Goal: Task Accomplishment & Management: Use online tool/utility

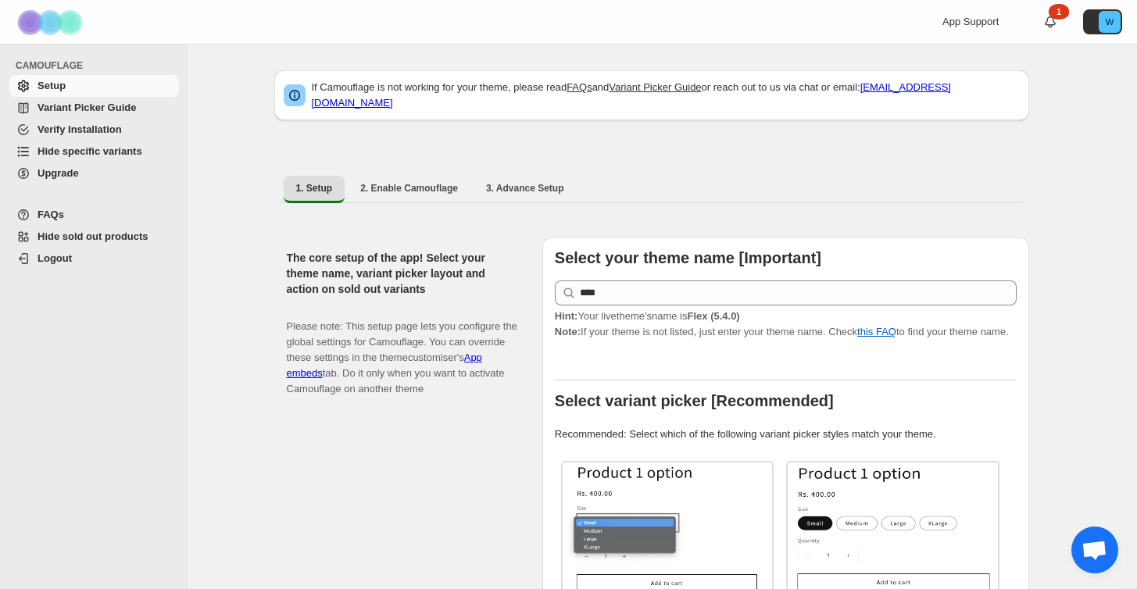
click at [77, 155] on span "Hide specific variants" at bounding box center [90, 151] width 105 height 12
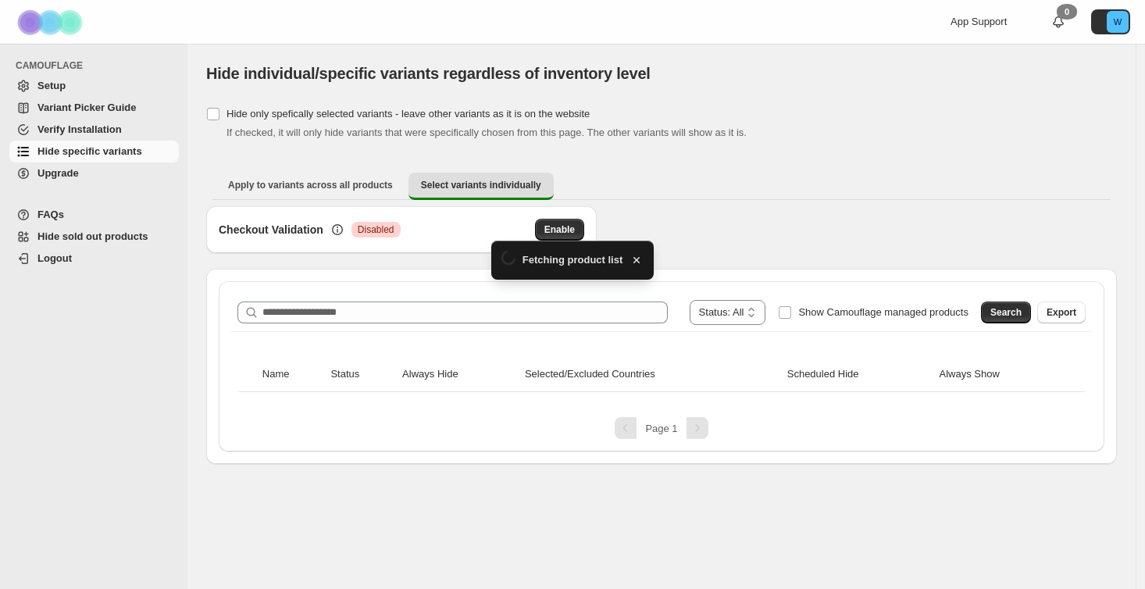
click at [369, 288] on div "**********" at bounding box center [662, 366] width 886 height 170
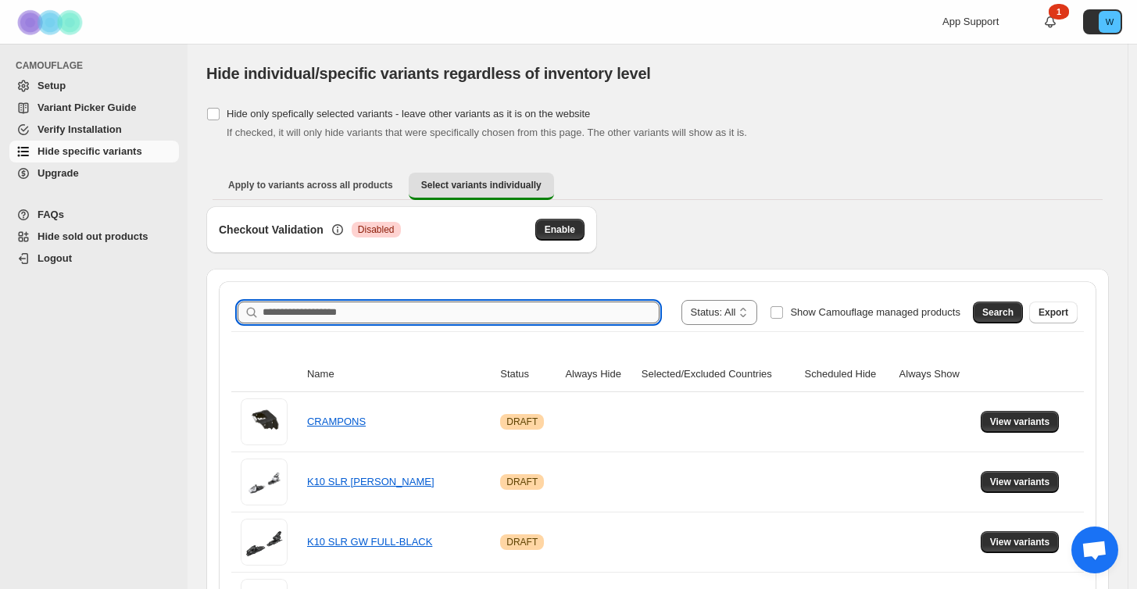
click at [347, 316] on input "Search product name" at bounding box center [461, 313] width 397 height 22
type input "*******"
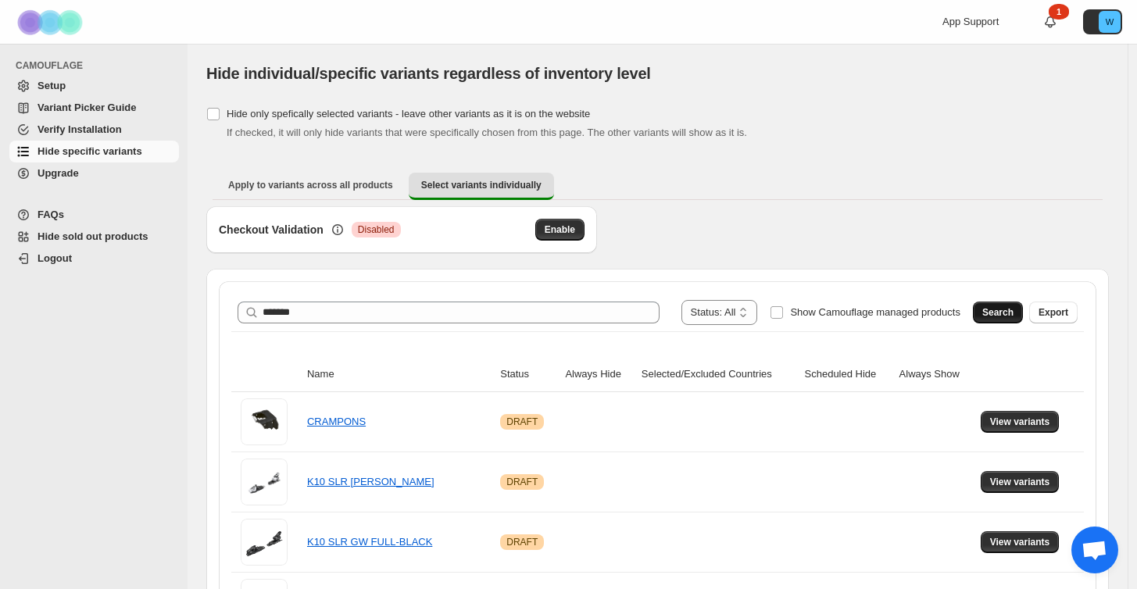
click at [997, 316] on span "Search" at bounding box center [997, 312] width 31 height 13
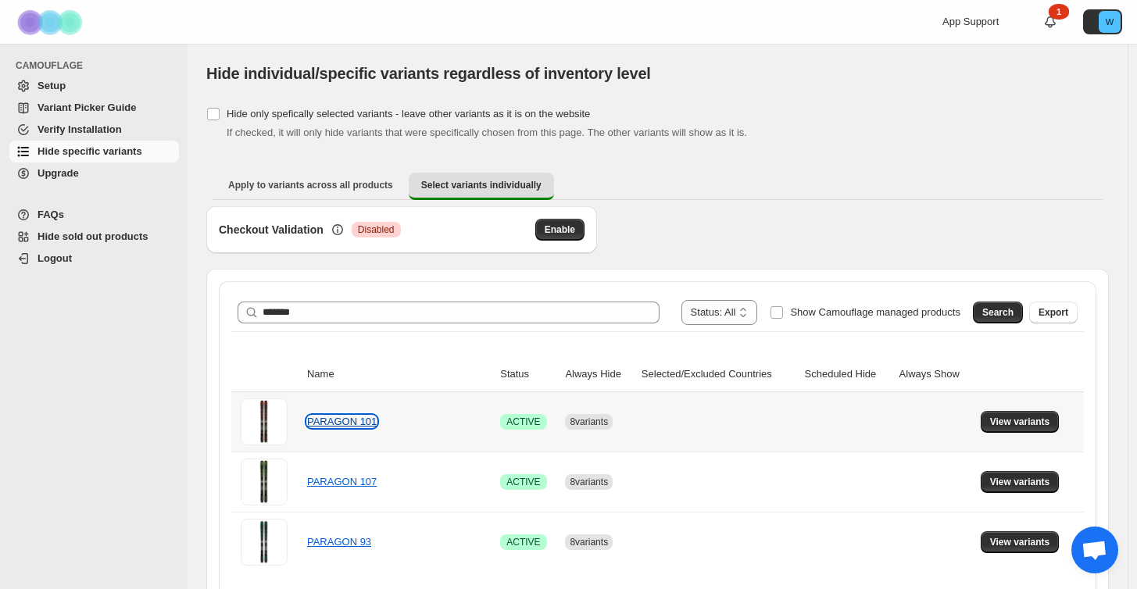
click at [362, 417] on link "PARAGON 101" at bounding box center [342, 422] width 70 height 12
click at [1013, 427] on span "View variants" at bounding box center [1020, 422] width 60 height 13
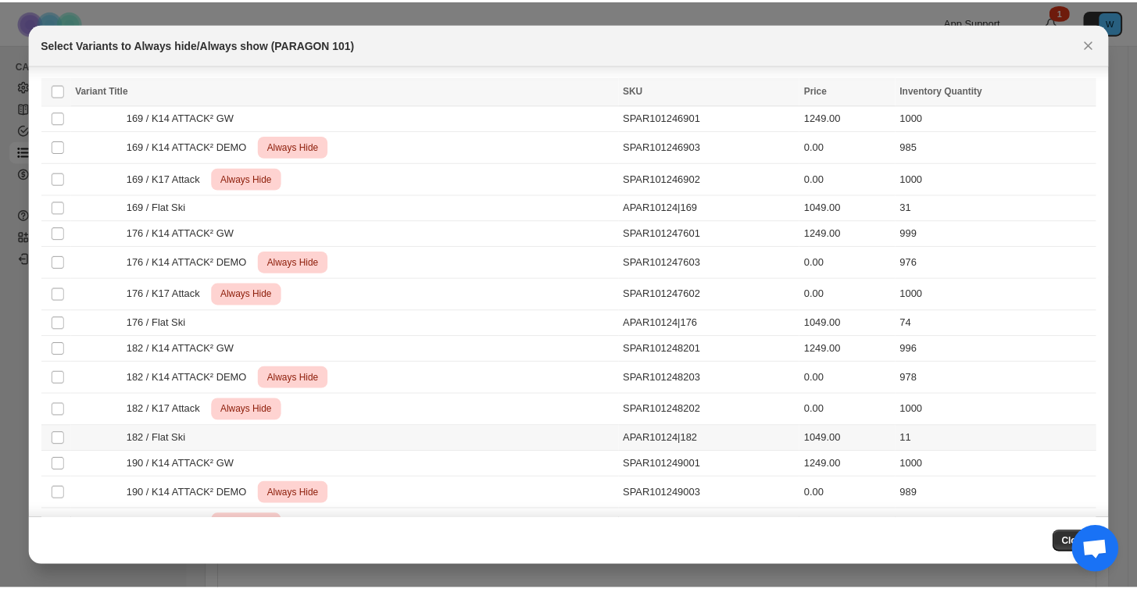
scroll to position [31, 0]
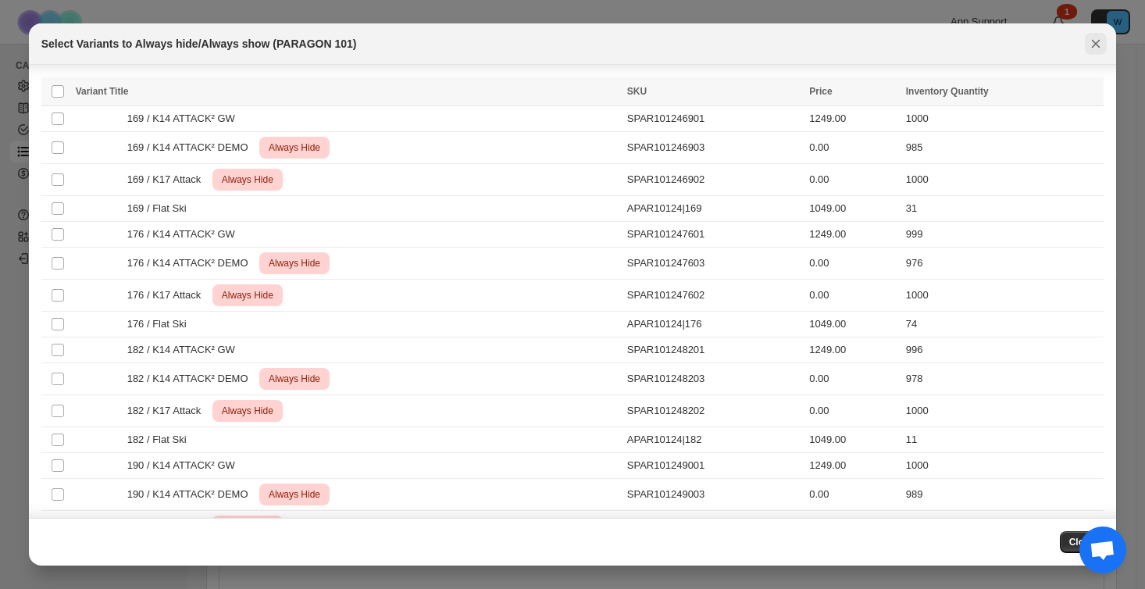
click at [1097, 46] on icon "Close" at bounding box center [1096, 44] width 16 height 16
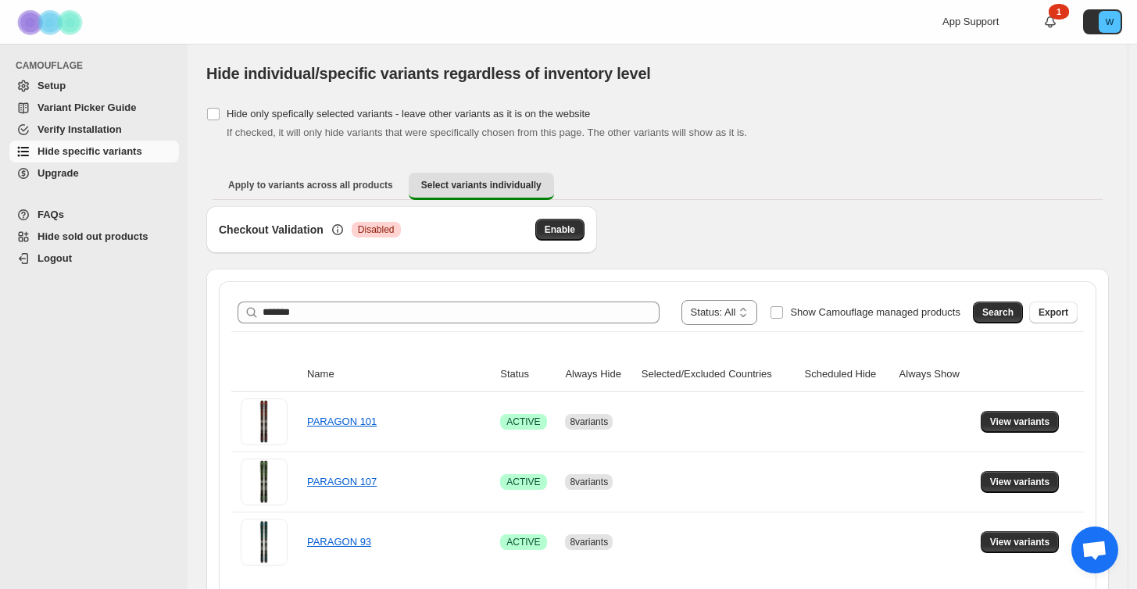
click at [1082, 555] on span "Open chat" at bounding box center [1094, 552] width 26 height 22
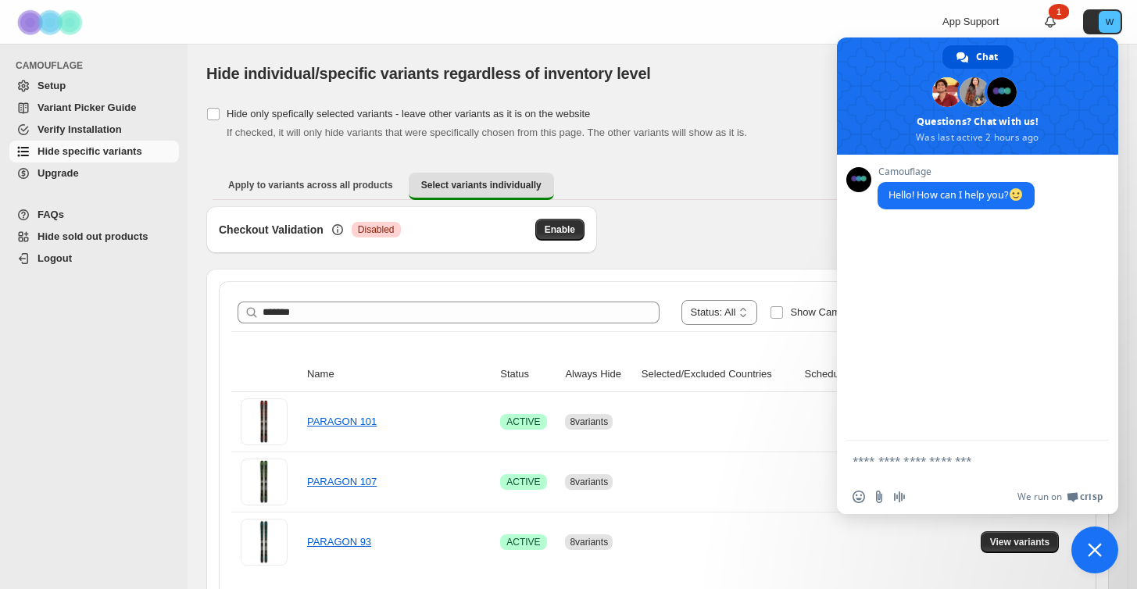
click at [147, 406] on div "CAMOUFLAGE Setup Variant Picker Guide Verify Installation Hide specific variant…" at bounding box center [94, 316] width 188 height 545
click at [902, 465] on textarea "Compose your message..." at bounding box center [960, 461] width 216 height 14
click at [899, 459] on textarea "**********" at bounding box center [960, 466] width 216 height 28
type textarea "**********"
click at [1091, 459] on span "Send" at bounding box center [1091, 458] width 12 height 12
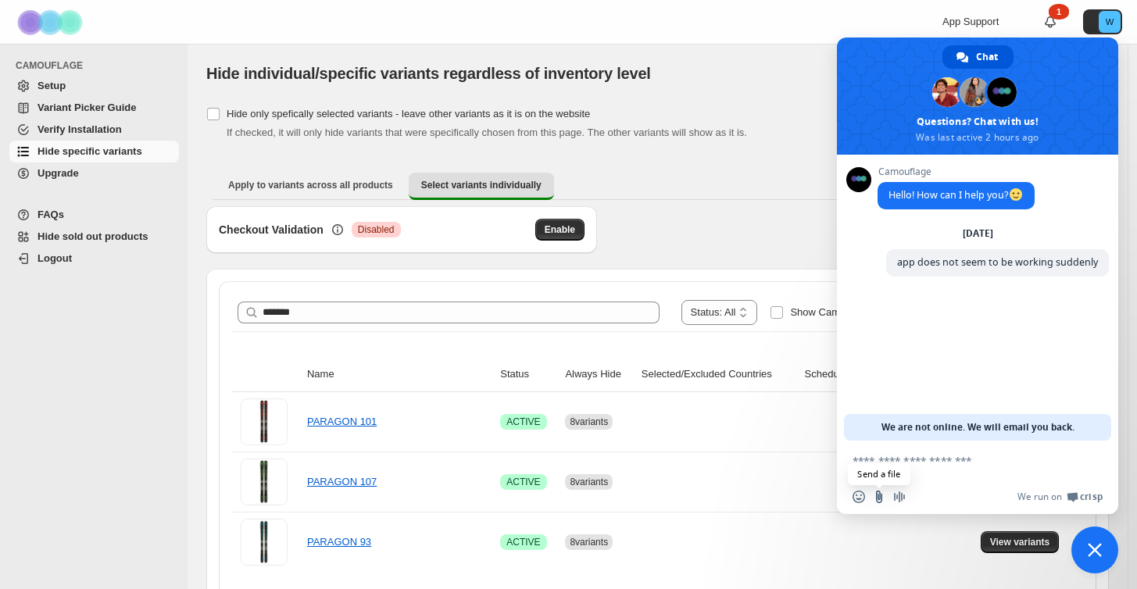
click at [878, 497] on input "Send a file" at bounding box center [879, 497] width 13 height 13
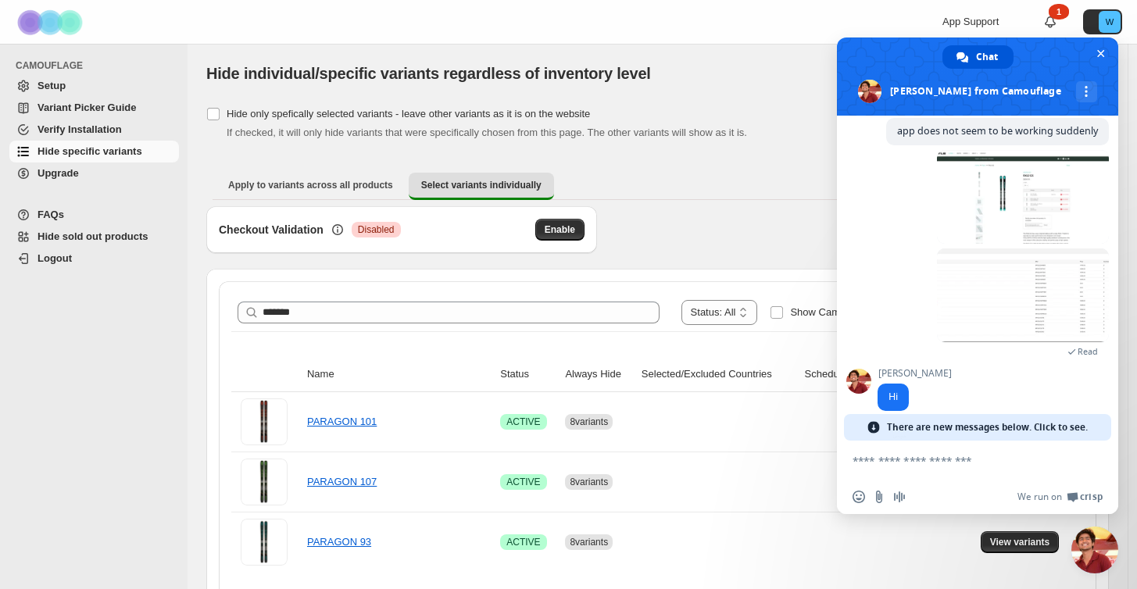
scroll to position [101, 0]
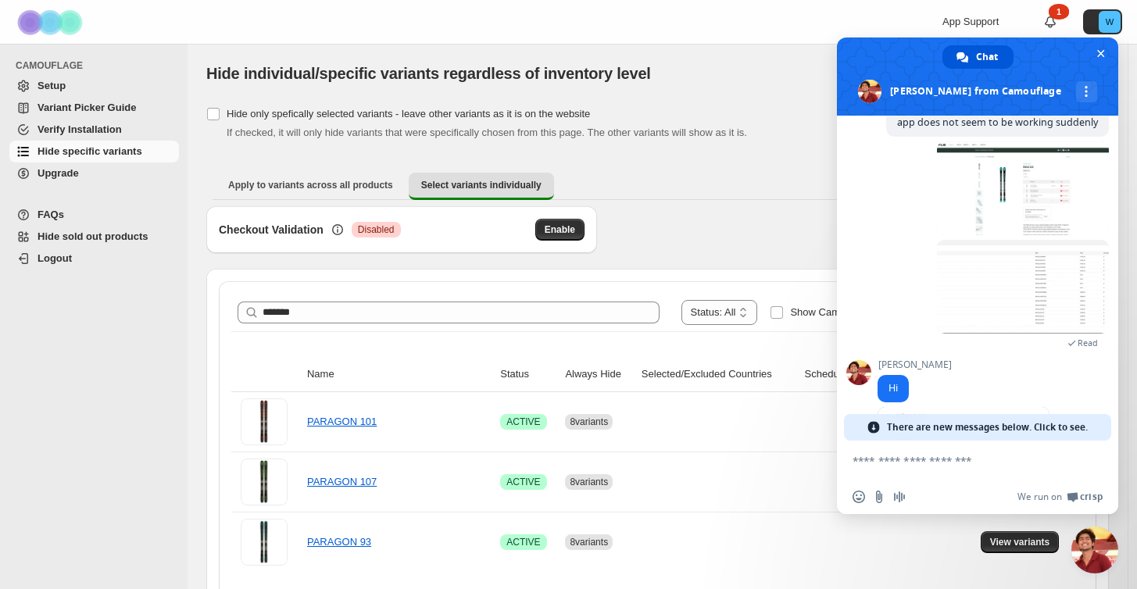
click at [1074, 427] on span "There are new messages below. Click to see." at bounding box center [987, 427] width 201 height 27
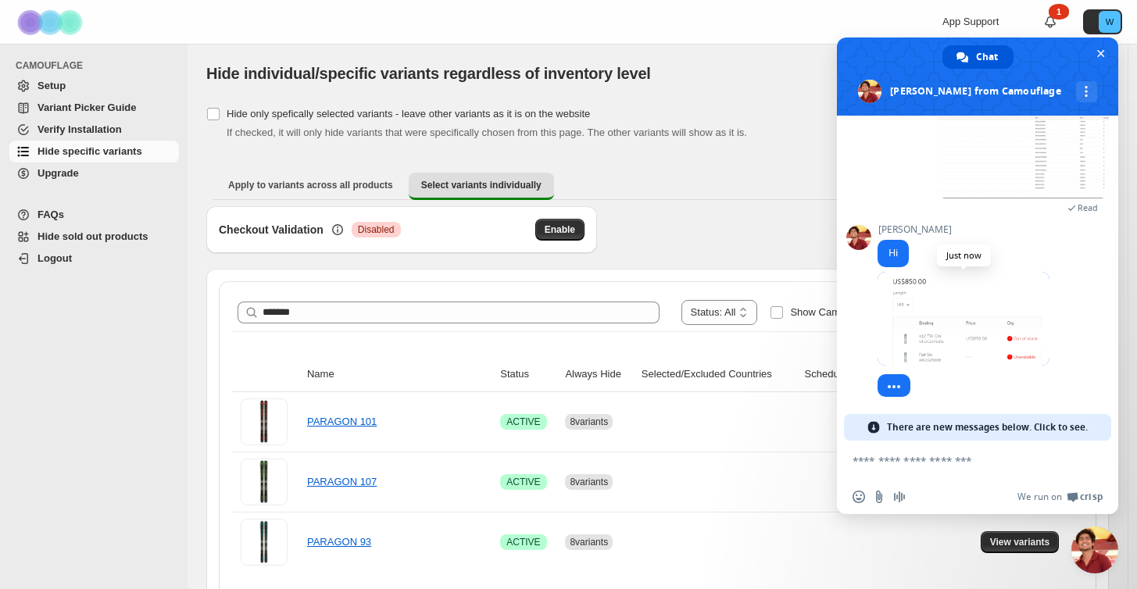
click at [990, 352] on span at bounding box center [963, 319] width 172 height 94
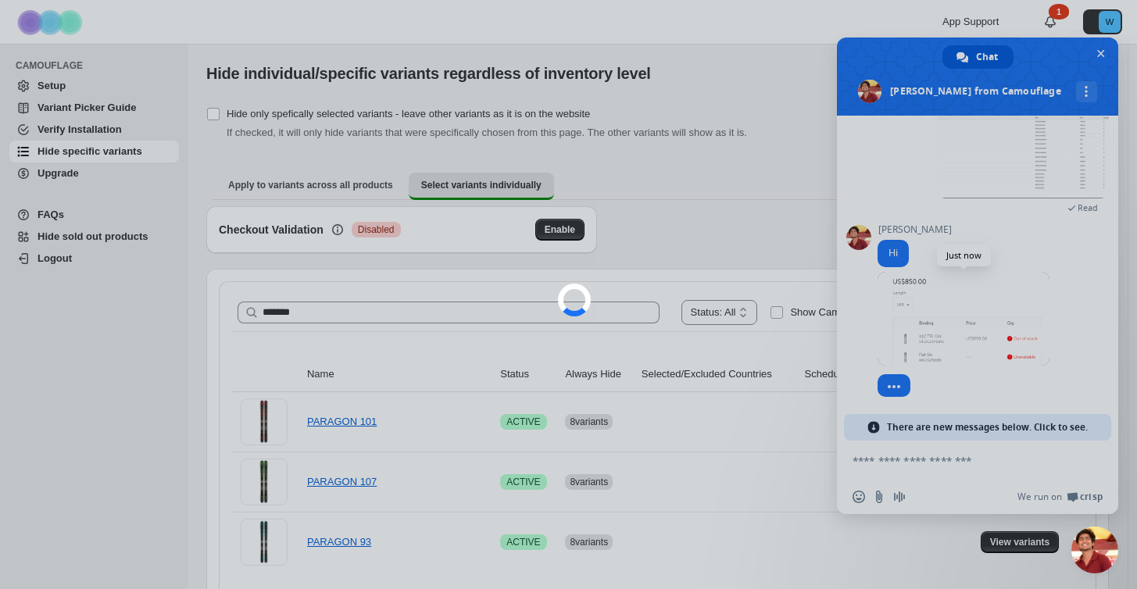
click at [990, 352] on div at bounding box center [568, 294] width 1137 height 589
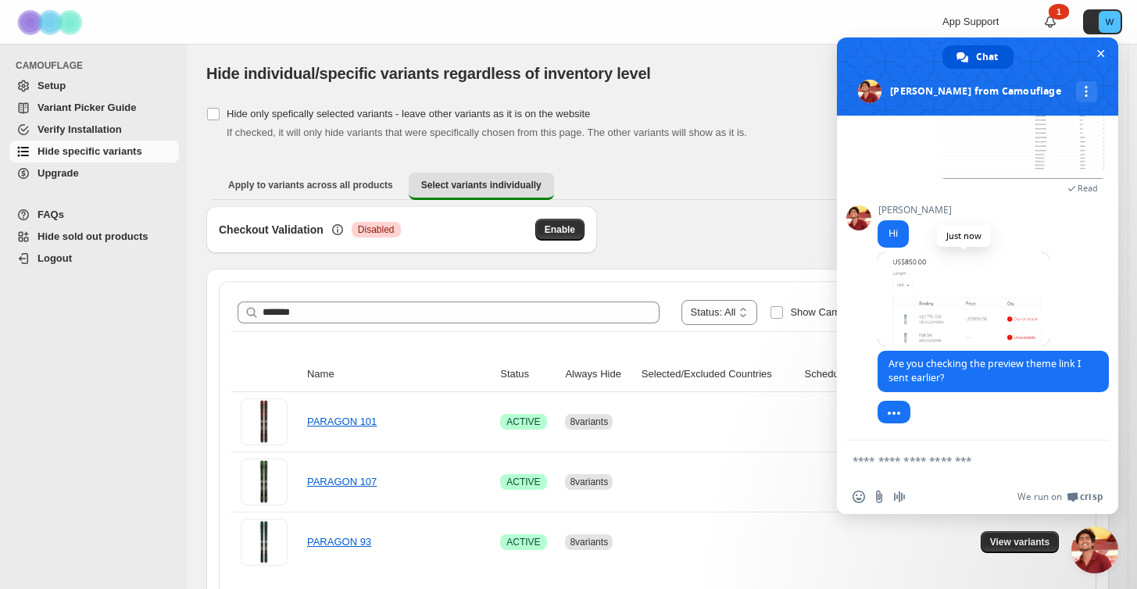
scroll to position [288, 0]
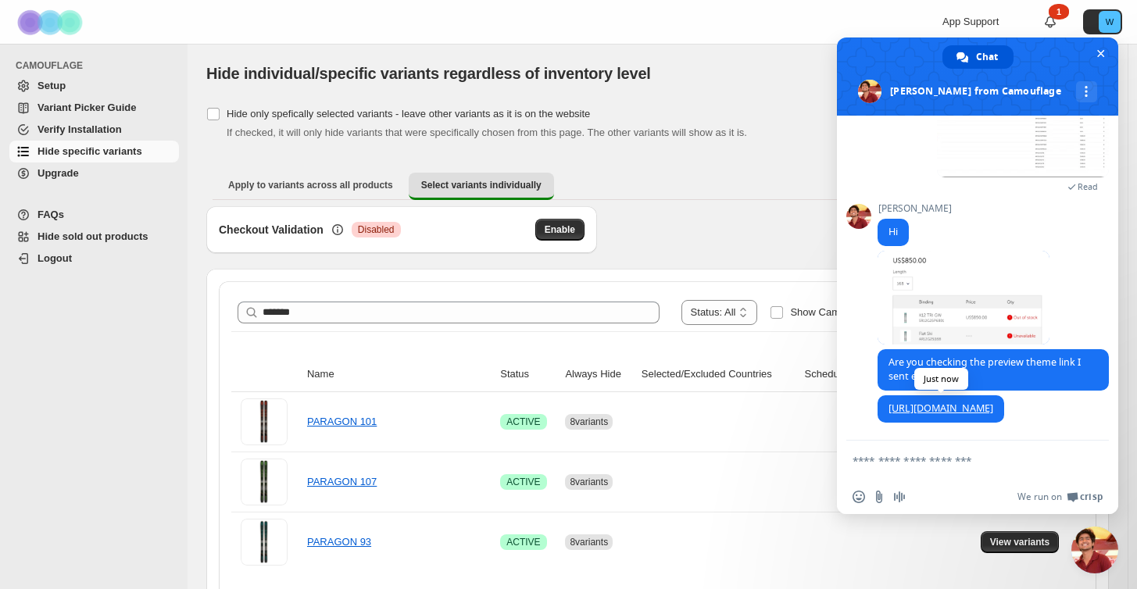
click at [888, 406] on link "[URL][DOMAIN_NAME]" at bounding box center [940, 408] width 105 height 13
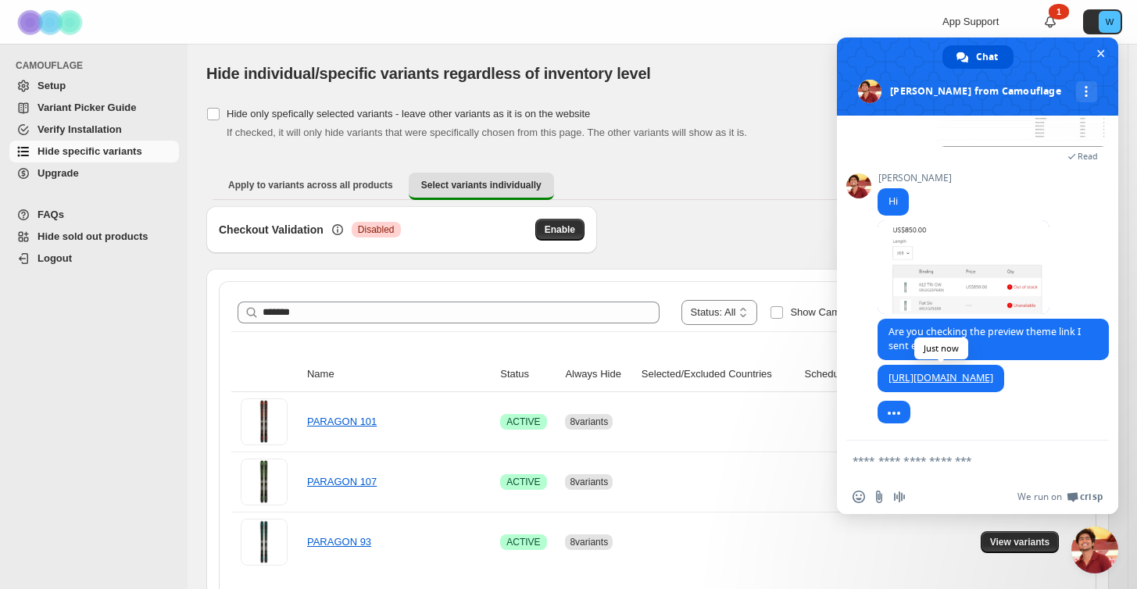
scroll to position [319, 0]
click at [991, 375] on link "[URL][DOMAIN_NAME]" at bounding box center [940, 377] width 105 height 13
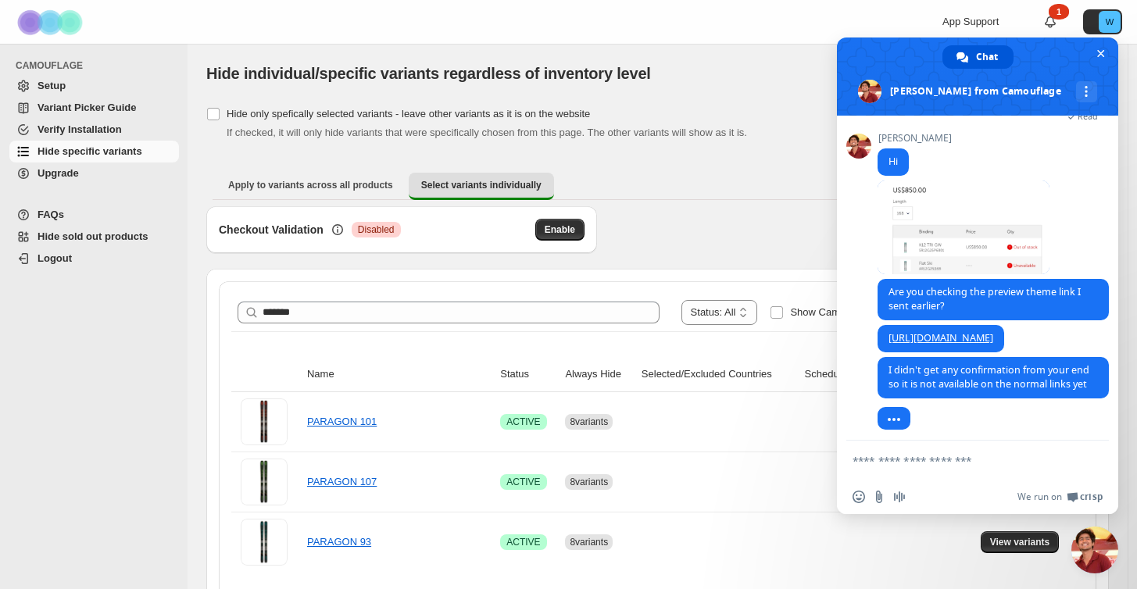
scroll to position [380, 0]
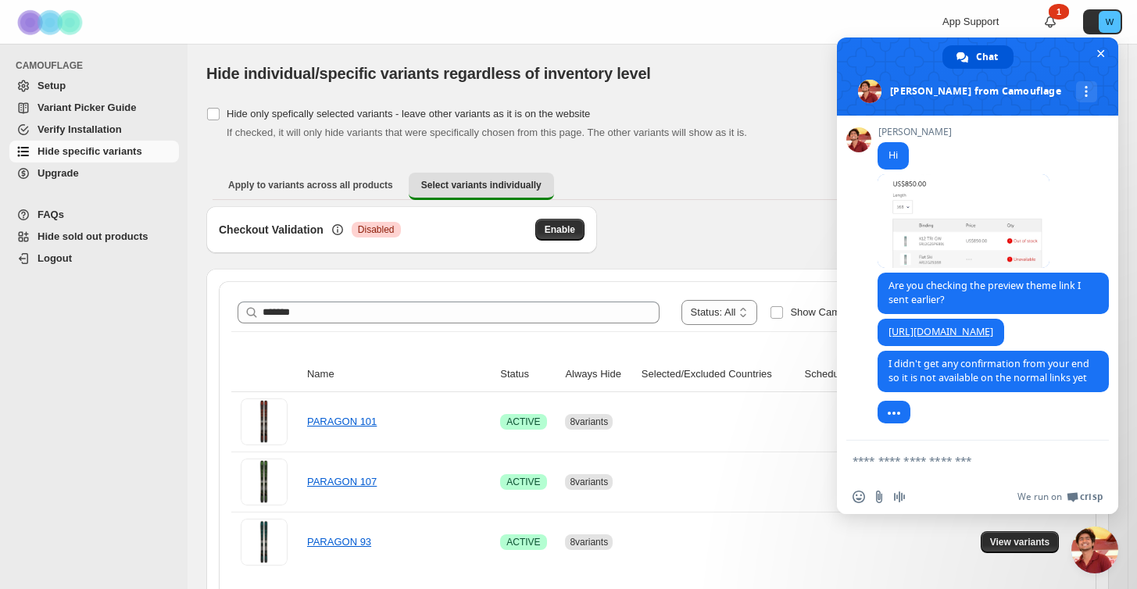
click at [148, 502] on div "CAMOUFLAGE Setup Variant Picker Guide Verify Installation Hide specific variant…" at bounding box center [94, 316] width 188 height 545
click at [409, 339] on div "**********" at bounding box center [657, 433] width 852 height 278
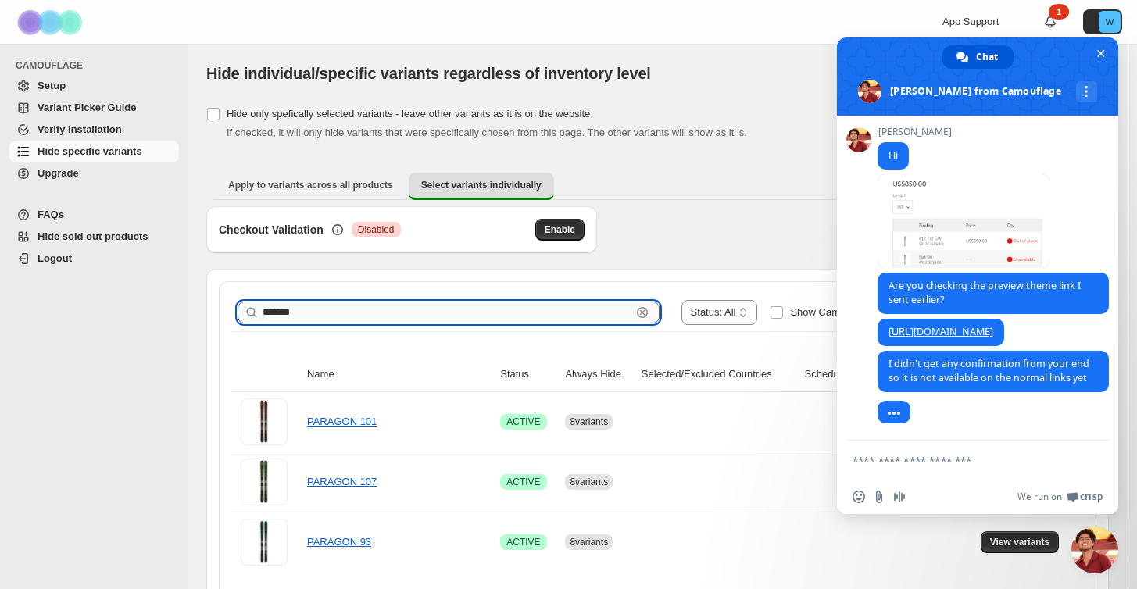
click at [362, 316] on input "*******" at bounding box center [447, 313] width 369 height 22
type input "****"
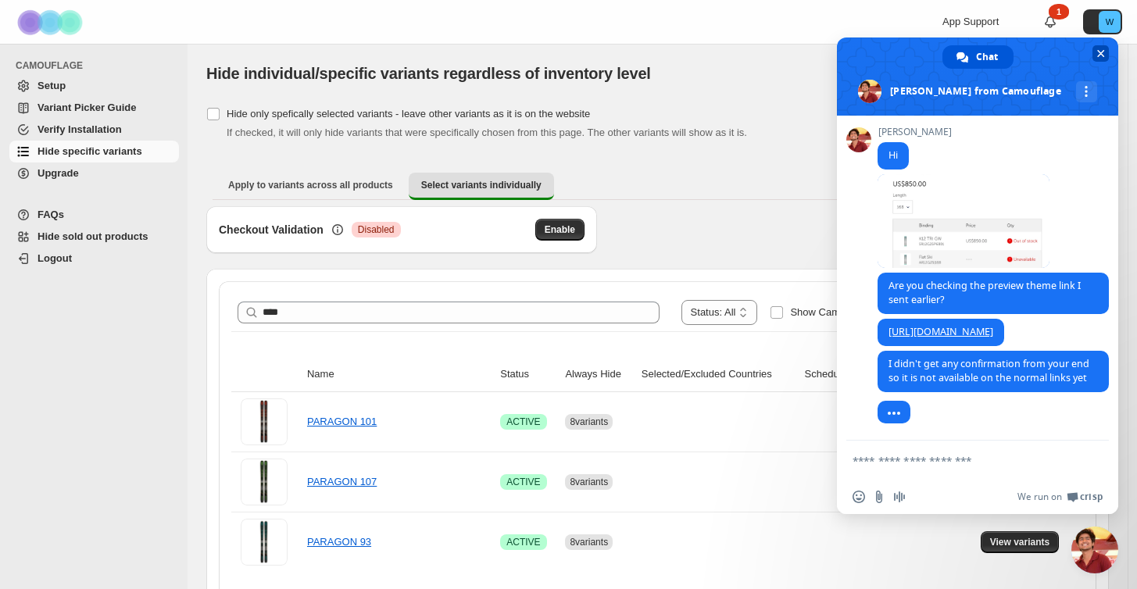
click at [1098, 53] on span "Close chat" at bounding box center [1101, 54] width 8 height 8
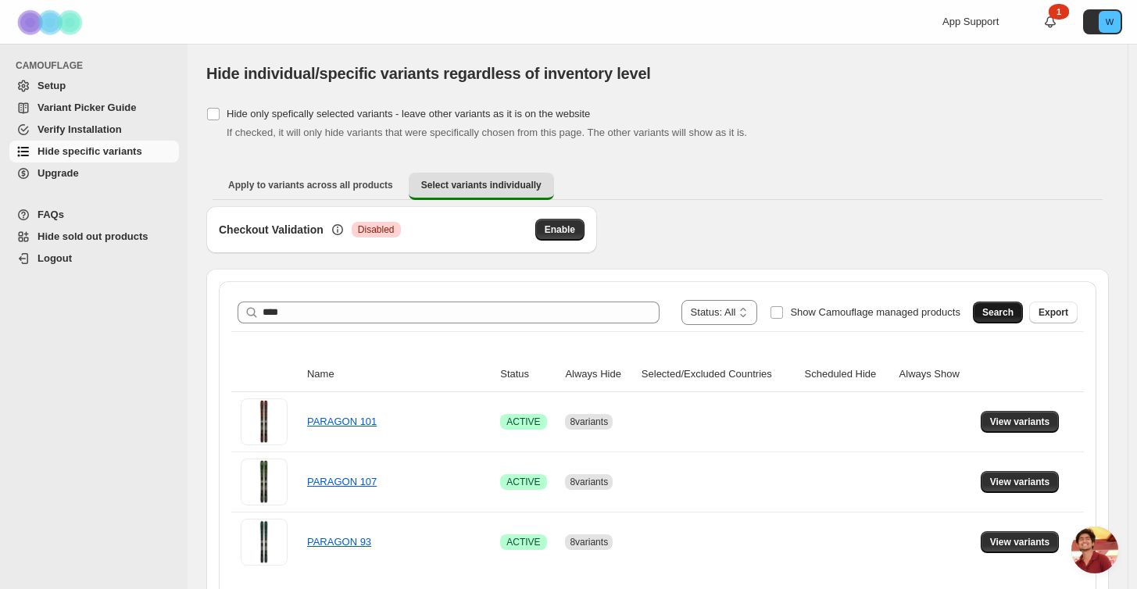
click at [996, 309] on span "Search" at bounding box center [997, 312] width 31 height 13
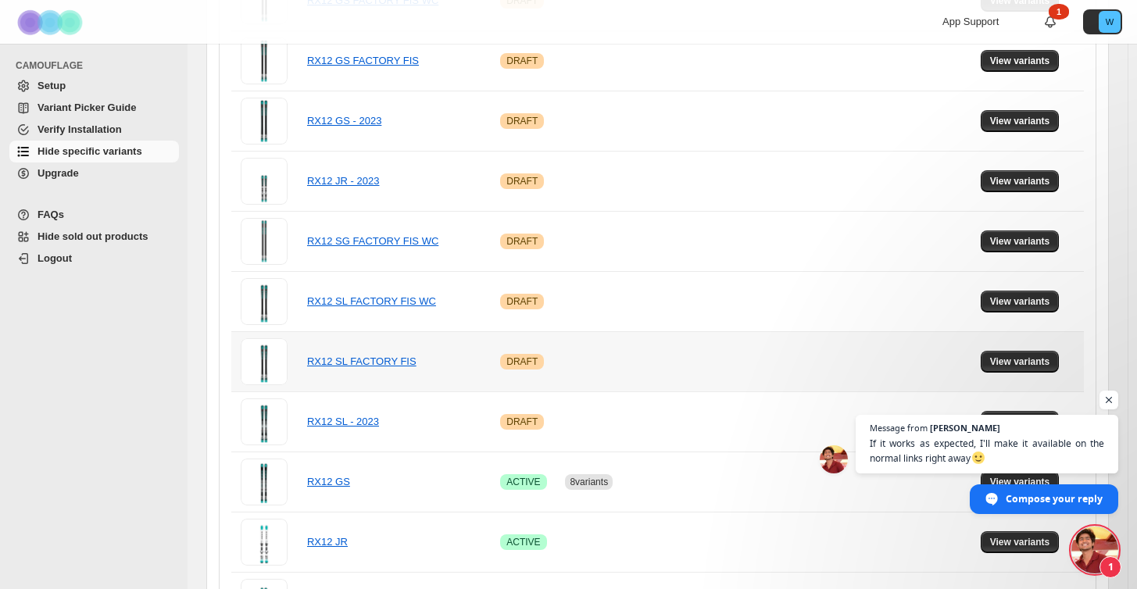
scroll to position [631, 0]
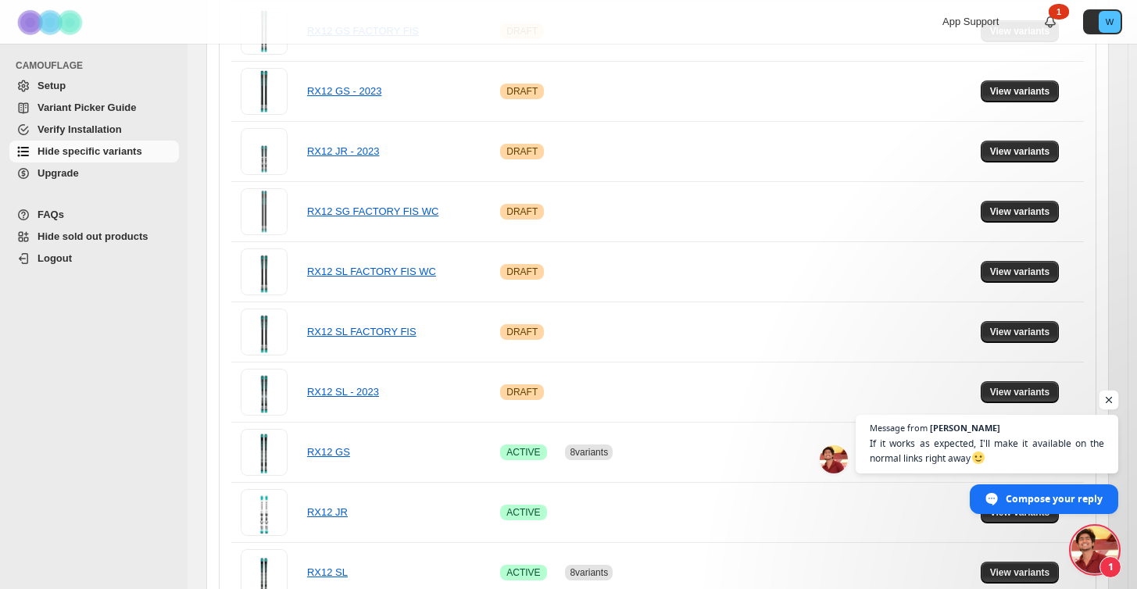
click at [1108, 398] on span "Open chat" at bounding box center [1109, 401] width 20 height 20
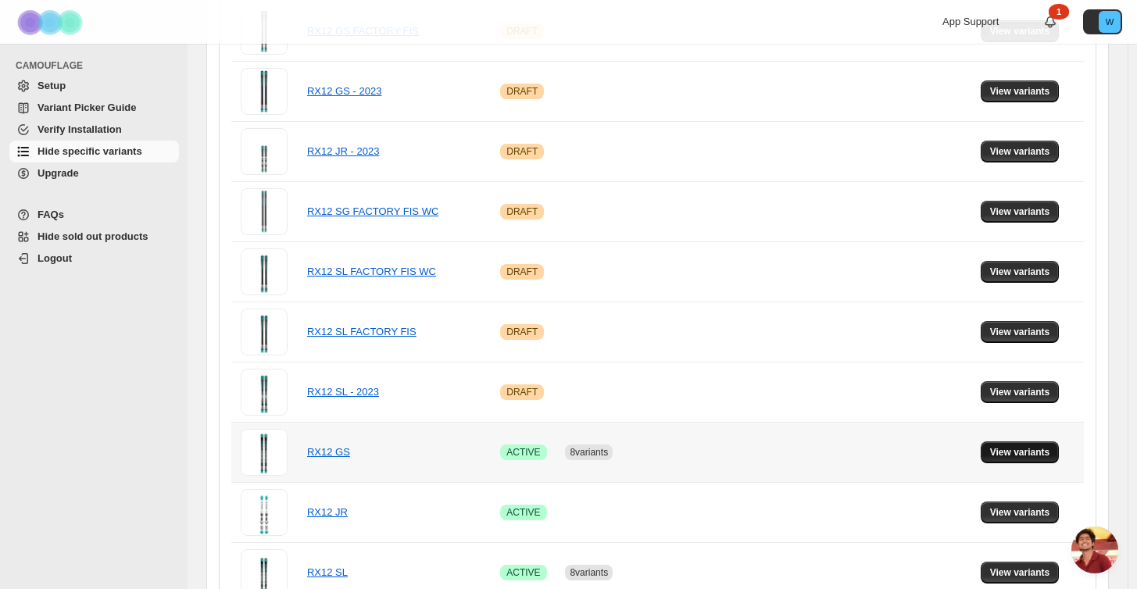
click at [1045, 446] on button "View variants" at bounding box center [1020, 452] width 79 height 22
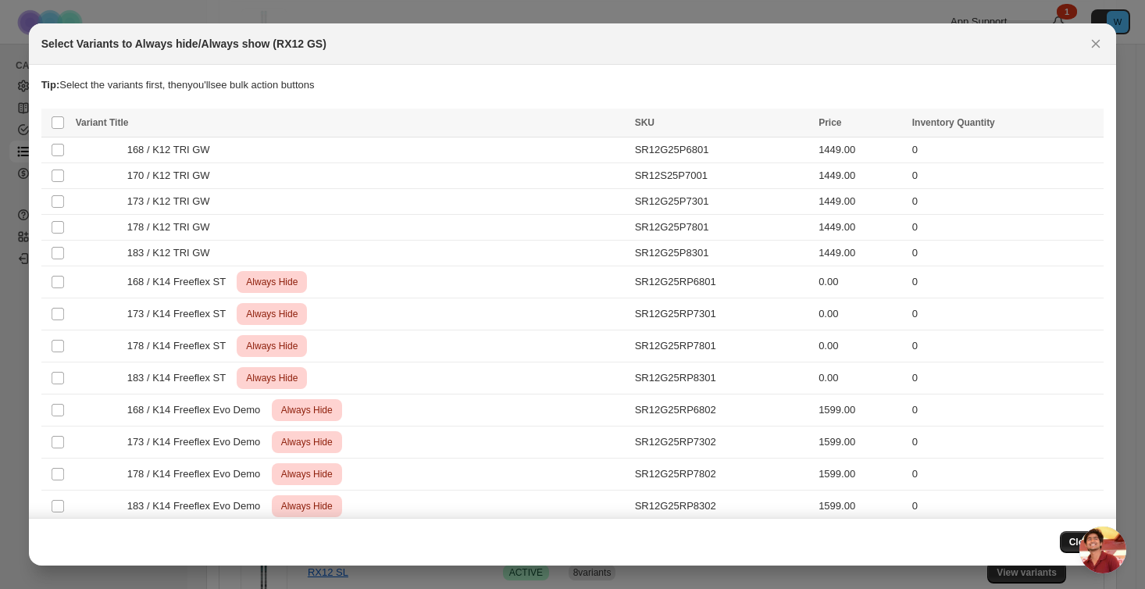
click at [1070, 538] on span "Close" at bounding box center [1083, 542] width 26 height 13
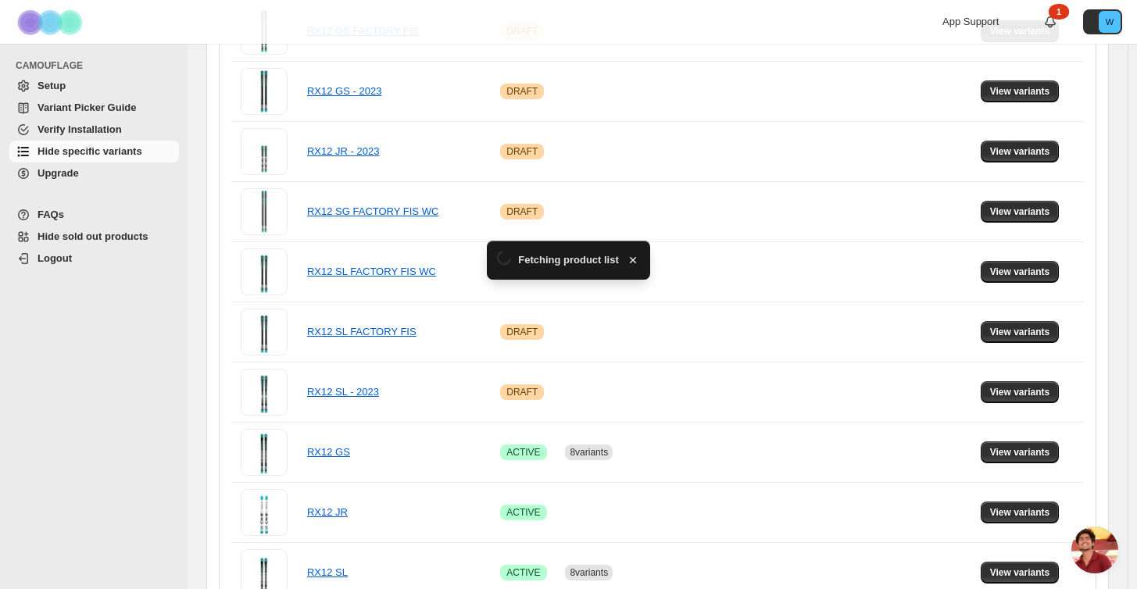
click at [1088, 549] on span "Open chat" at bounding box center [1094, 550] width 47 height 47
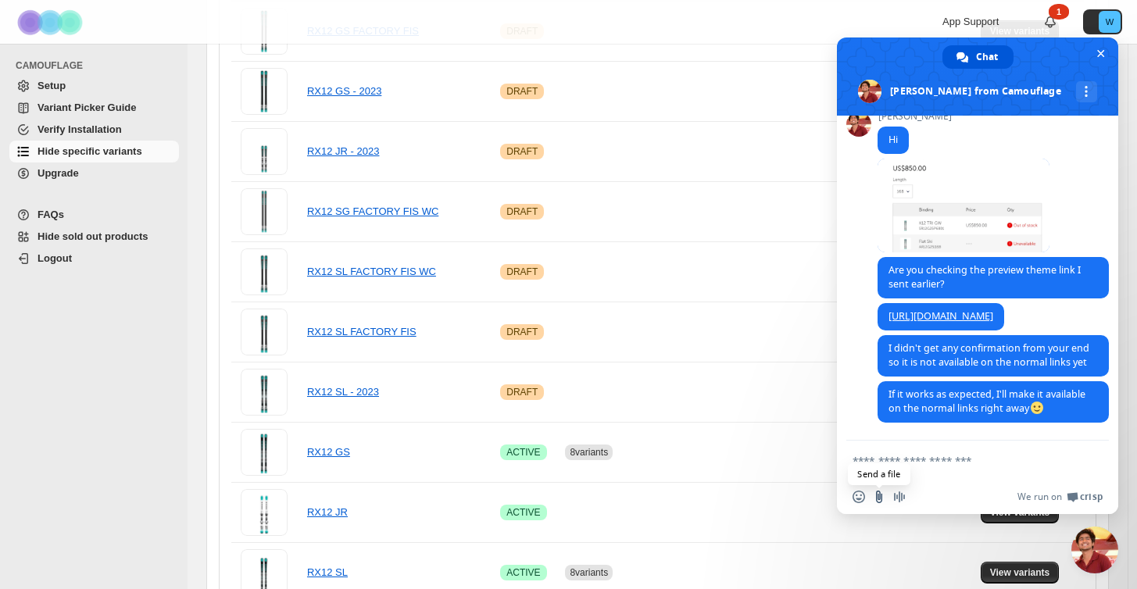
click at [874, 495] on input "Send a file" at bounding box center [879, 497] width 13 height 13
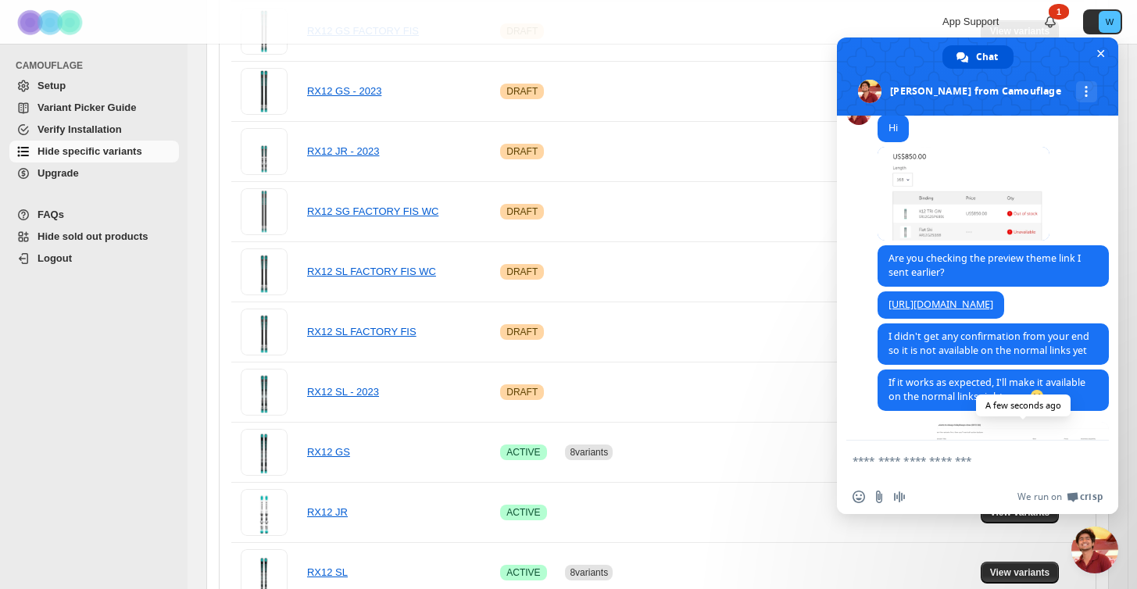
scroll to position [340, 0]
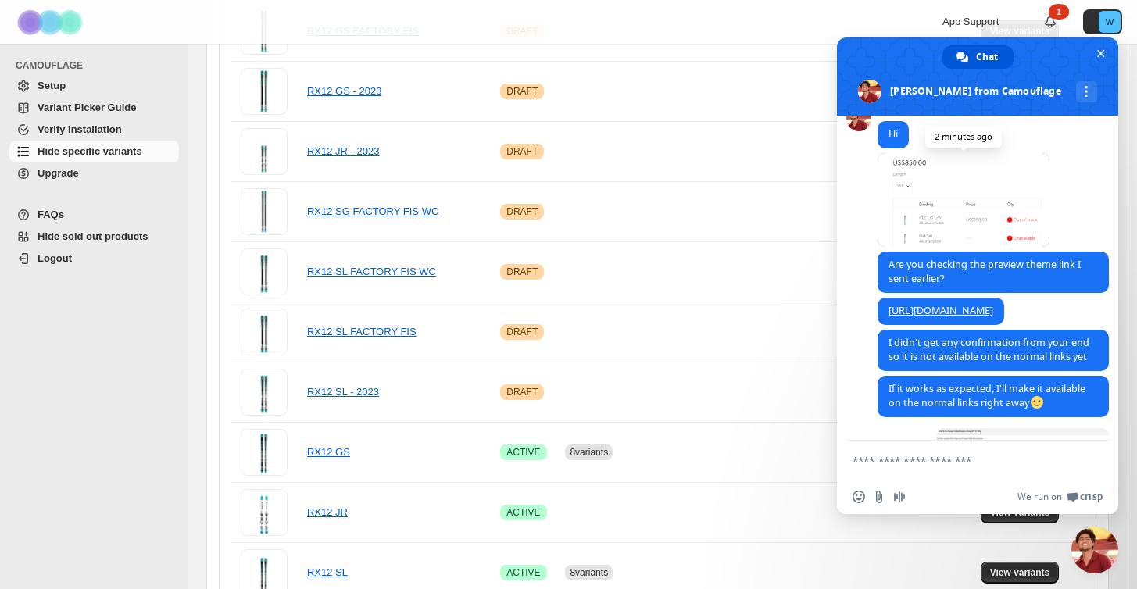
click at [935, 184] on span at bounding box center [963, 200] width 172 height 94
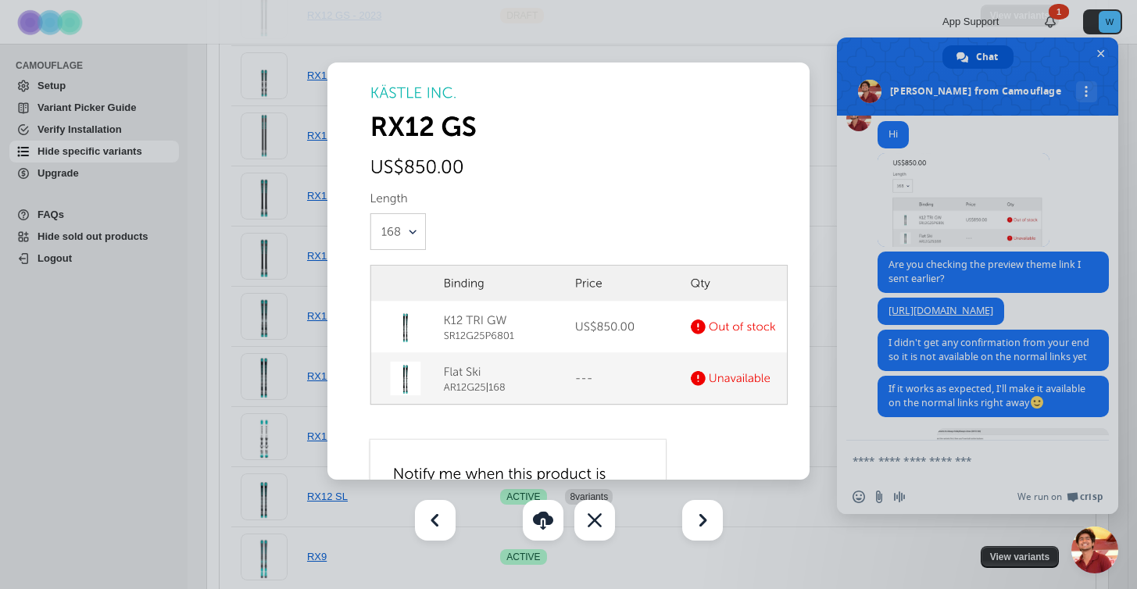
scroll to position [706, 0]
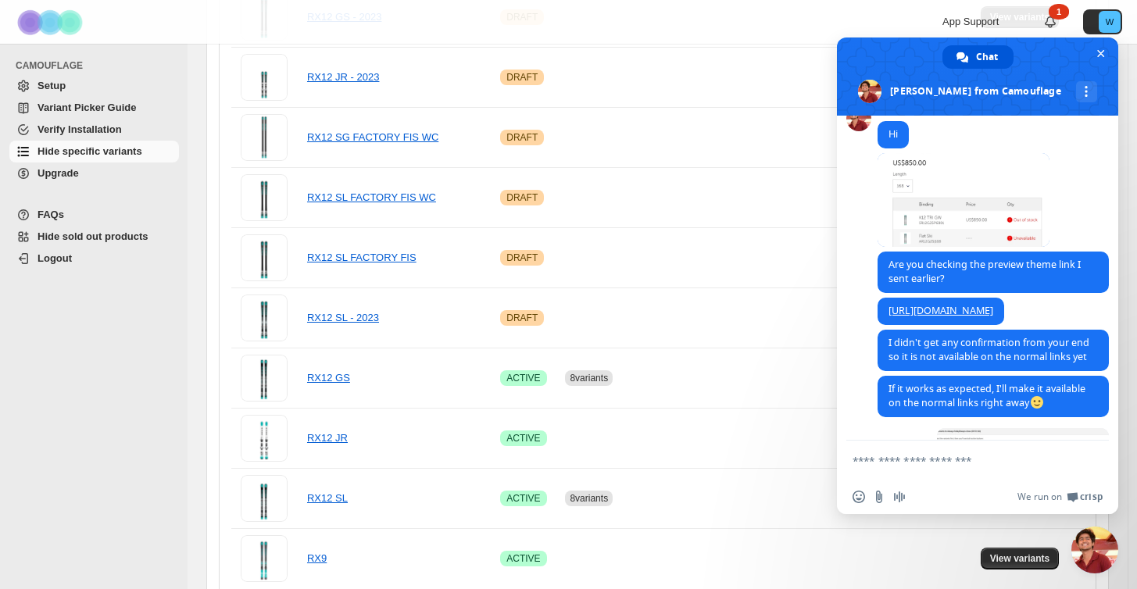
click at [876, 457] on textarea "Compose your message..." at bounding box center [960, 461] width 216 height 14
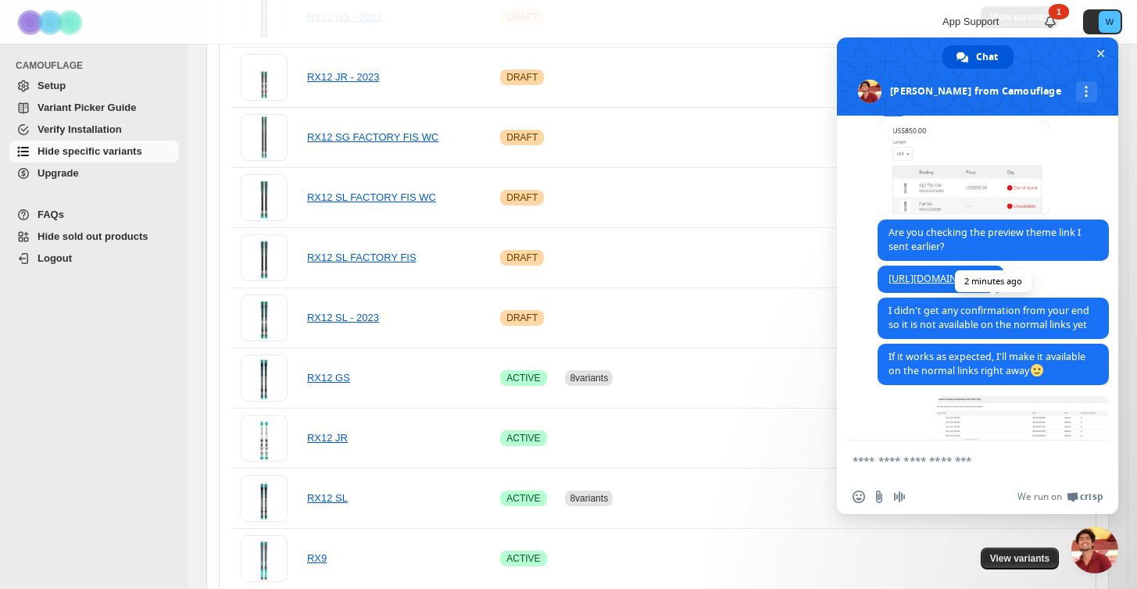
scroll to position [374, 0]
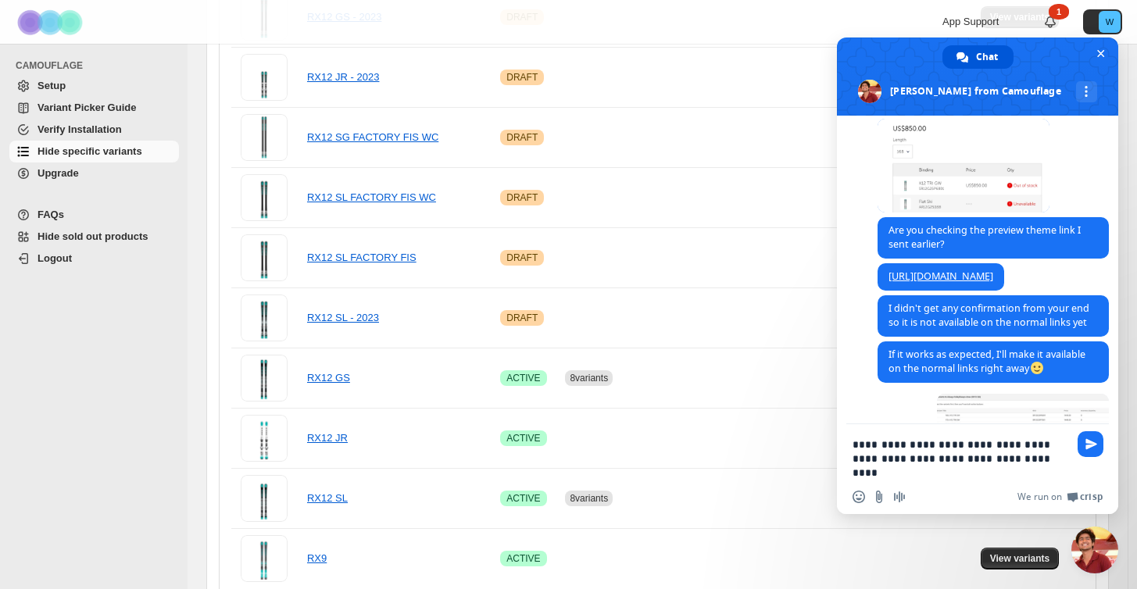
click at [891, 448] on textarea "**********" at bounding box center [960, 459] width 216 height 42
click at [887, 446] on textarea "**********" at bounding box center [960, 459] width 216 height 42
click at [871, 447] on textarea "**********" at bounding box center [960, 459] width 216 height 42
type textarea "**********"
click at [1081, 449] on span "Send" at bounding box center [1090, 444] width 26 height 26
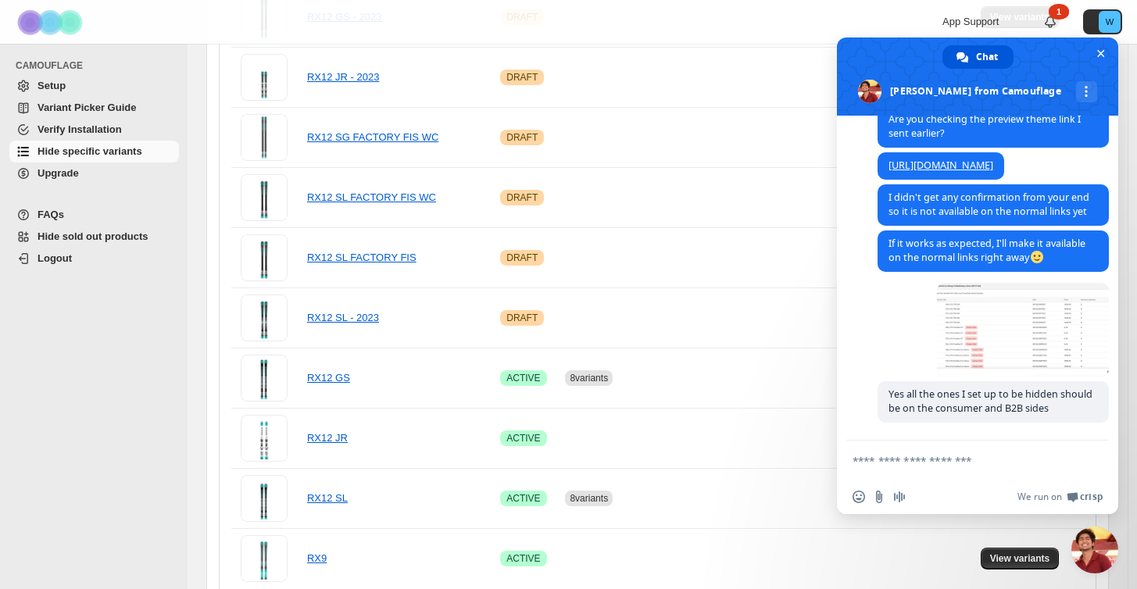
scroll to position [533, 0]
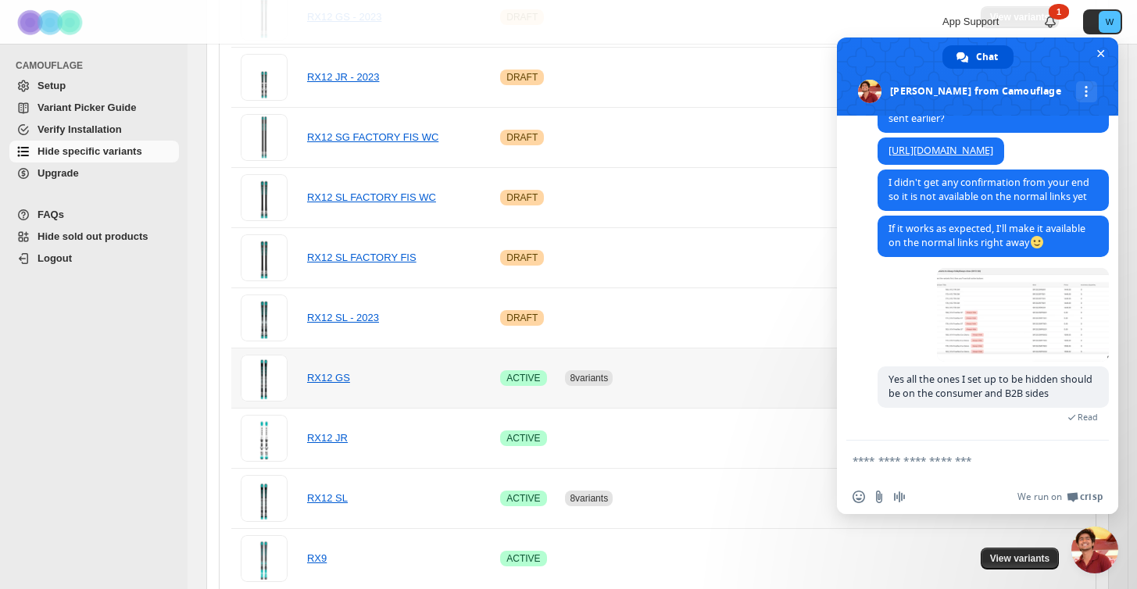
click at [727, 350] on td at bounding box center [718, 378] width 163 height 60
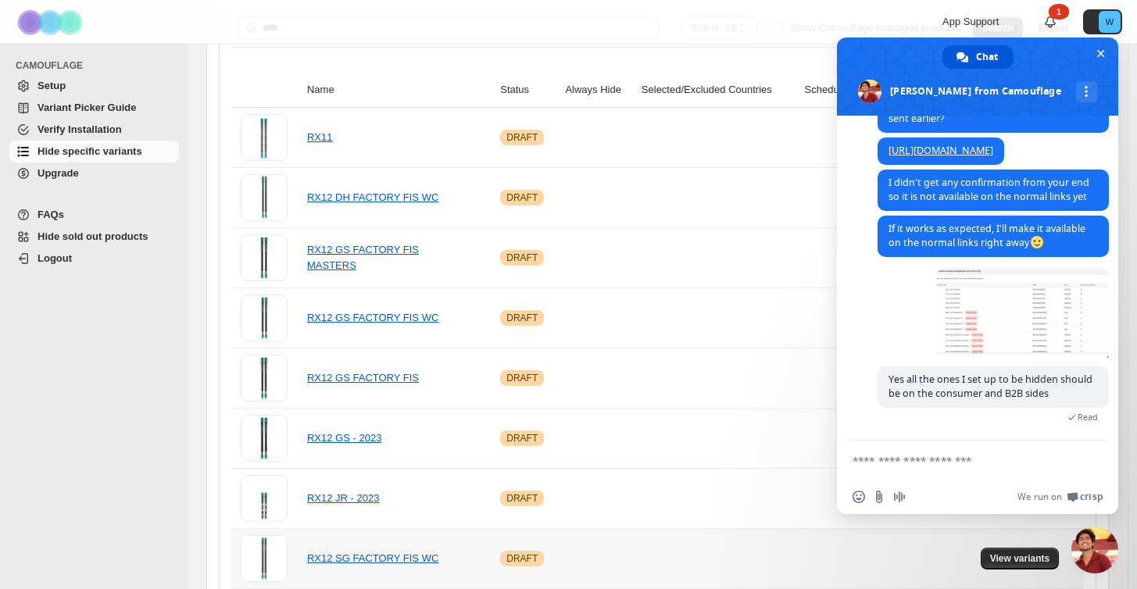
scroll to position [0, 0]
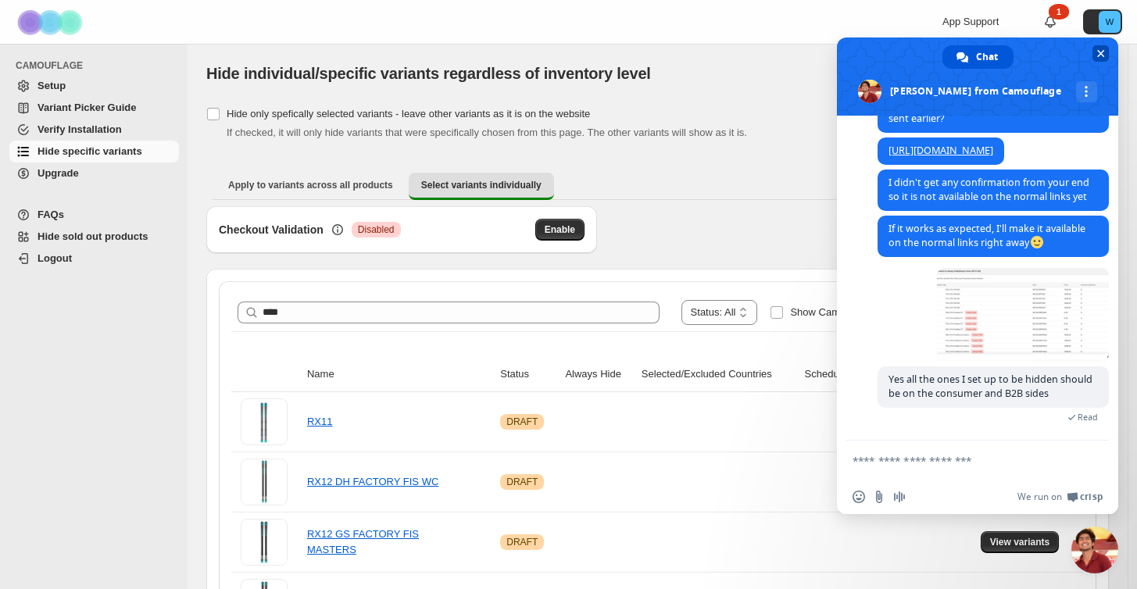
click at [1099, 52] on span "Close chat" at bounding box center [1101, 54] width 8 height 8
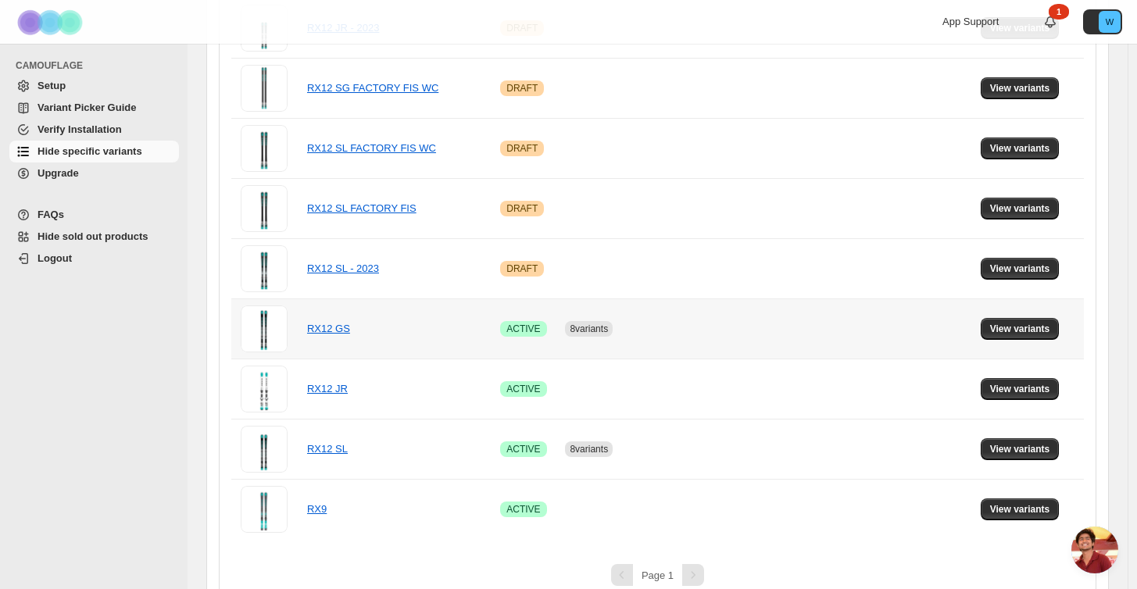
scroll to position [578, 0]
click at [1001, 326] on span "View variants" at bounding box center [1020, 329] width 60 height 13
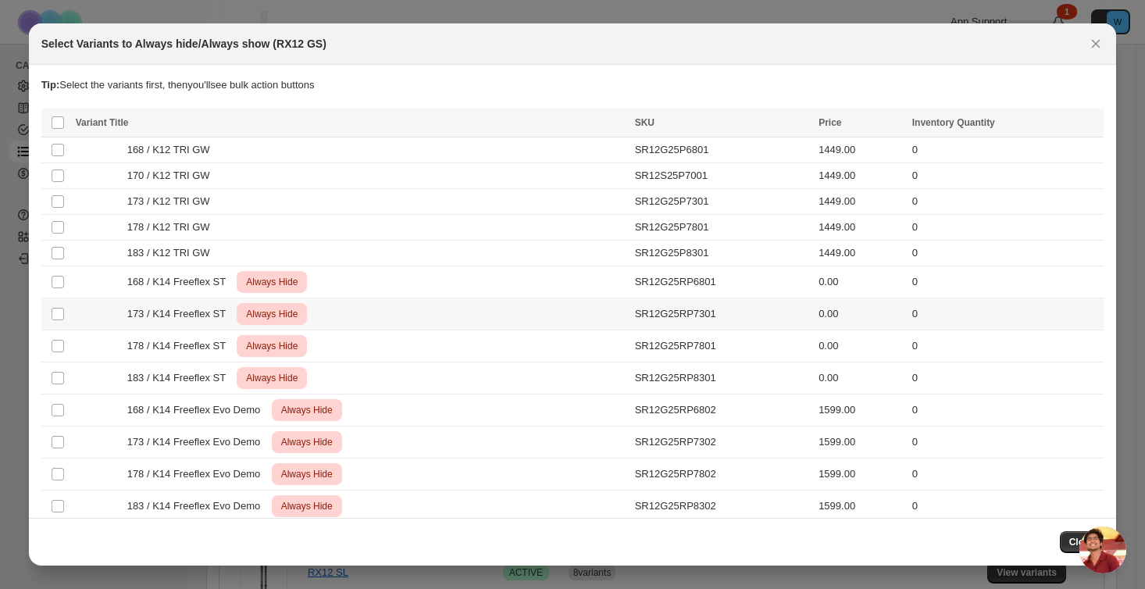
scroll to position [755, 0]
click at [1096, 46] on icon "Close" at bounding box center [1096, 44] width 16 height 16
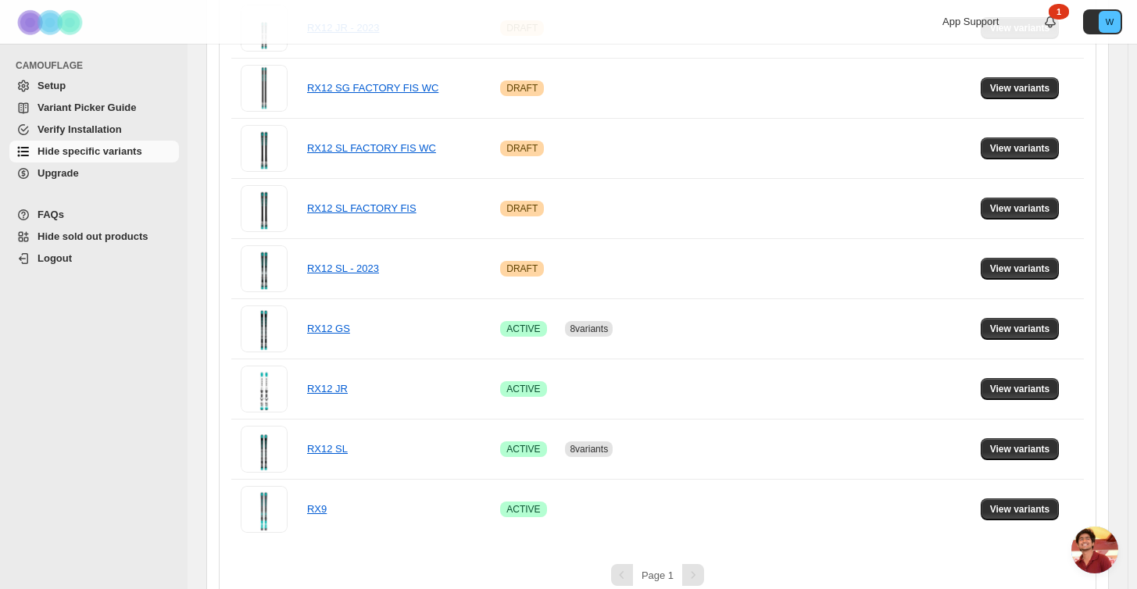
click at [98, 132] on span "Verify Installation" at bounding box center [80, 129] width 84 height 12
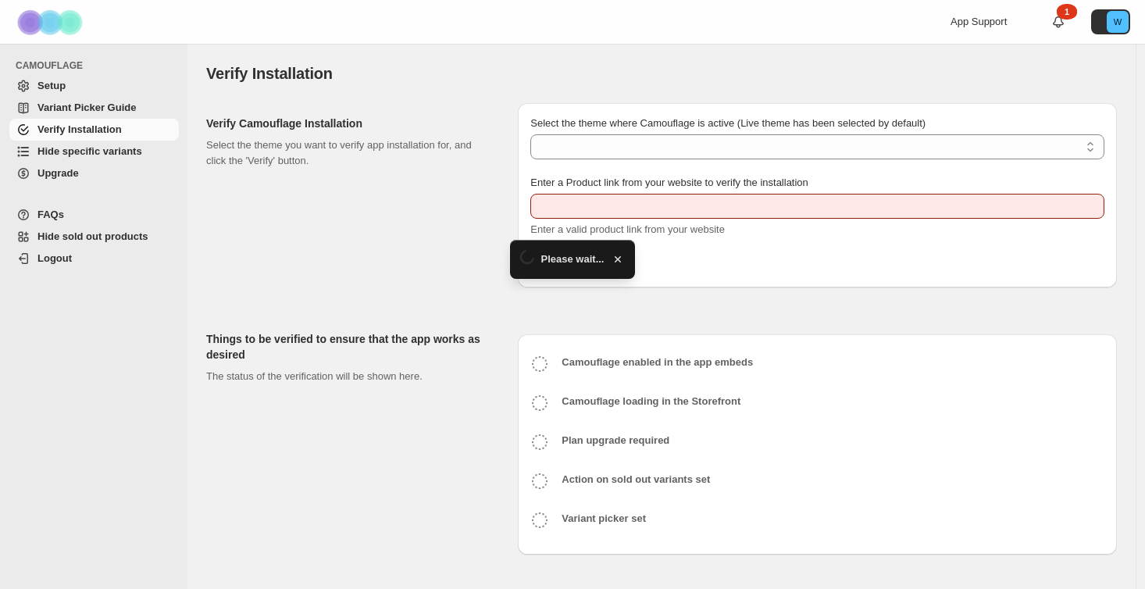
type input "**********"
select select "**********"
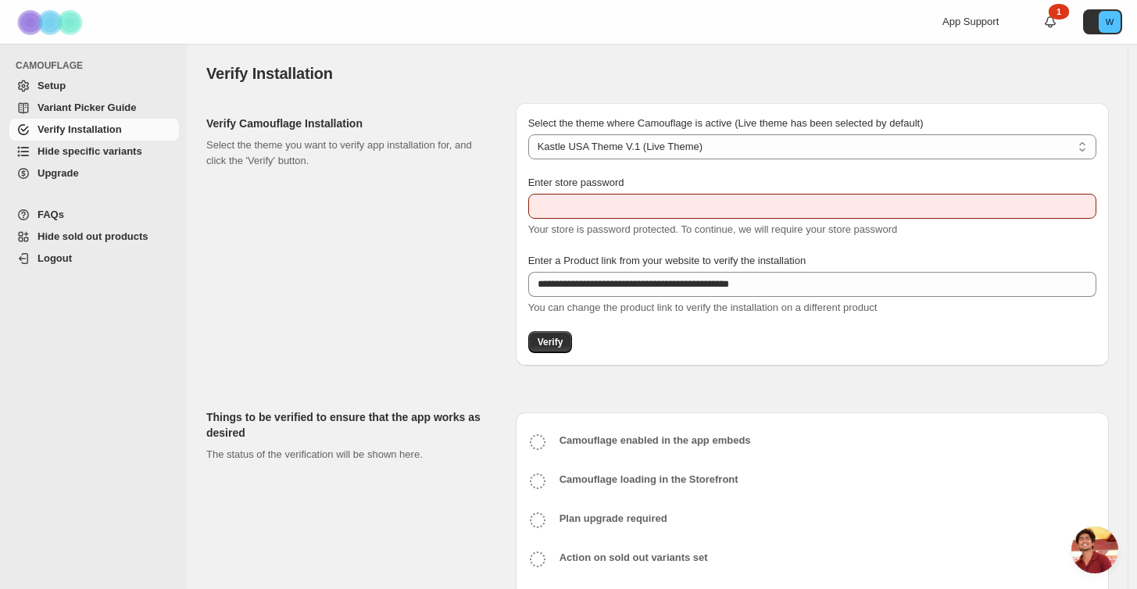
scroll to position [578, 0]
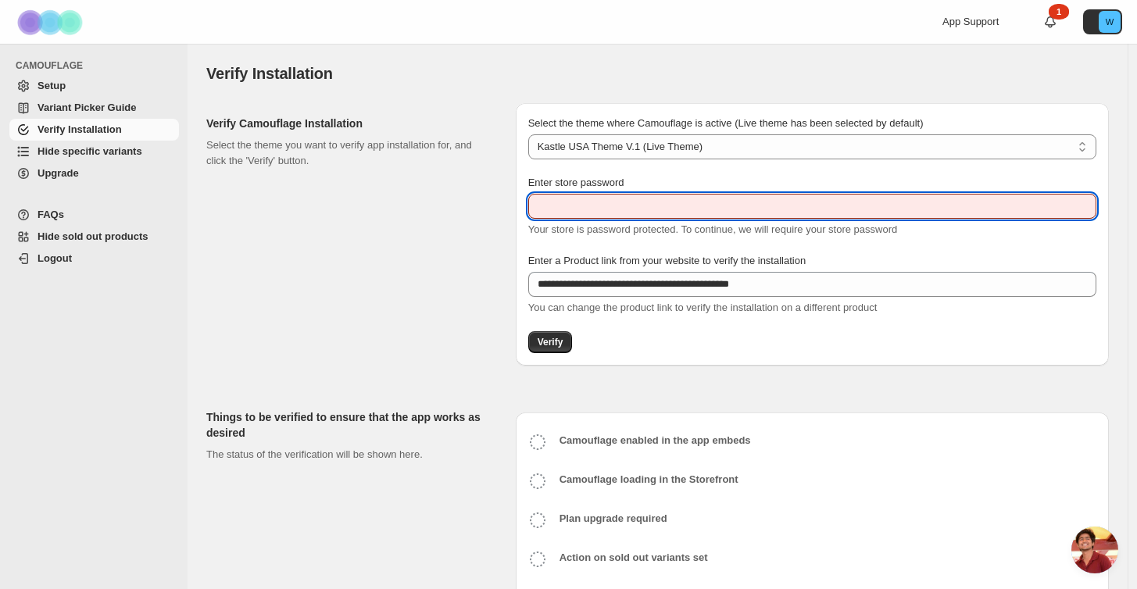
click at [576, 215] on input "Enter store password" at bounding box center [812, 206] width 568 height 25
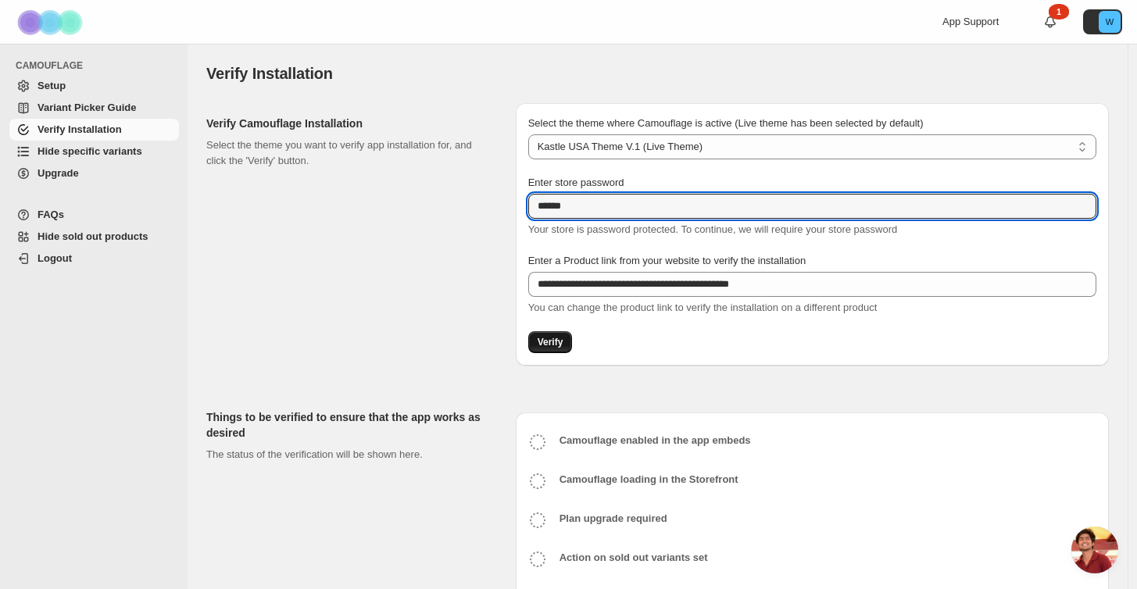
type input "******"
click at [542, 344] on span "Verify" at bounding box center [551, 342] width 26 height 13
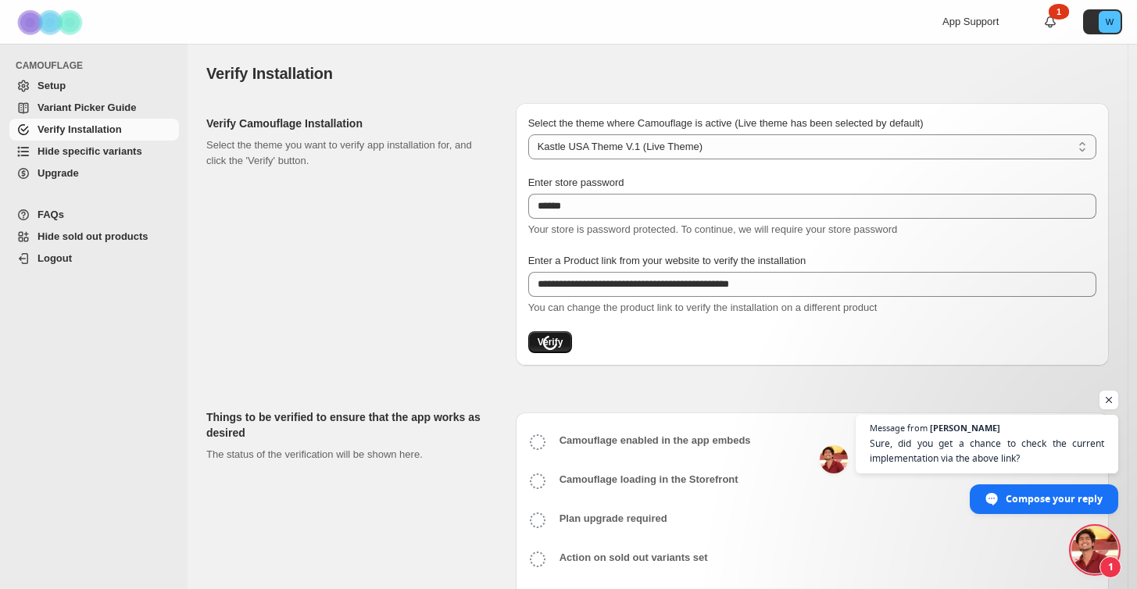
scroll to position [631, 0]
click at [1019, 501] on span "Compose your reply" at bounding box center [1055, 497] width 98 height 27
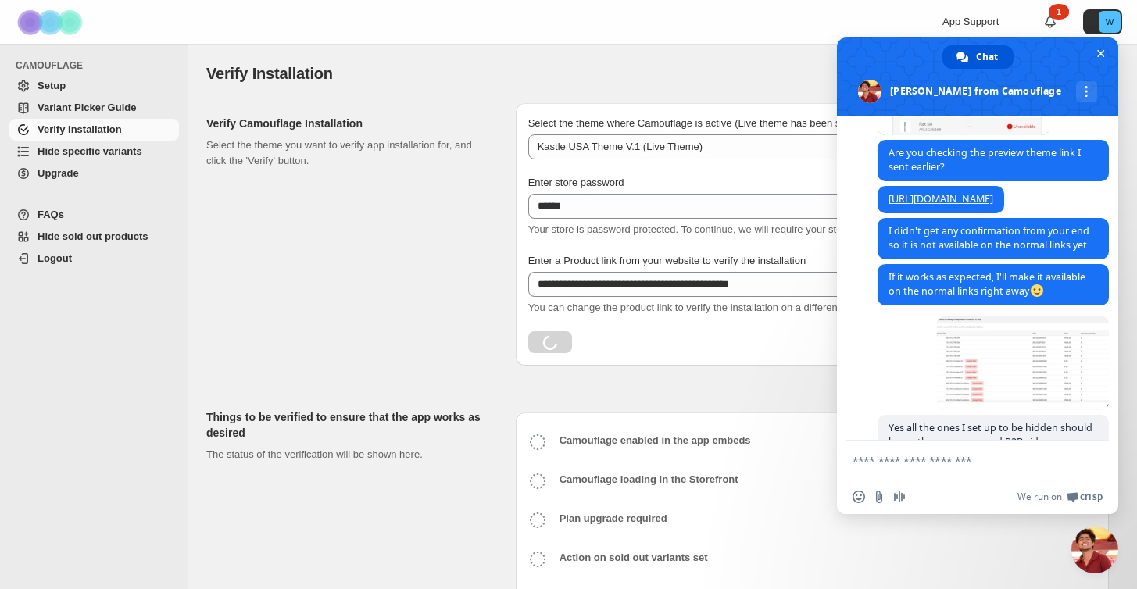
scroll to position [439, 0]
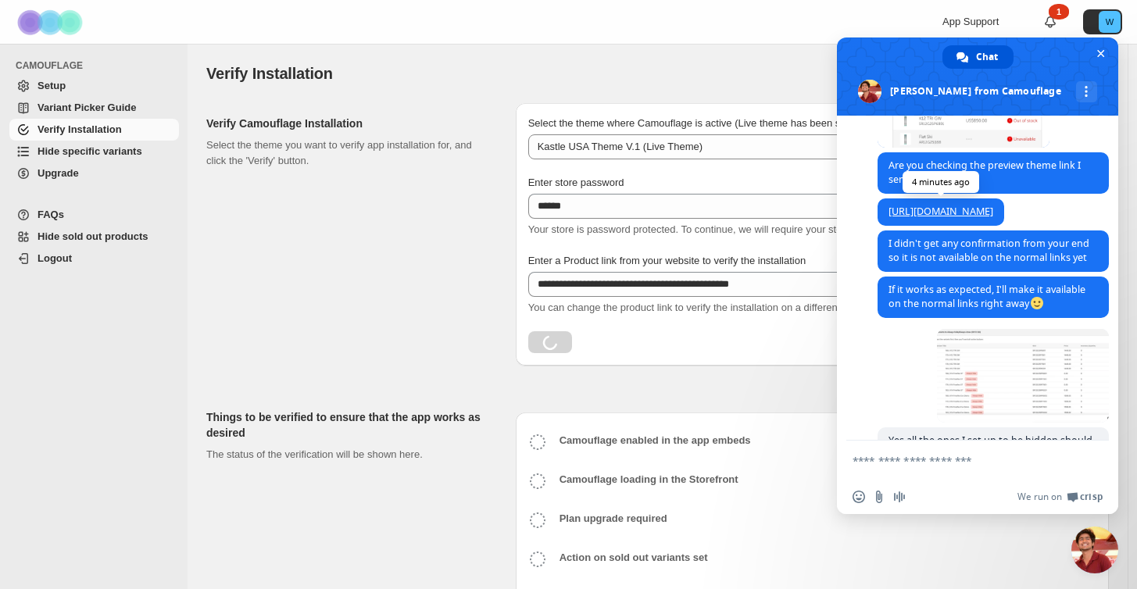
click at [1004, 216] on span "[URL][DOMAIN_NAME]" at bounding box center [940, 211] width 127 height 27
click at [993, 218] on link "[URL][DOMAIN_NAME]" at bounding box center [940, 211] width 105 height 13
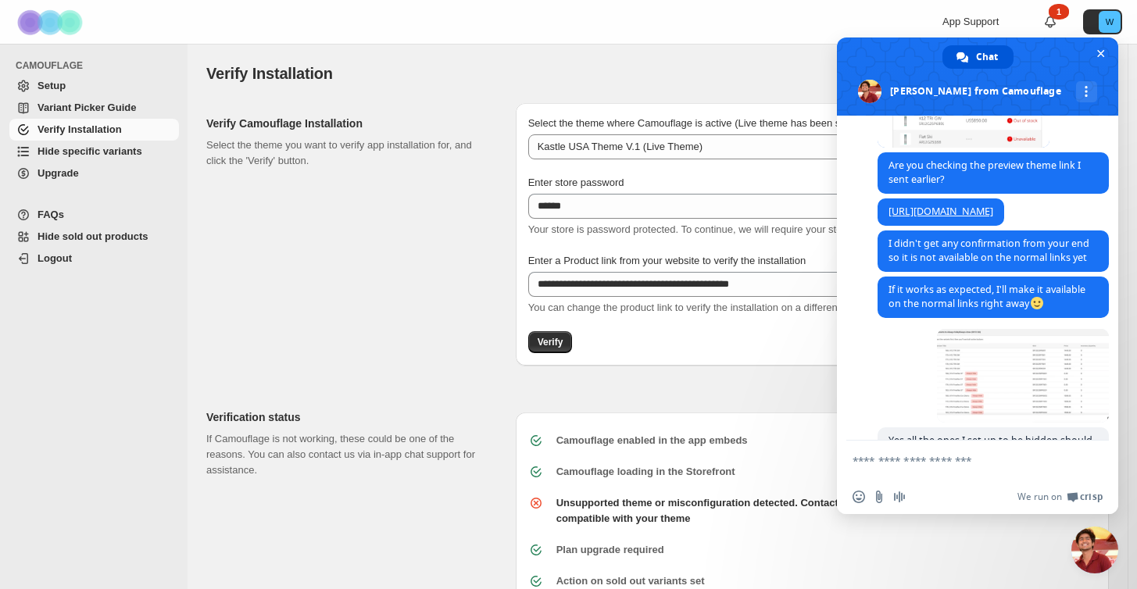
click at [881, 458] on textarea "Compose your message..." at bounding box center [960, 461] width 216 height 14
click at [915, 461] on textarea "**********" at bounding box center [960, 461] width 216 height 14
type textarea "**********"
click at [877, 497] on input "Send a file" at bounding box center [879, 497] width 13 height 13
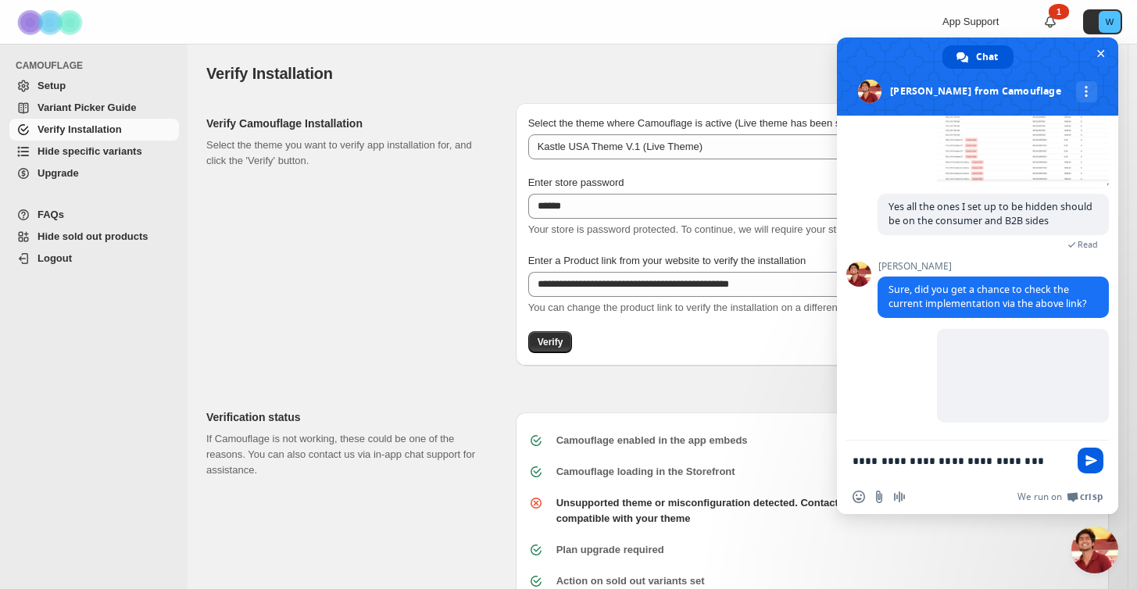
scroll to position [736, 0]
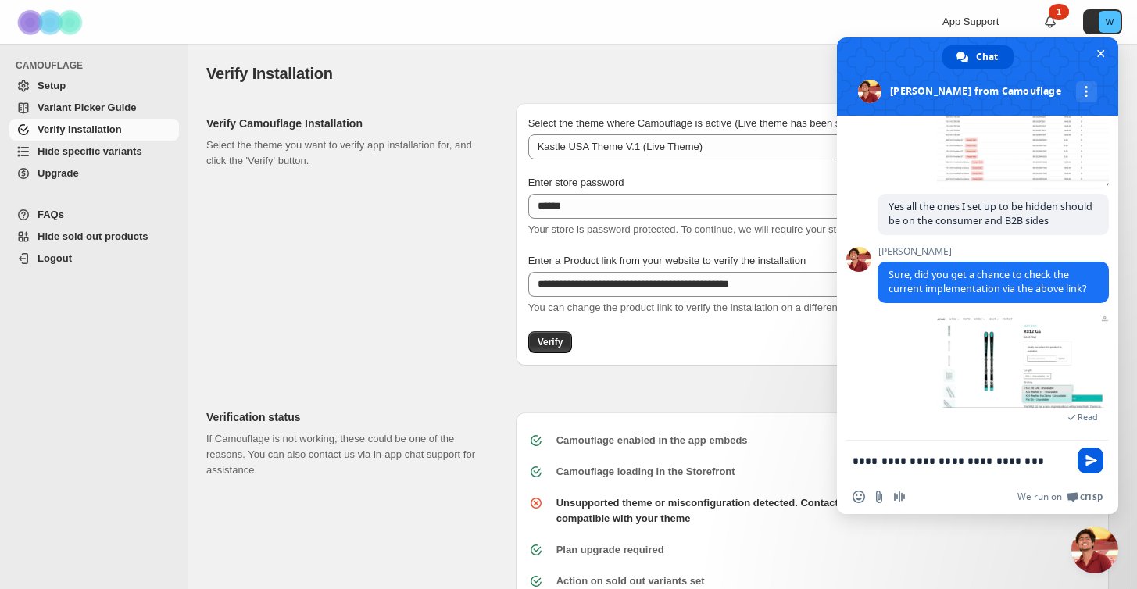
click at [1091, 465] on span "Send" at bounding box center [1091, 461] width 12 height 12
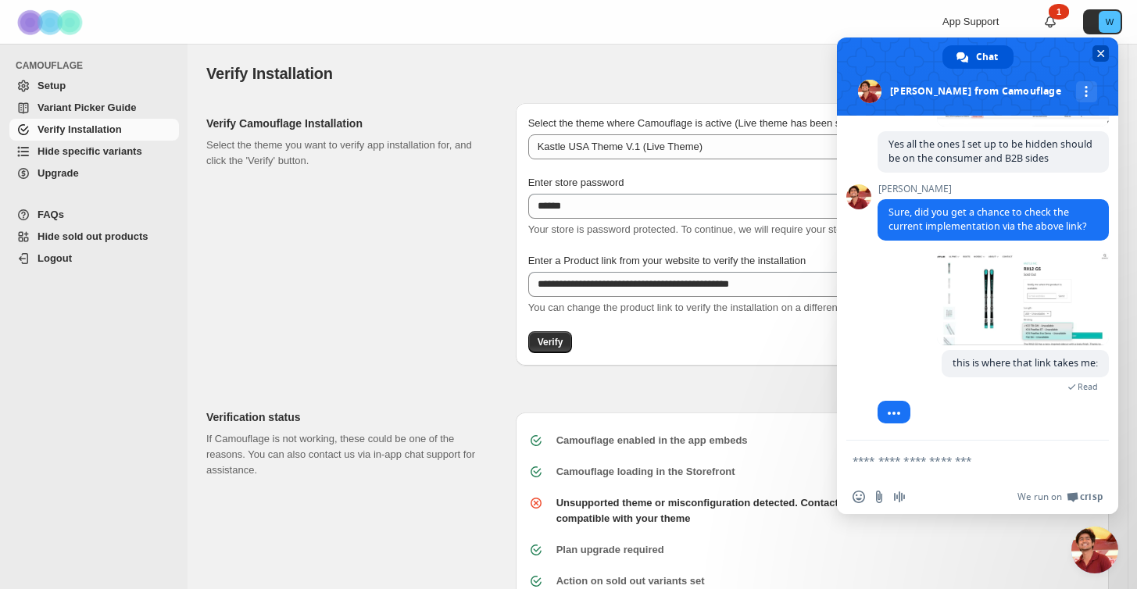
scroll to position [798, 0]
click at [83, 157] on span "Hide specific variants" at bounding box center [107, 152] width 138 height 16
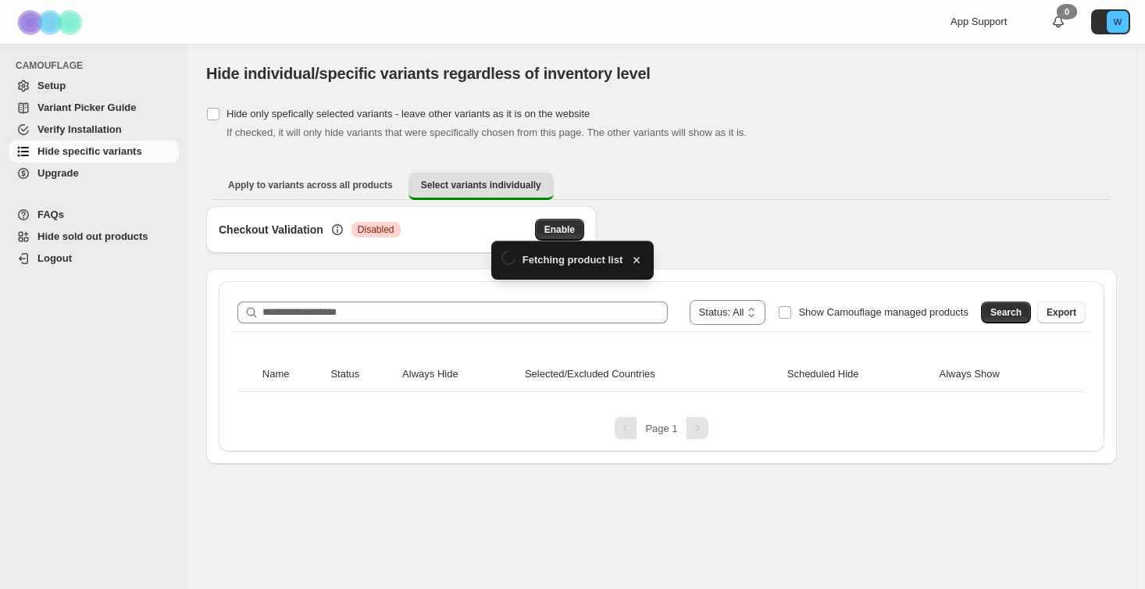
click at [297, 287] on div "**********" at bounding box center [662, 366] width 886 height 170
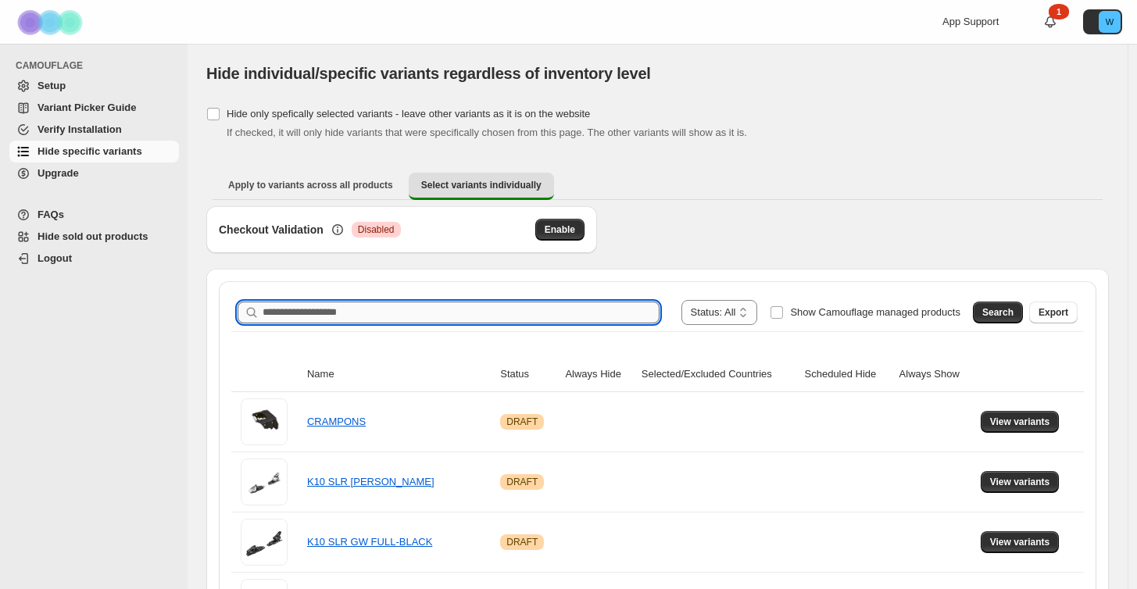
click at [290, 313] on input "Search product name" at bounding box center [461, 313] width 397 height 22
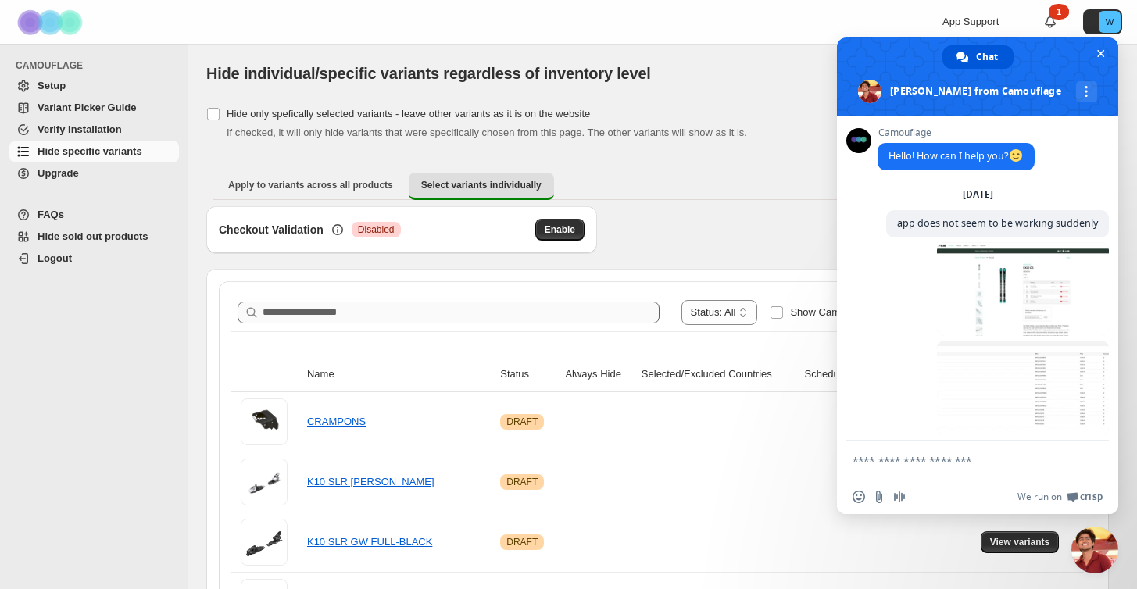
scroll to position [823, 0]
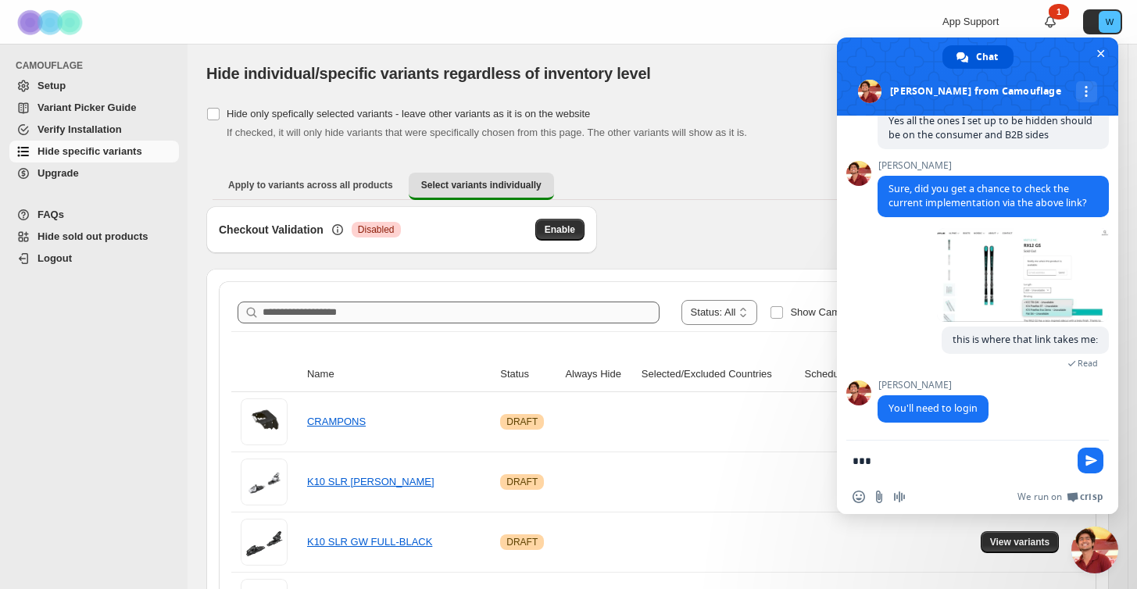
type textarea "***"
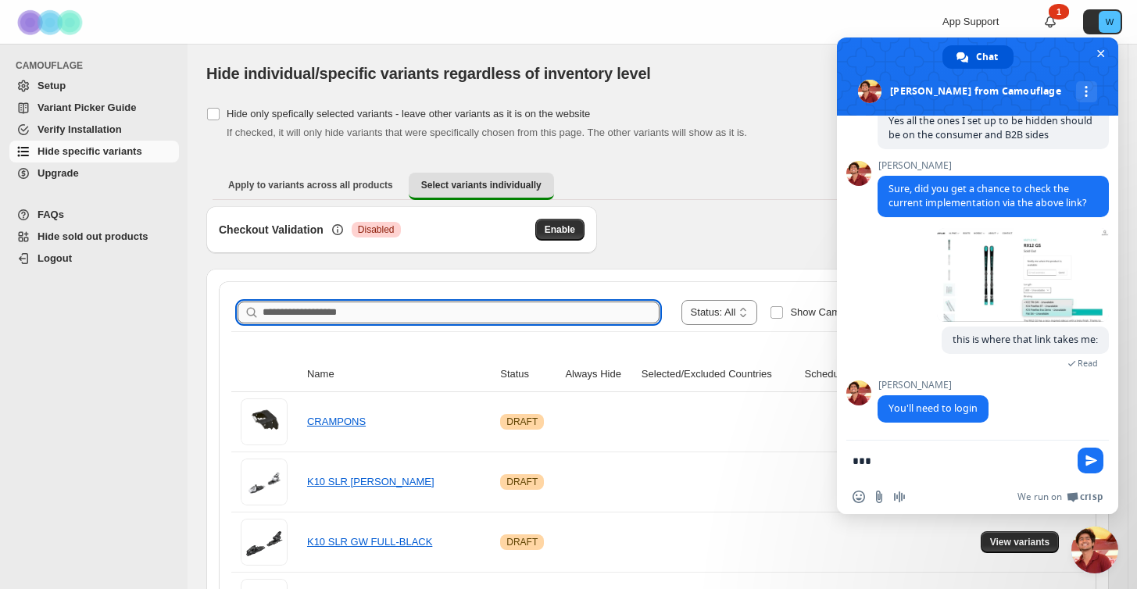
click at [305, 316] on input "Search product name" at bounding box center [461, 313] width 397 height 22
type input "****"
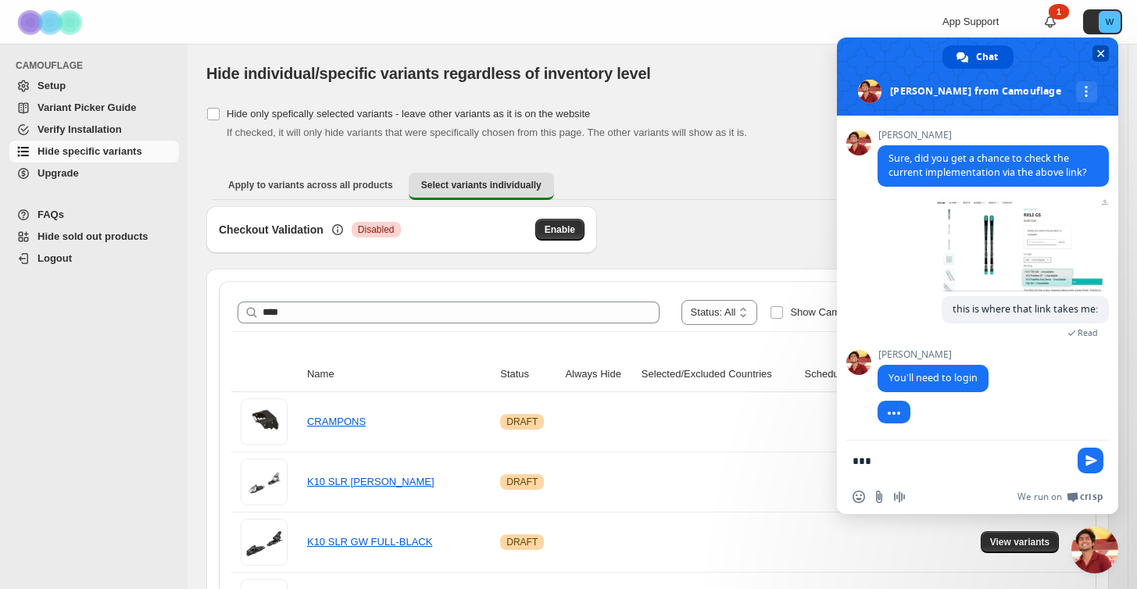
scroll to position [853, 0]
click at [1098, 51] on span "Close chat" at bounding box center [1101, 54] width 8 height 8
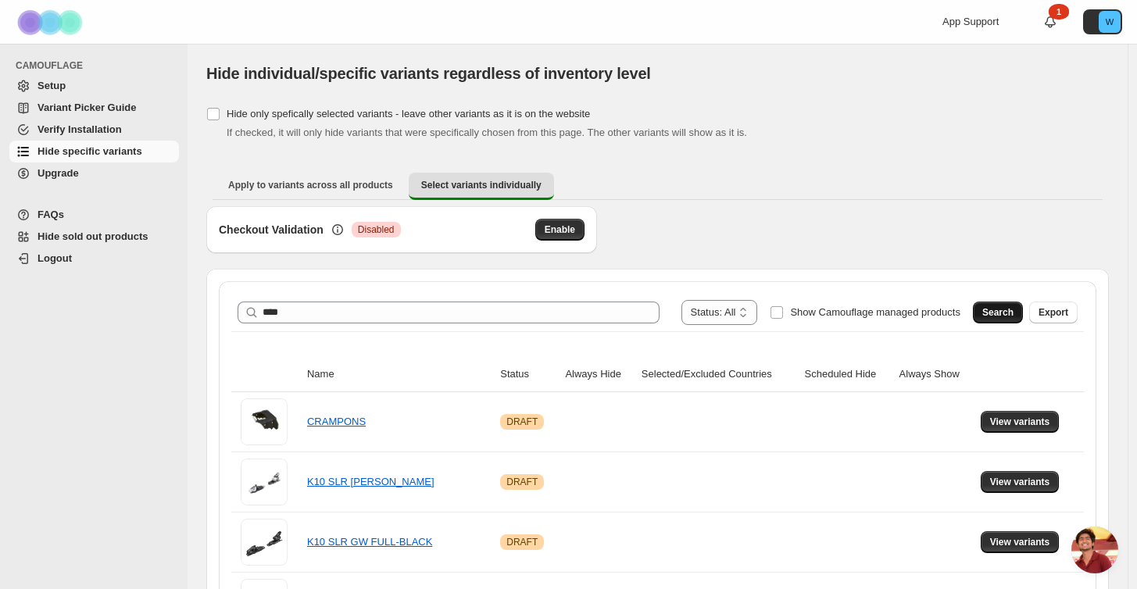
click at [1004, 313] on span "Search" at bounding box center [997, 312] width 31 height 13
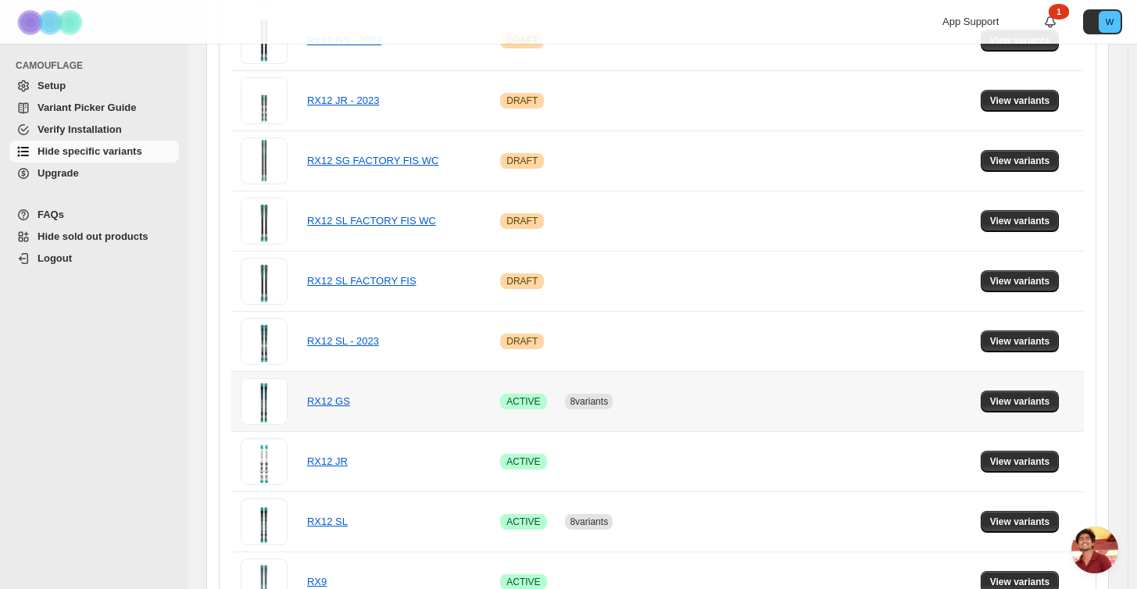
scroll to position [683, 0]
click at [1008, 397] on span "View variants" at bounding box center [1020, 401] width 60 height 13
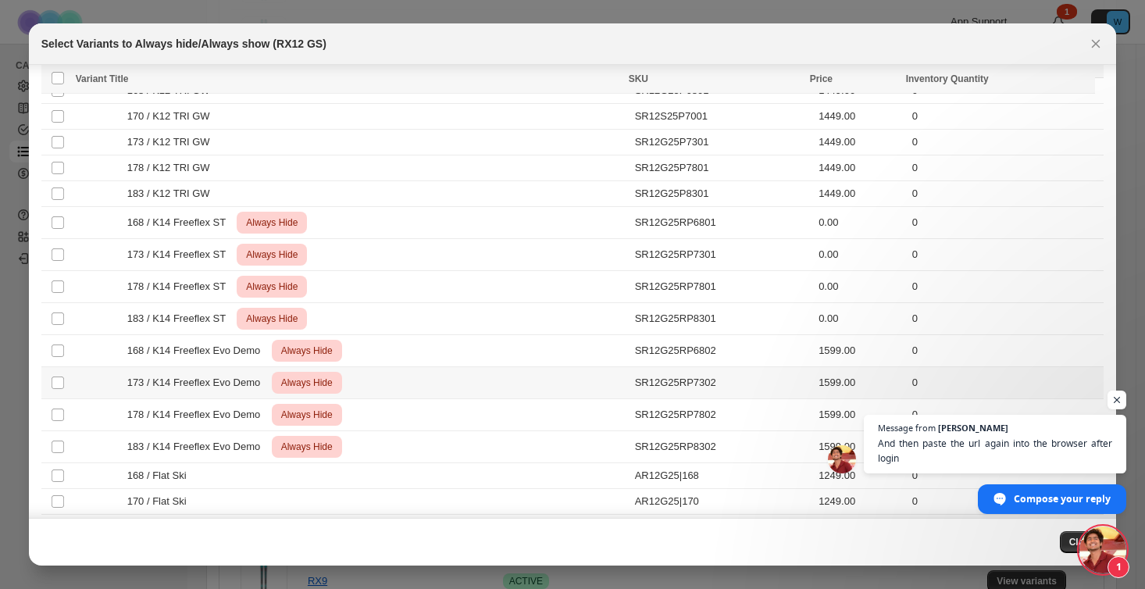
scroll to position [104, 0]
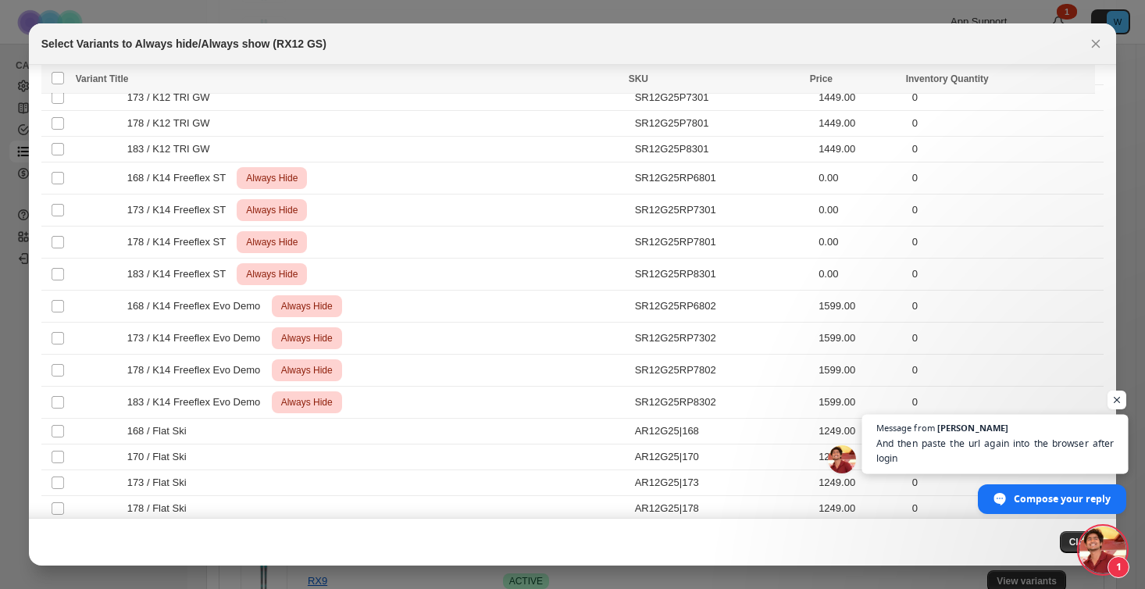
click at [1036, 438] on span "And then paste the url again into the browser after login" at bounding box center [996, 451] width 238 height 30
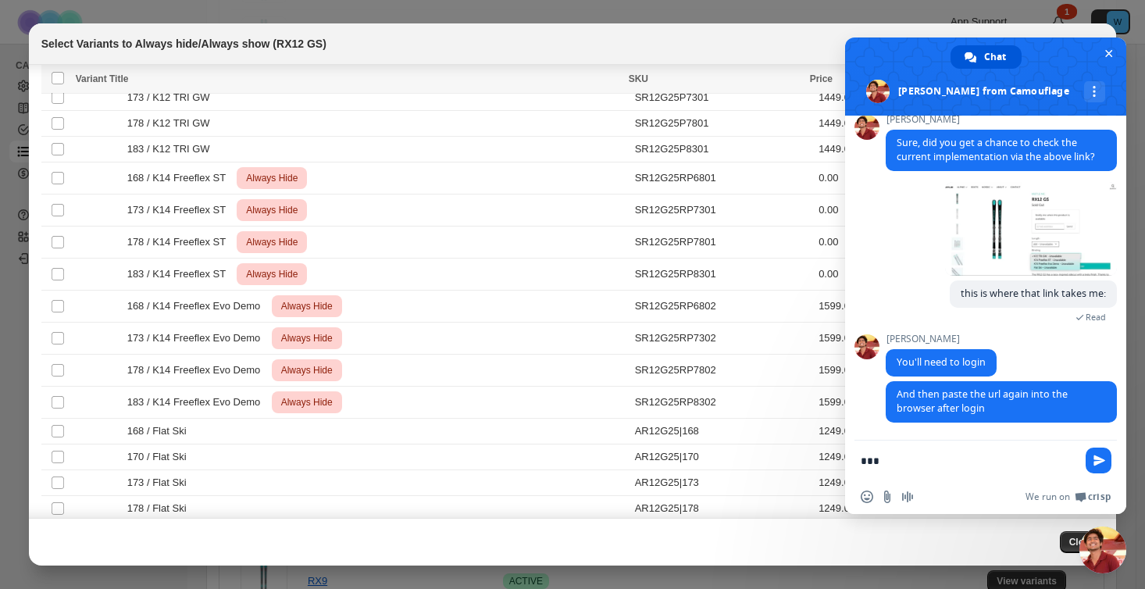
click at [912, 459] on textarea "***" at bounding box center [969, 461] width 216 height 14
click at [866, 459] on textarea "***" at bounding box center [969, 461] width 216 height 14
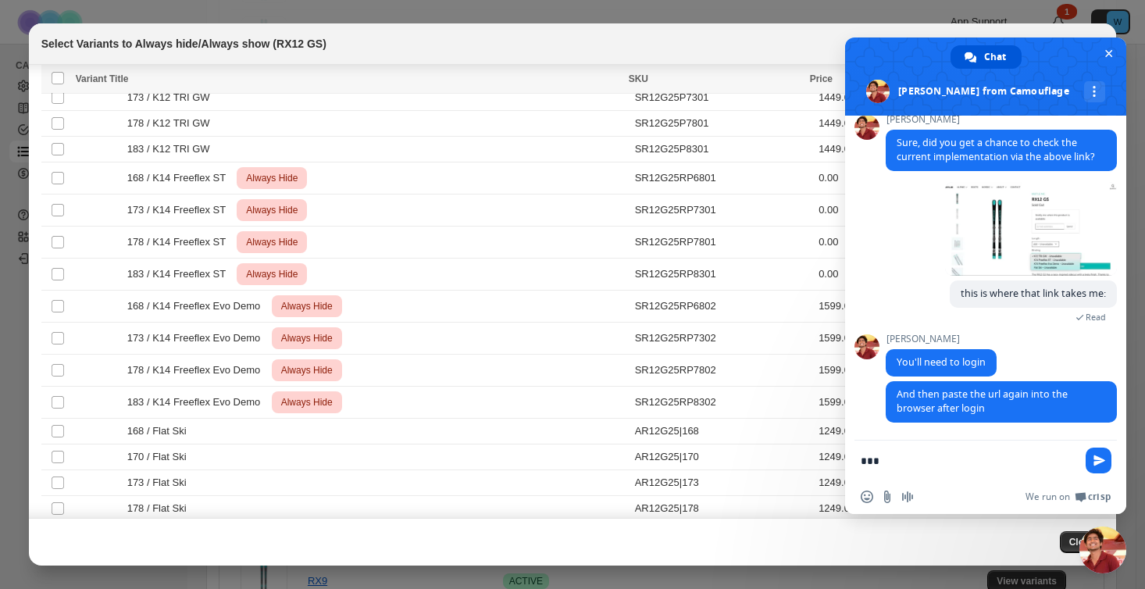
click at [866, 459] on textarea "***" at bounding box center [969, 461] width 216 height 14
click at [903, 461] on textarea "***" at bounding box center [969, 461] width 216 height 14
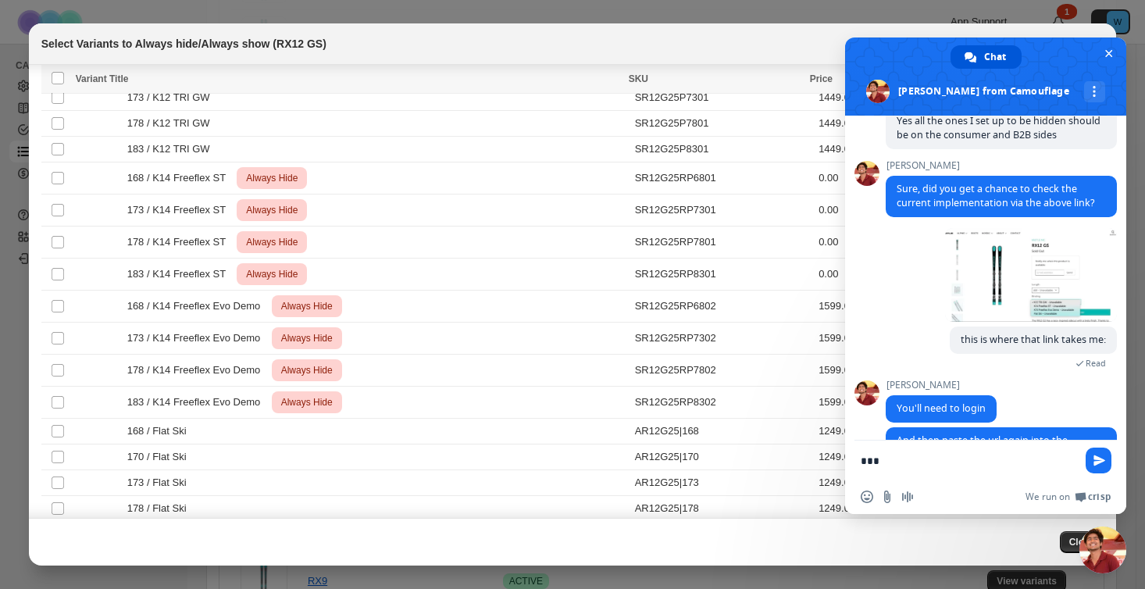
scroll to position [870, 0]
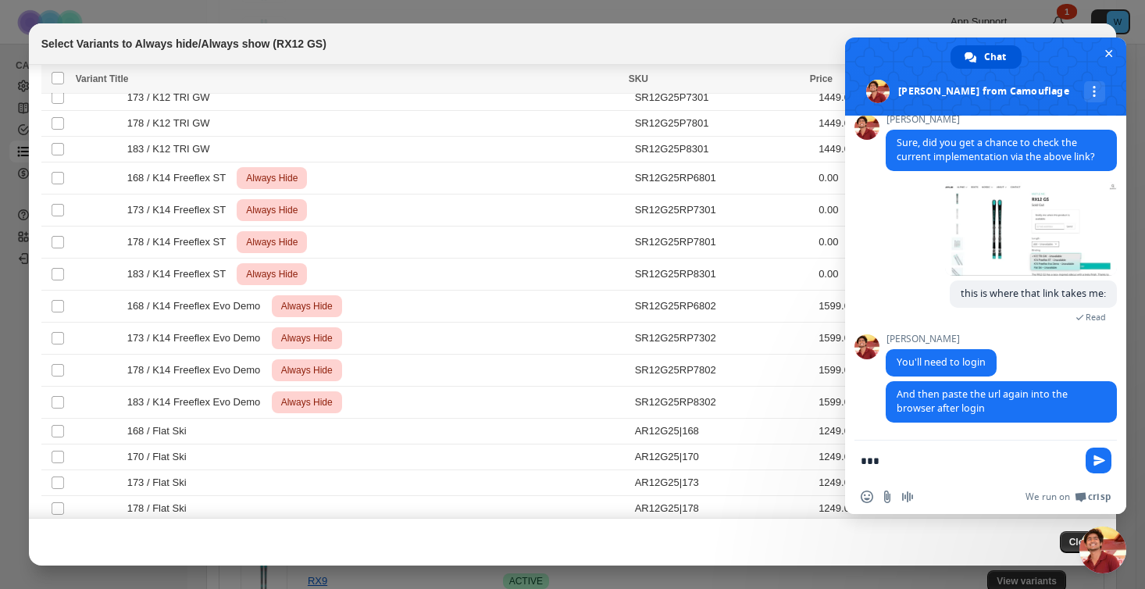
click at [938, 498] on div "We run on Crisp" at bounding box center [1016, 497] width 189 height 13
click at [927, 449] on form "***" at bounding box center [969, 462] width 216 height 42
click at [919, 455] on textarea "***" at bounding box center [969, 461] width 216 height 14
click at [903, 465] on textarea "***" at bounding box center [969, 461] width 216 height 14
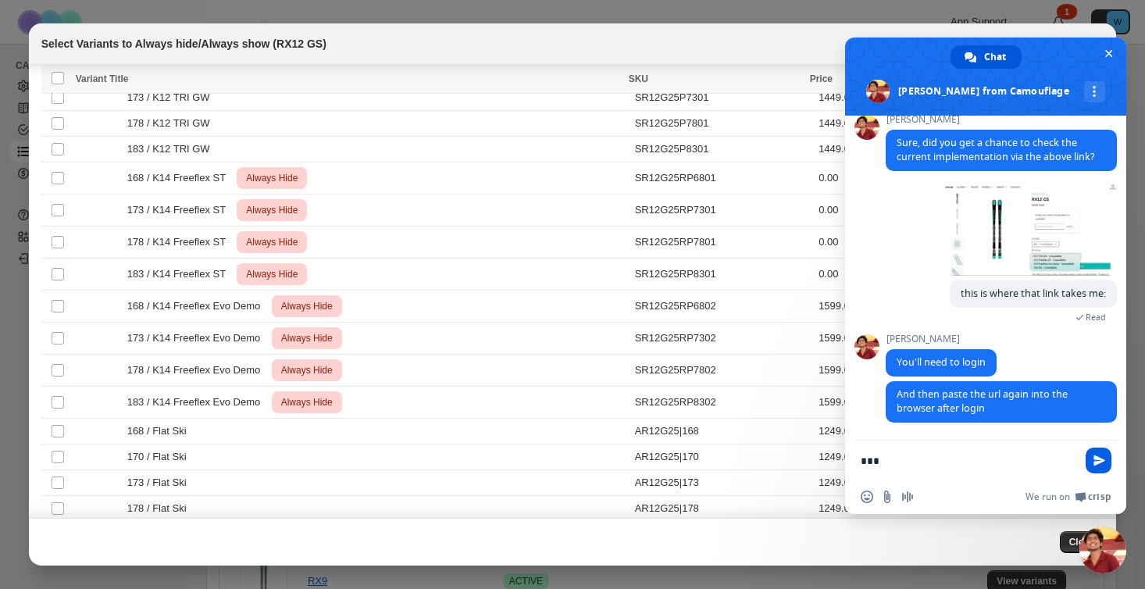
click at [1104, 455] on span "Send" at bounding box center [1100, 461] width 12 height 12
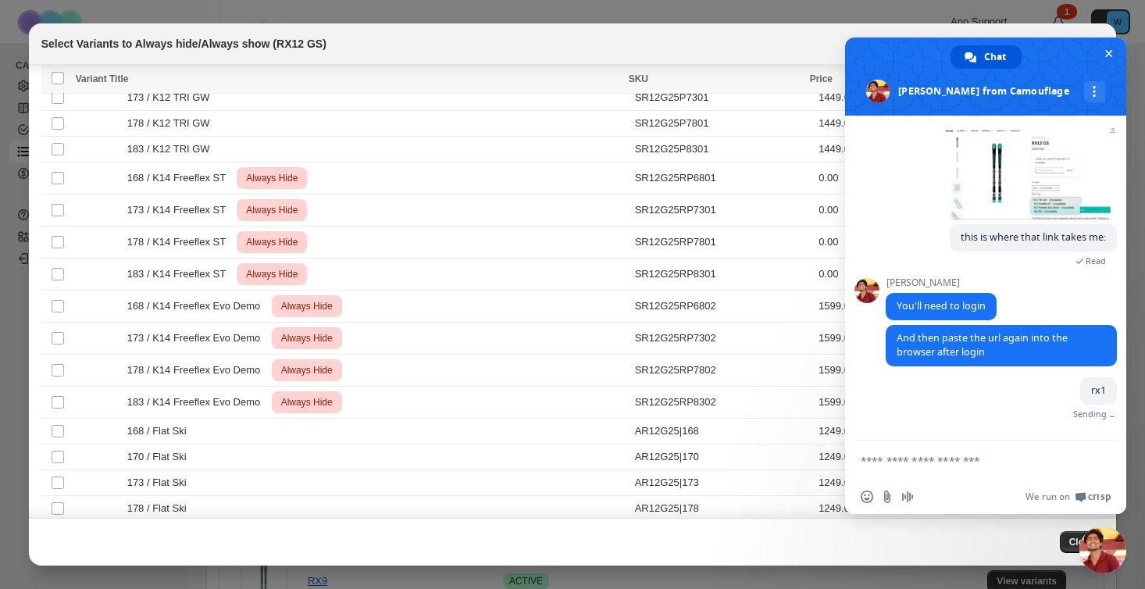
scroll to position [926, 0]
click at [983, 464] on textarea "Compose your message..." at bounding box center [969, 461] width 216 height 14
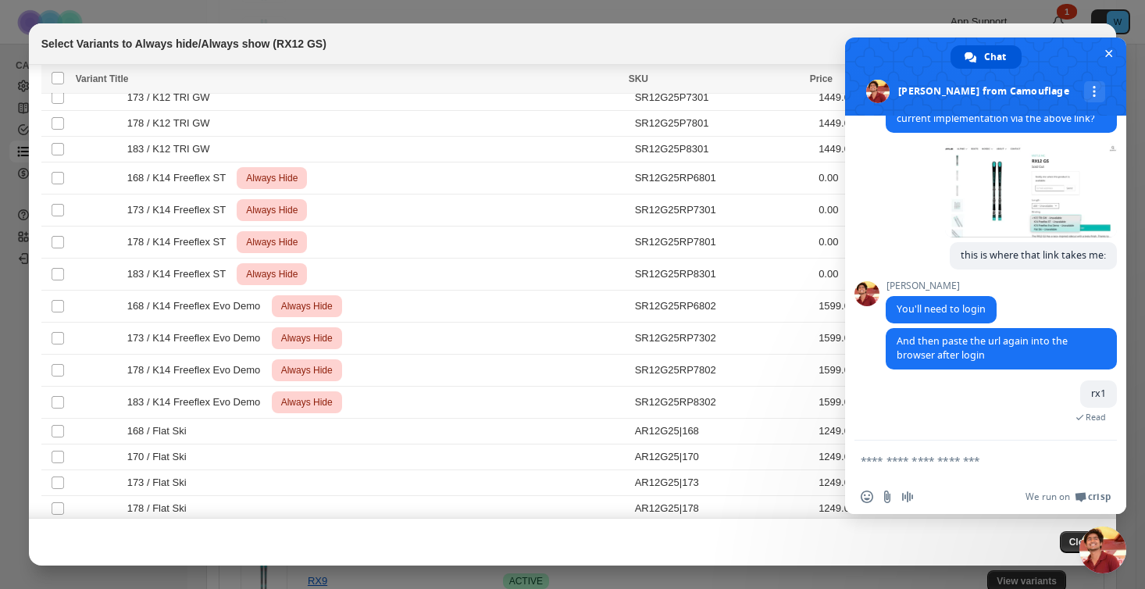
click at [983, 464] on textarea "Compose your message..." at bounding box center [969, 461] width 216 height 14
click at [880, 464] on textarea "Compose your message..." at bounding box center [969, 461] width 216 height 14
drag, startPoint x: 880, startPoint y: 464, endPoint x: 893, endPoint y: 468, distance: 13.8
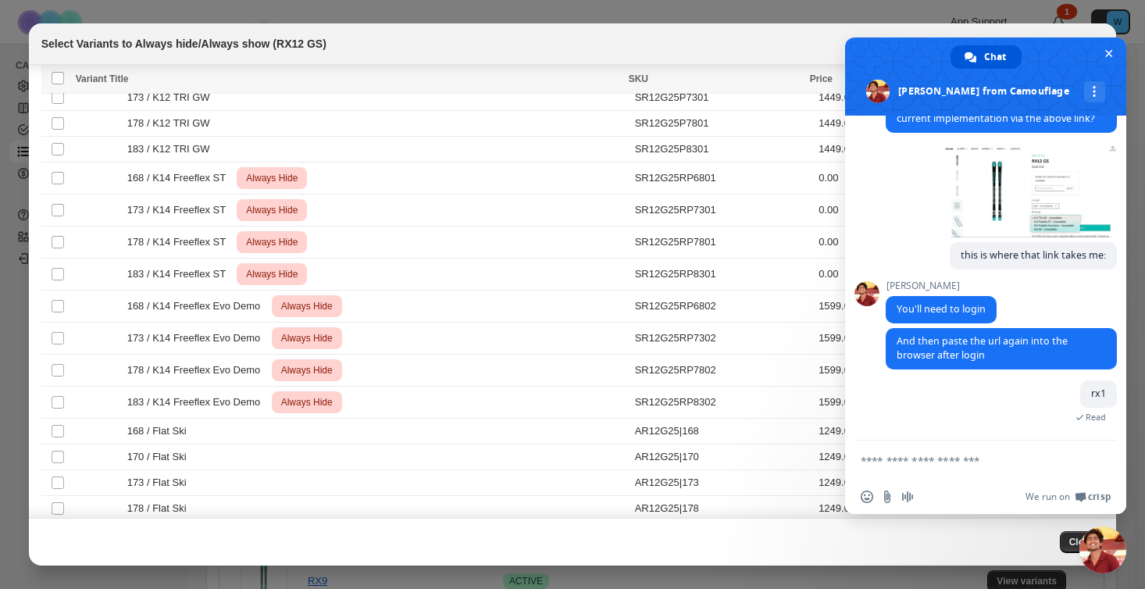
click at [893, 468] on form at bounding box center [969, 462] width 216 height 42
click at [878, 459] on textarea "Compose your message..." at bounding box center [969, 461] width 216 height 14
click at [971, 358] on span "And then paste the url again into the browser after login" at bounding box center [982, 347] width 171 height 27
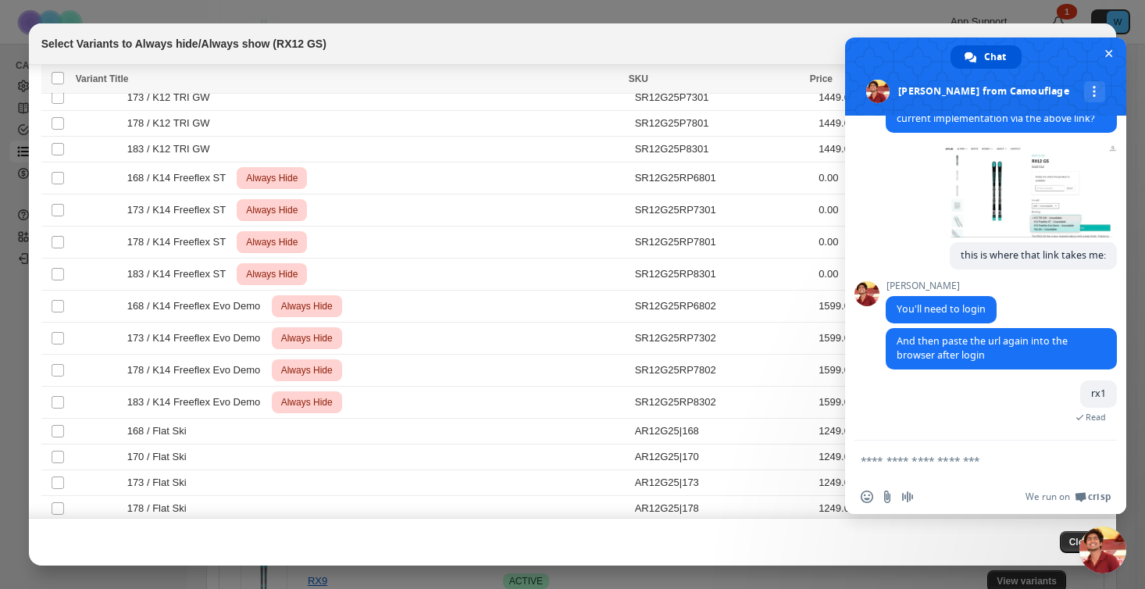
click at [897, 463] on textarea "Compose your message..." at bounding box center [969, 461] width 216 height 14
click at [1106, 55] on span "Close chat" at bounding box center [1110, 54] width 8 height 8
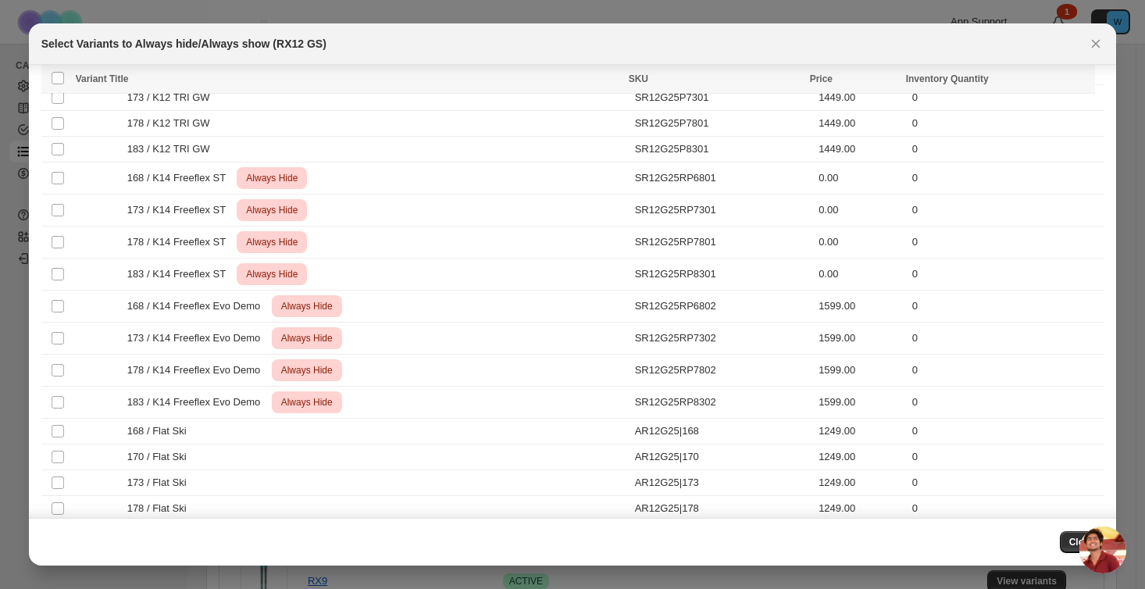
click at [1091, 547] on span "Open chat" at bounding box center [1103, 550] width 47 height 47
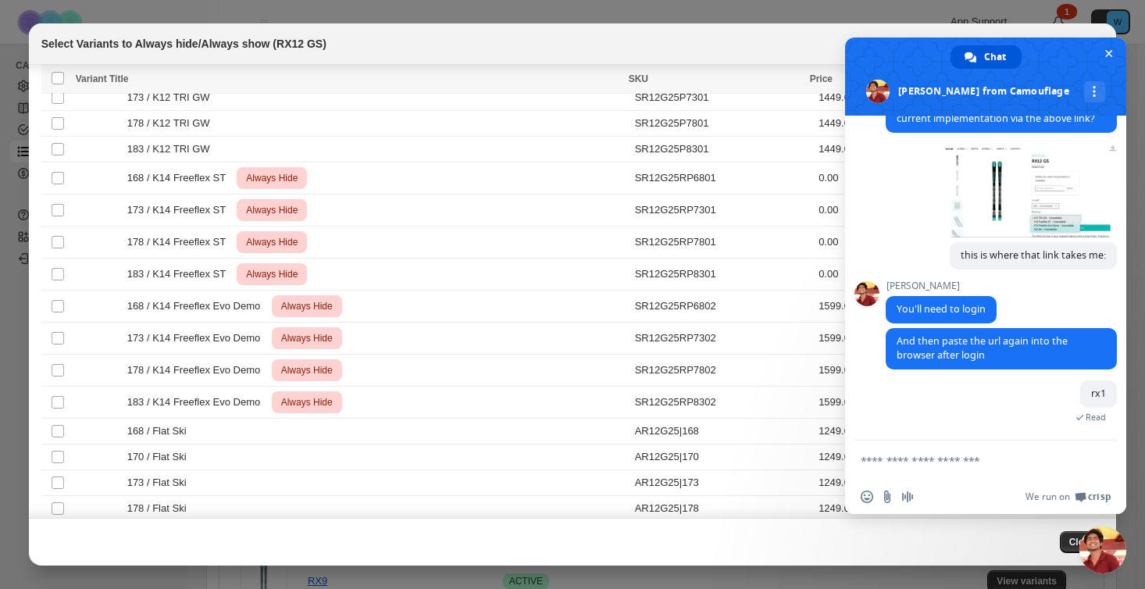
click at [921, 466] on textarea "Compose your message..." at bounding box center [969, 461] width 216 height 14
click at [889, 493] on input "Send a file" at bounding box center [887, 497] width 13 height 13
click at [901, 465] on textarea "Compose your message..." at bounding box center [969, 461] width 216 height 14
click at [918, 458] on textarea "Compose your message..." at bounding box center [969, 461] width 216 height 14
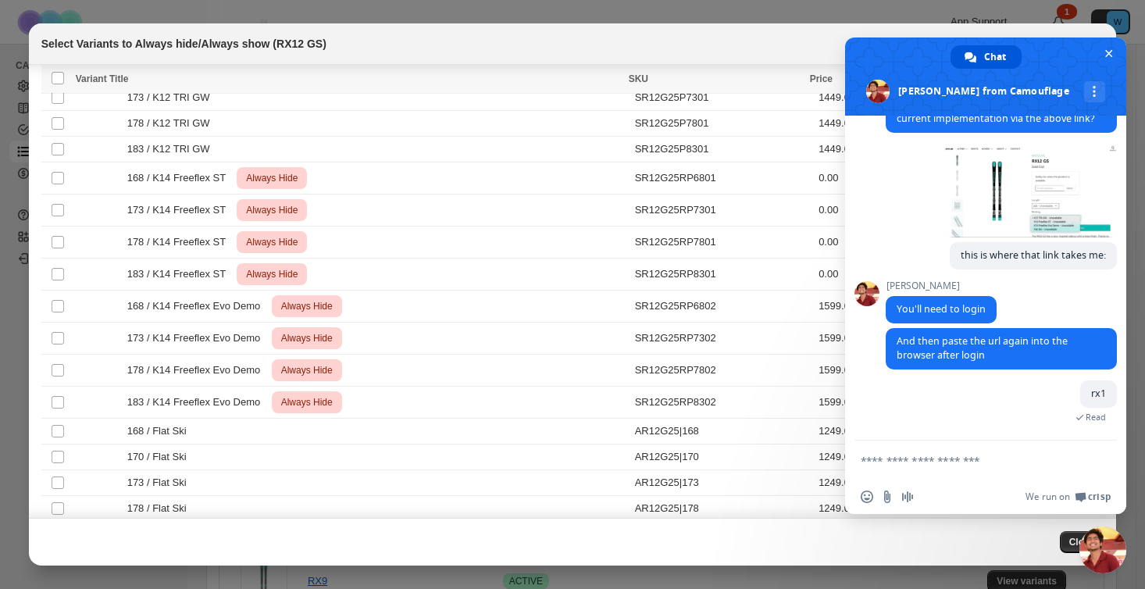
click at [918, 458] on textarea "Compose your message..." at bounding box center [969, 461] width 216 height 14
click at [600, 188] on div "168 / K14 Freeflex ST Critical Always Hide" at bounding box center [351, 178] width 550 height 22
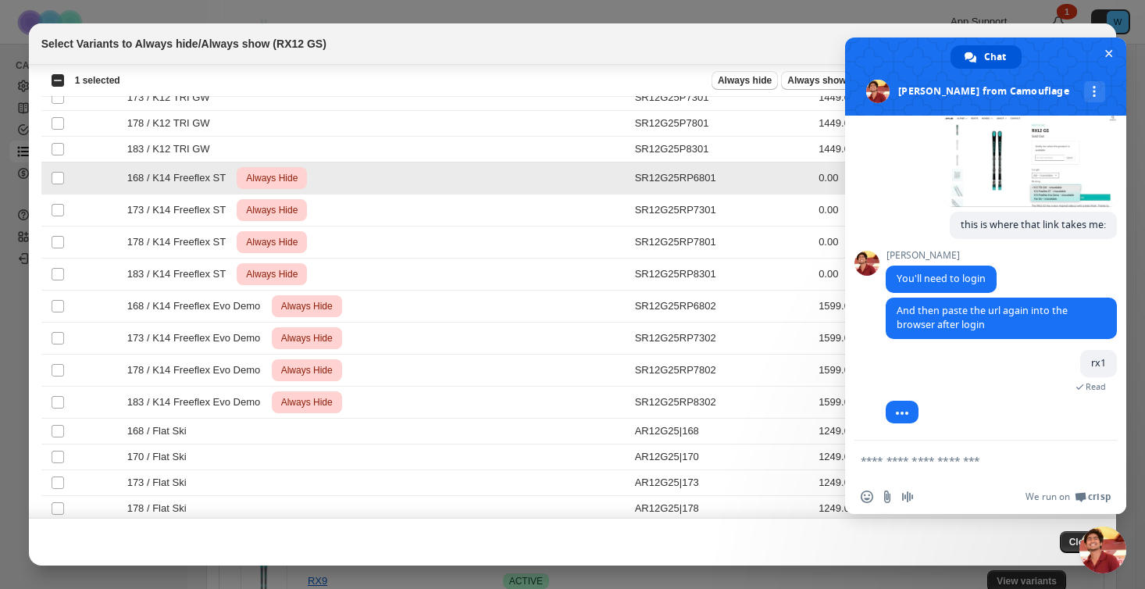
scroll to position [938, 0]
click at [938, 461] on textarea "Compose your message..." at bounding box center [969, 461] width 216 height 14
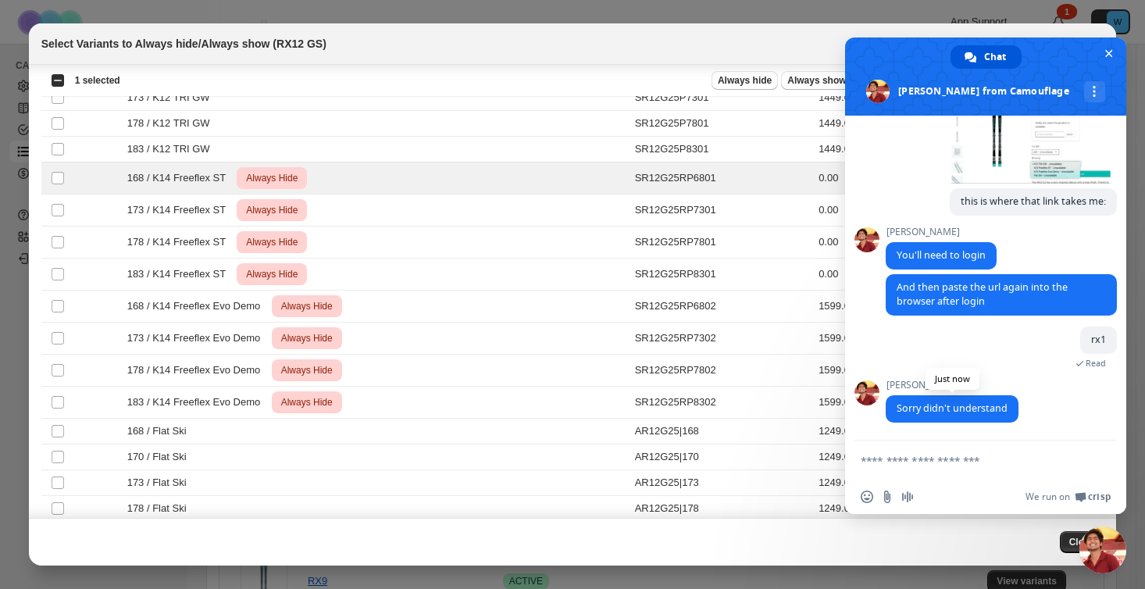
scroll to position [958, 0]
click at [930, 465] on textarea "Compose your message..." at bounding box center [969, 461] width 216 height 14
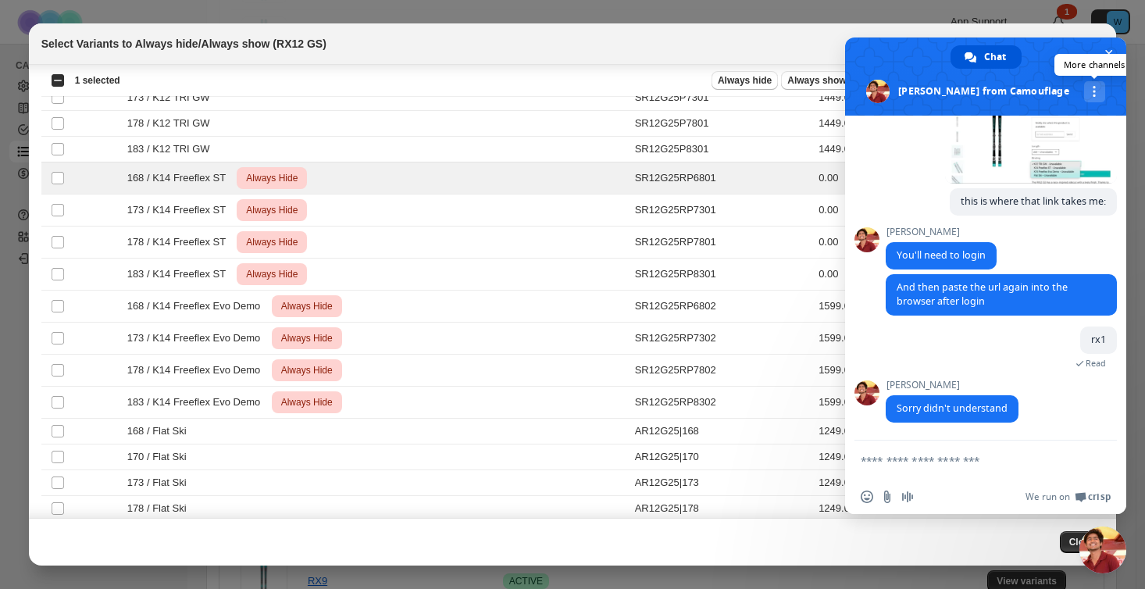
click at [1084, 90] on div "More channels" at bounding box center [1094, 91] width 21 height 21
click at [912, 460] on textarea "Compose your message..." at bounding box center [969, 461] width 216 height 14
click at [1109, 55] on span "Close chat" at bounding box center [1110, 54] width 8 height 8
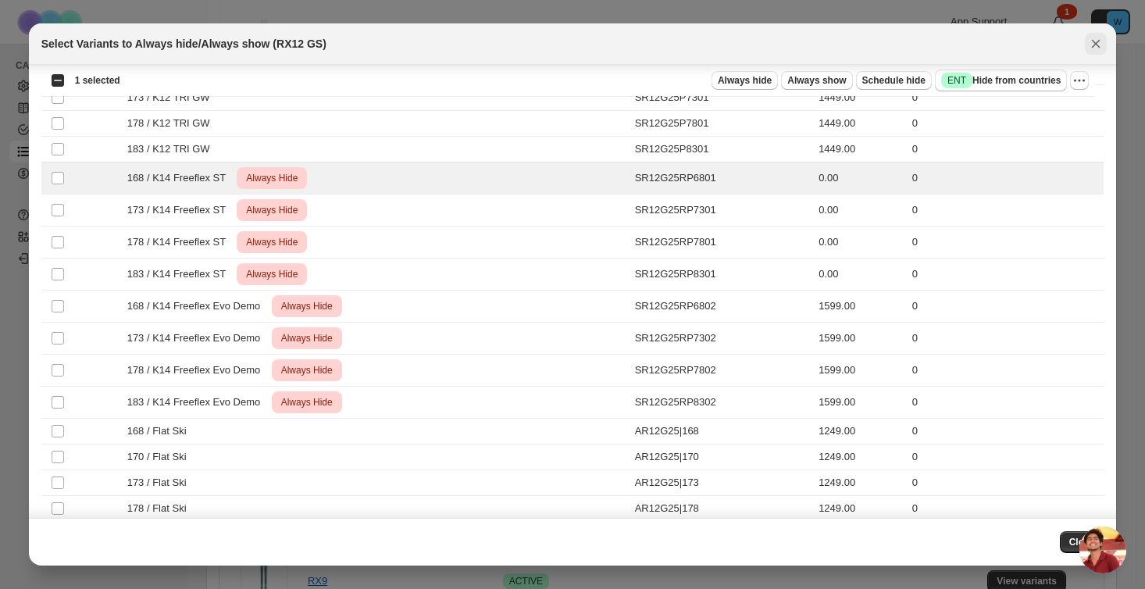
click at [1095, 46] on icon "Close" at bounding box center [1096, 44] width 16 height 16
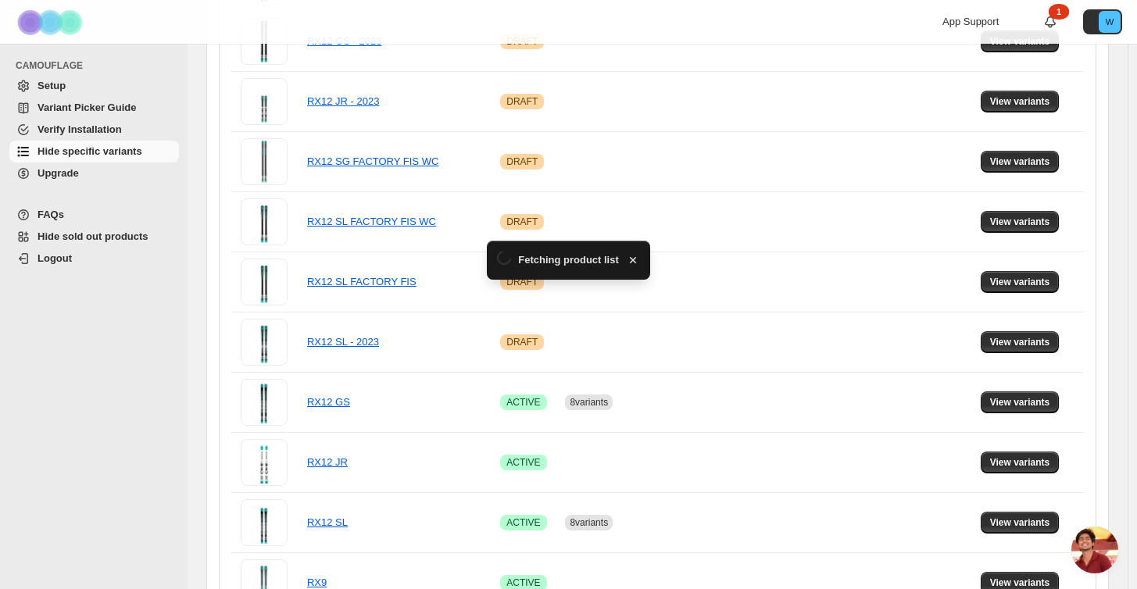
scroll to position [683, 0]
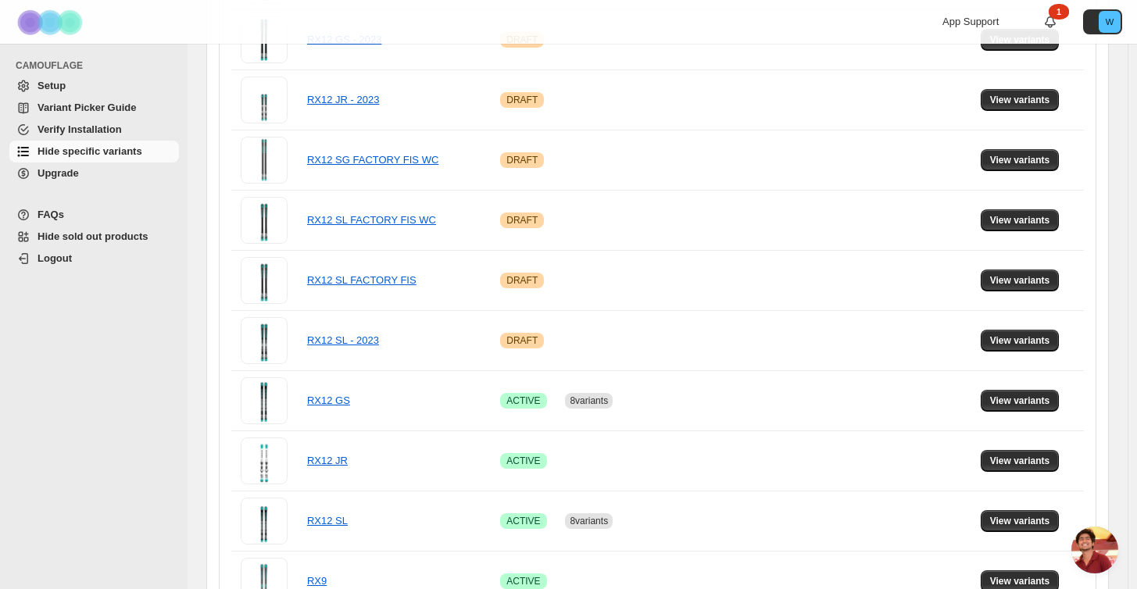
click at [1089, 548] on span "Open chat" at bounding box center [1094, 550] width 47 height 47
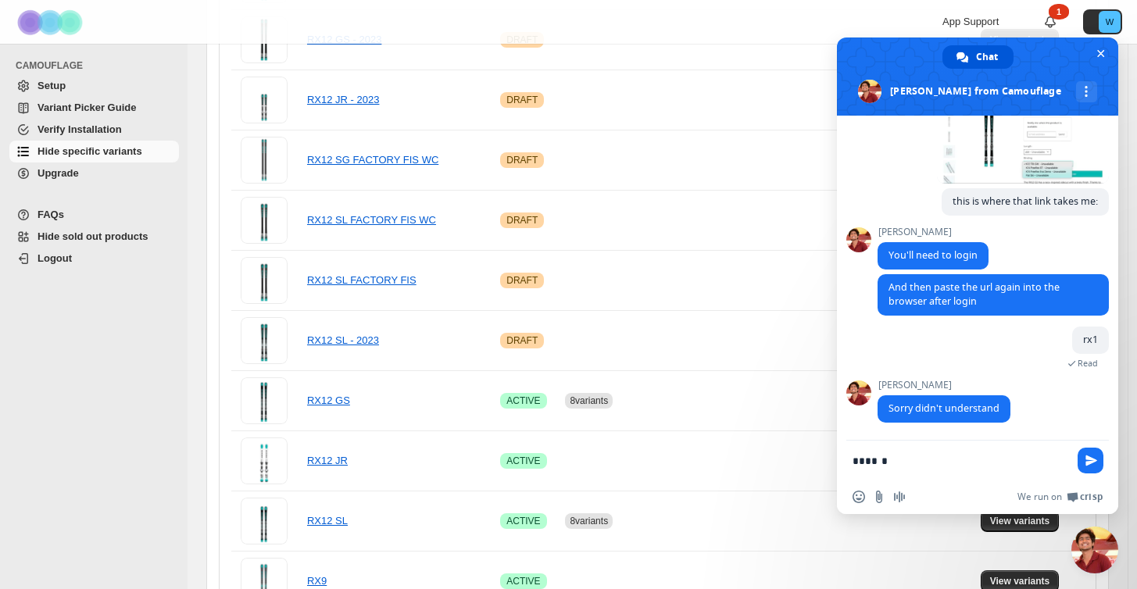
type textarea "*******"
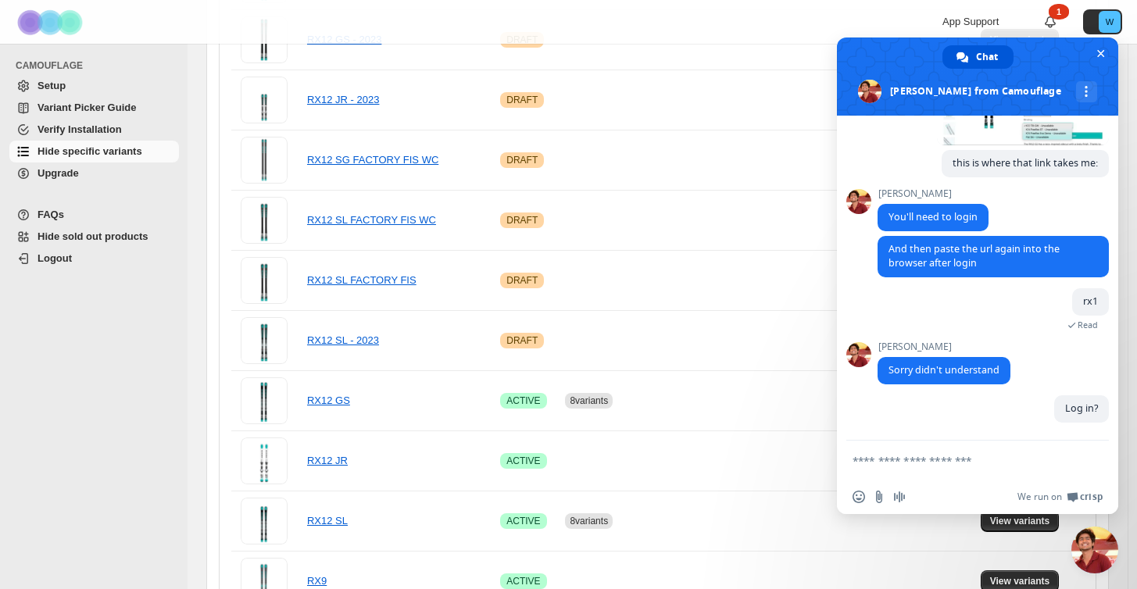
scroll to position [1001, 0]
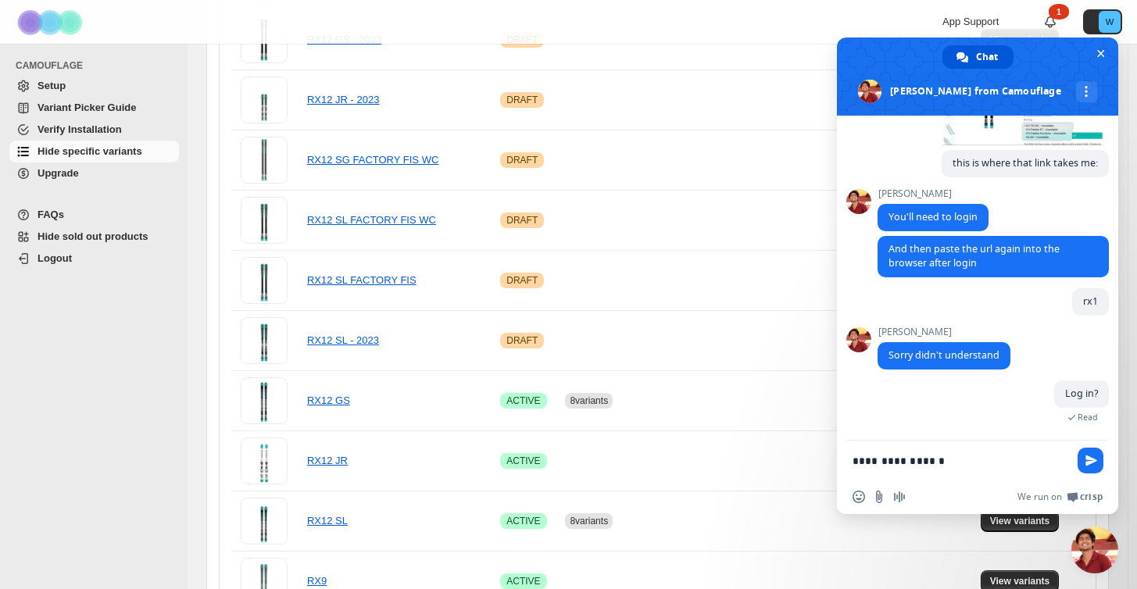
type textarea "**********"
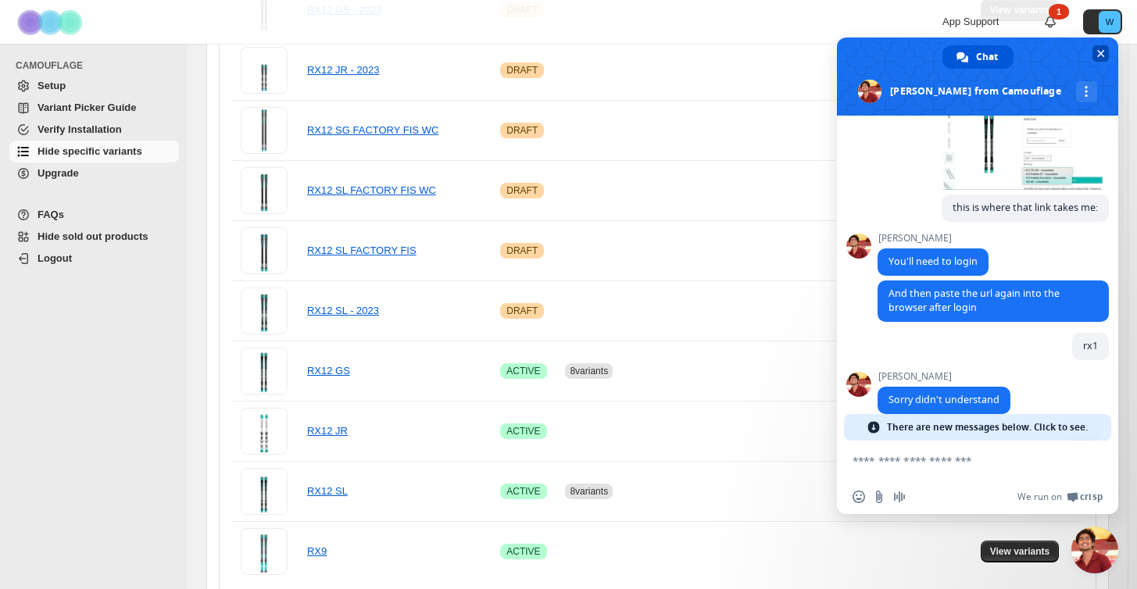
scroll to position [777, 0]
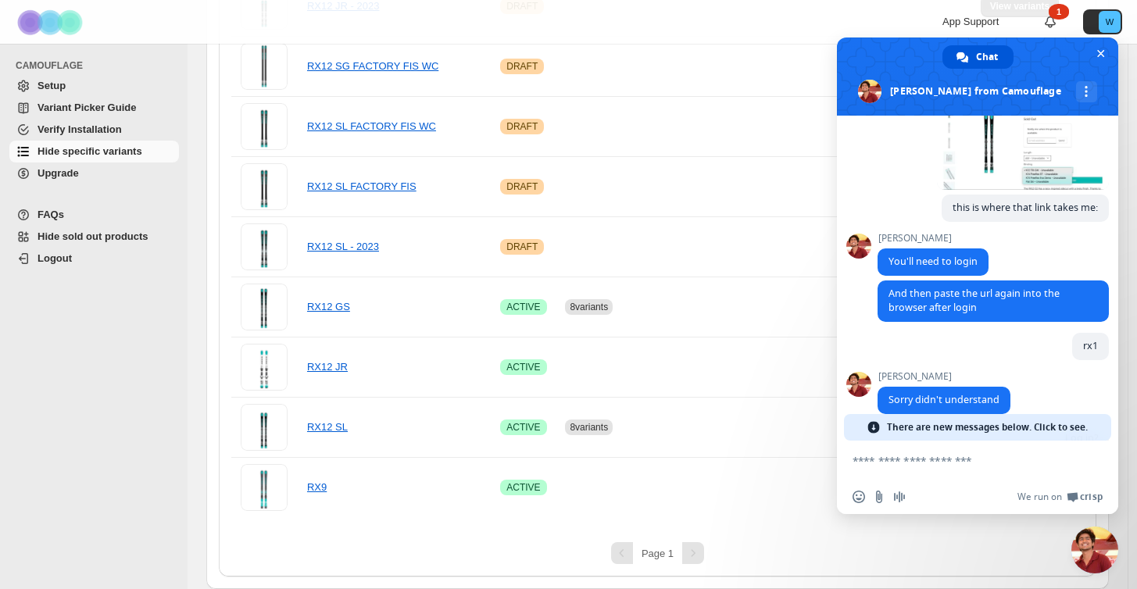
click at [1065, 423] on span "There are new messages below. Click to see." at bounding box center [987, 427] width 201 height 27
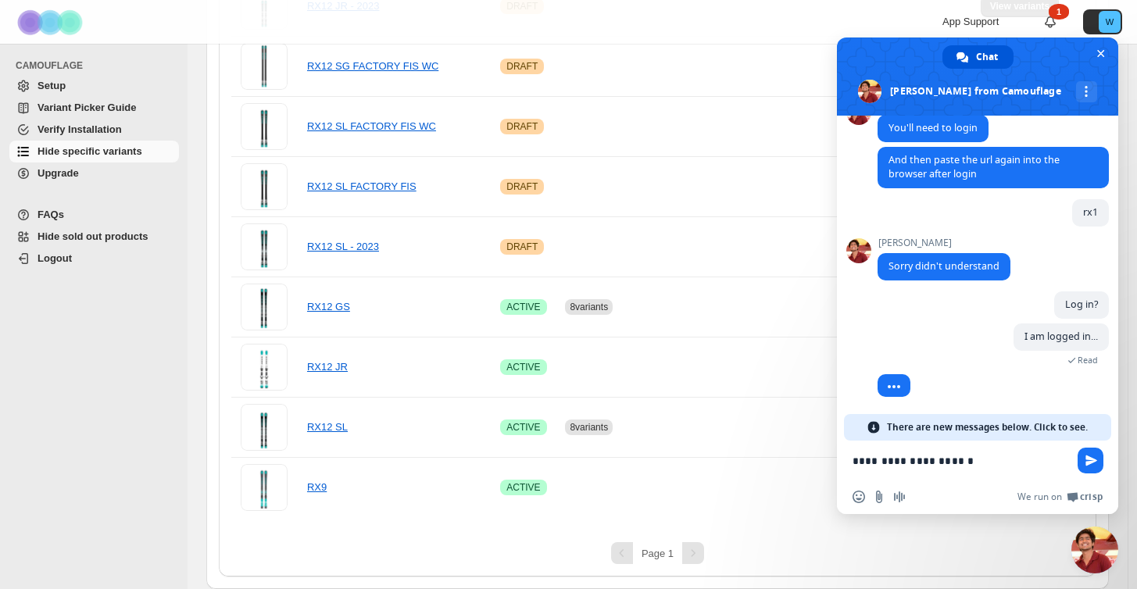
scroll to position [1116, 0]
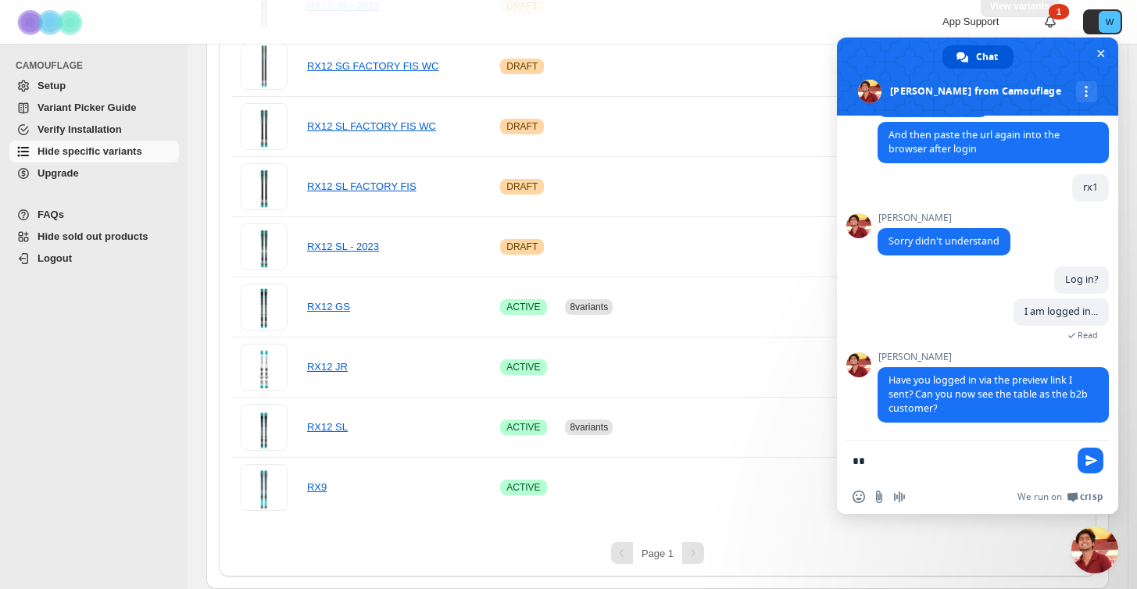
type textarea "*"
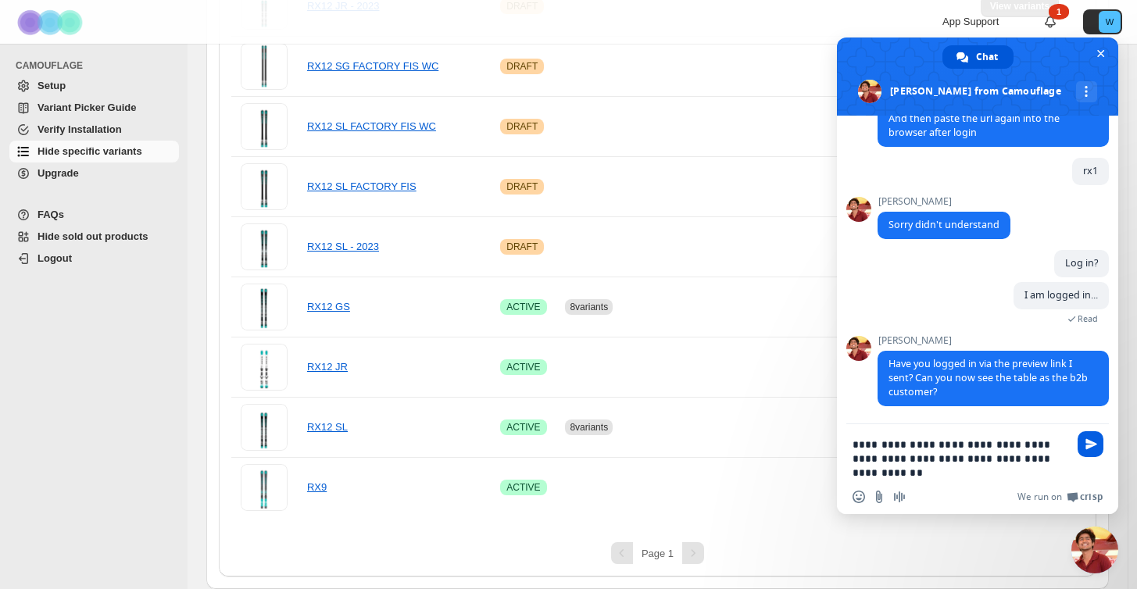
type textarea "**********"
click at [1085, 445] on span "Send" at bounding box center [1091, 444] width 12 height 12
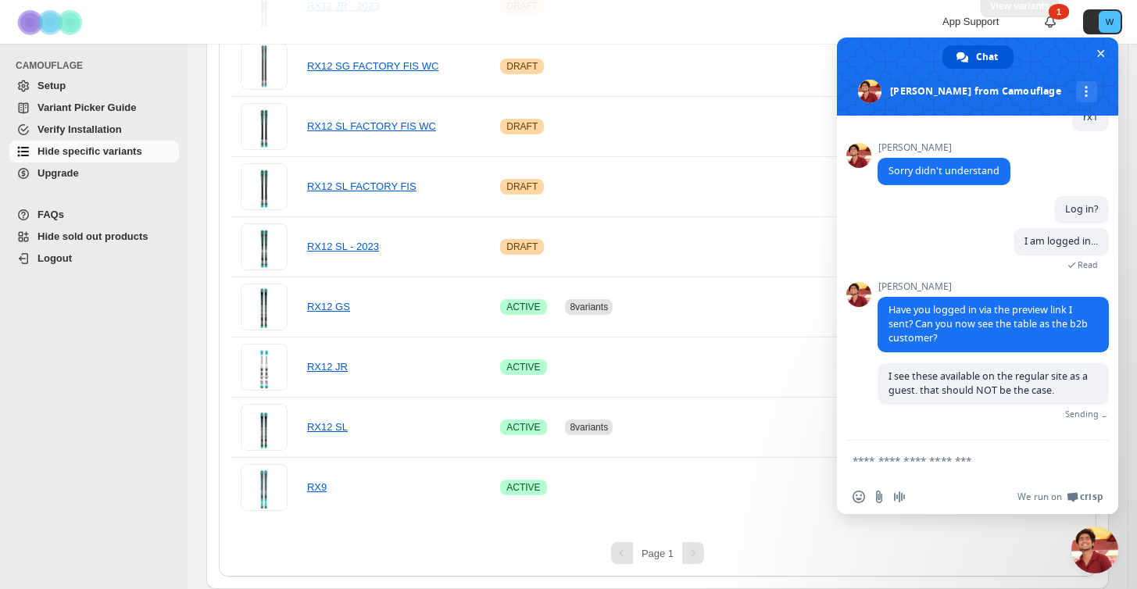
scroll to position [1170, 0]
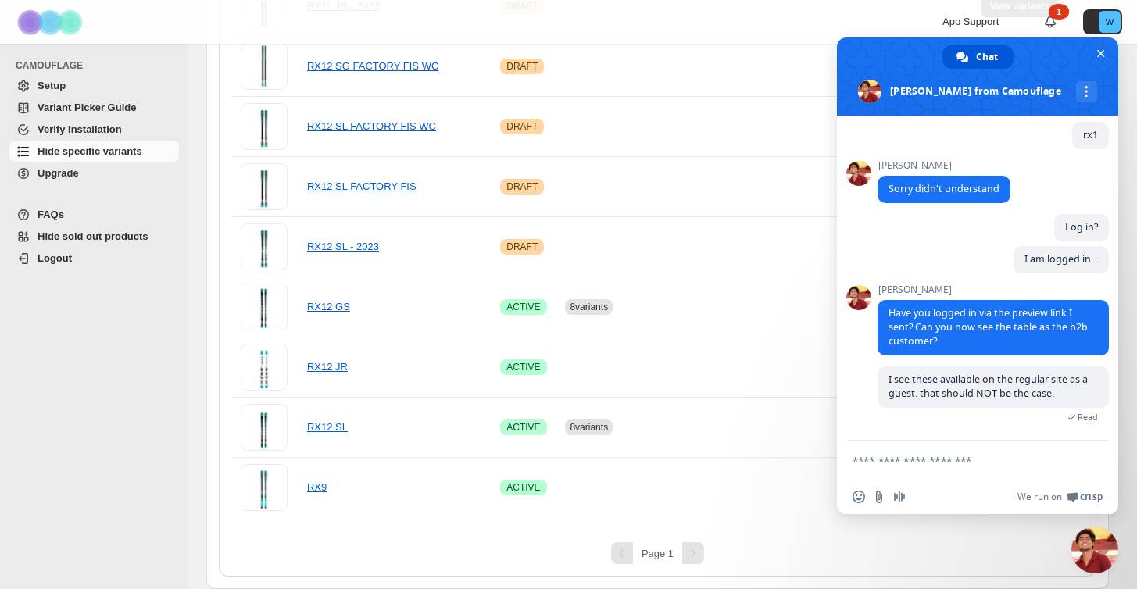
click at [898, 467] on textarea "Compose your message..." at bounding box center [960, 461] width 216 height 14
click at [895, 463] on textarea "**********" at bounding box center [960, 461] width 216 height 14
type textarea "**********"
click at [1092, 461] on span "Send" at bounding box center [1091, 461] width 12 height 12
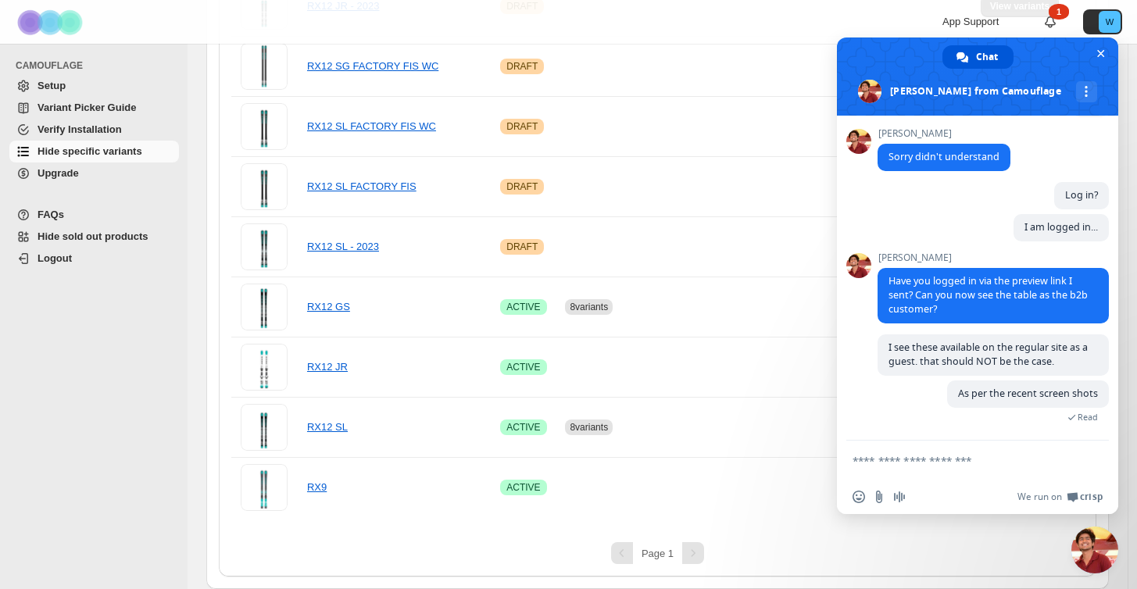
scroll to position [1202, 0]
drag, startPoint x: 1092, startPoint y: 461, endPoint x: 1034, endPoint y: 333, distance: 140.9
click at [1080, 419] on div "Camouflage Hello! How can I help you? Monday, 22 September app does not seem to…" at bounding box center [977, 315] width 281 height 398
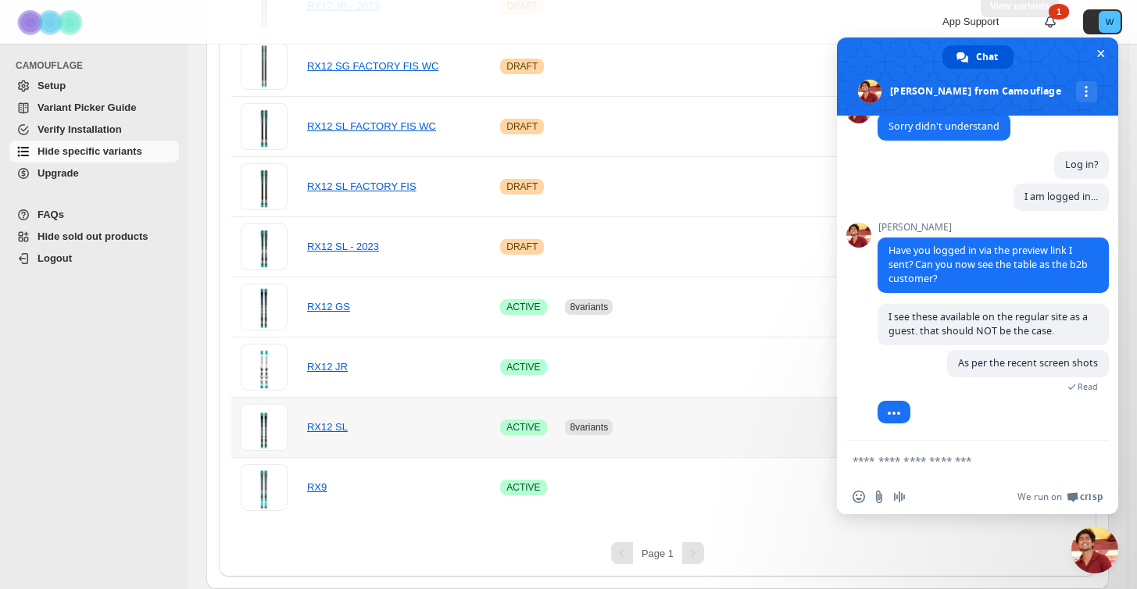
scroll to position [753, 0]
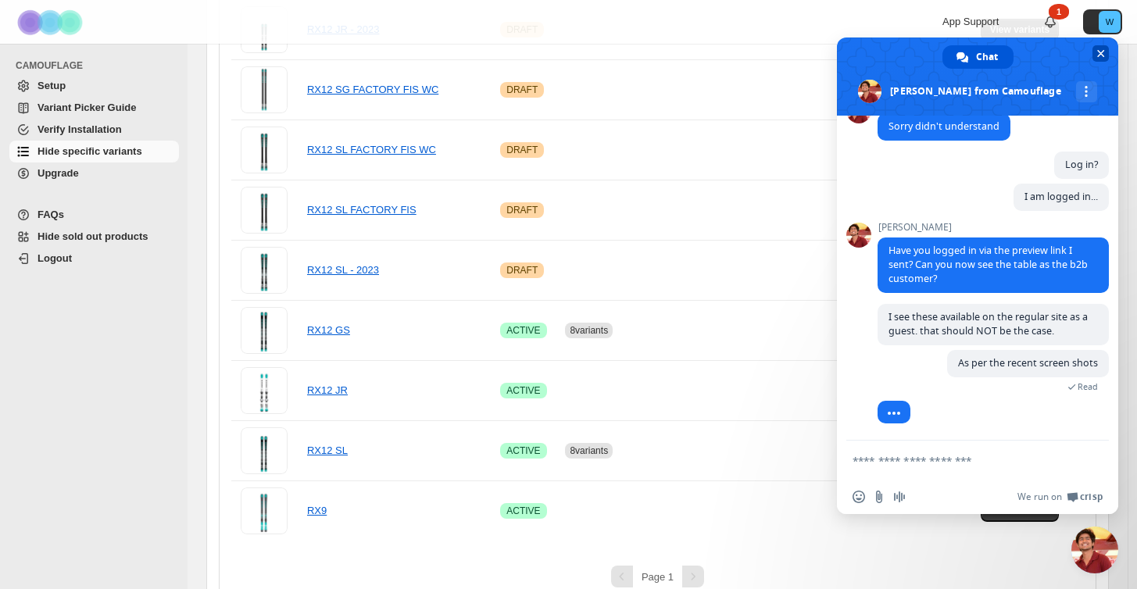
click at [1098, 52] on span "Close chat" at bounding box center [1101, 54] width 8 height 8
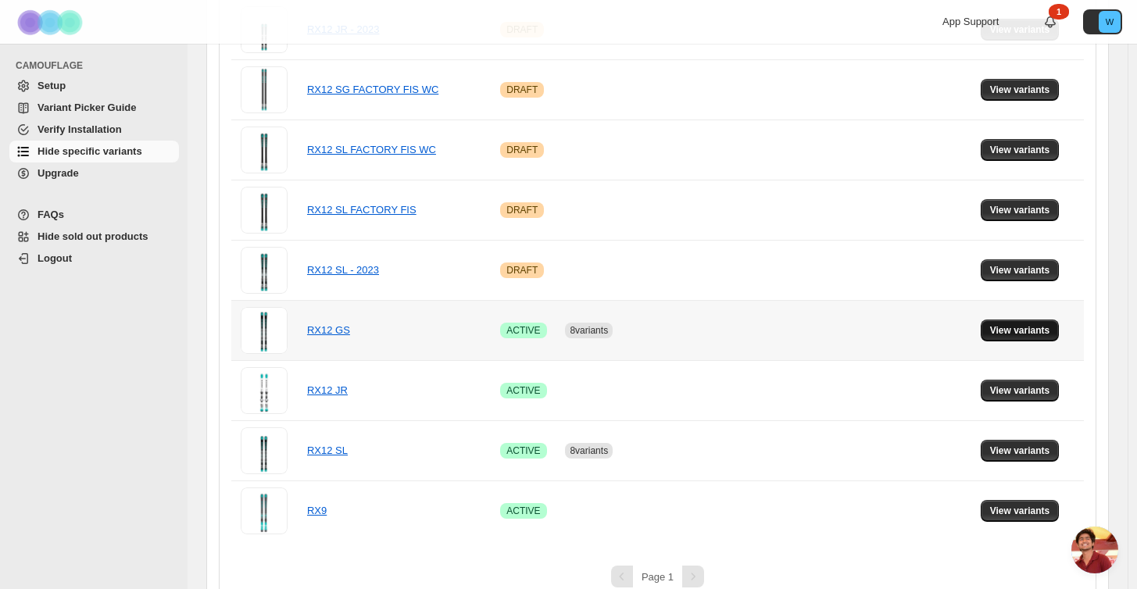
click at [1033, 332] on span "View variants" at bounding box center [1020, 330] width 60 height 13
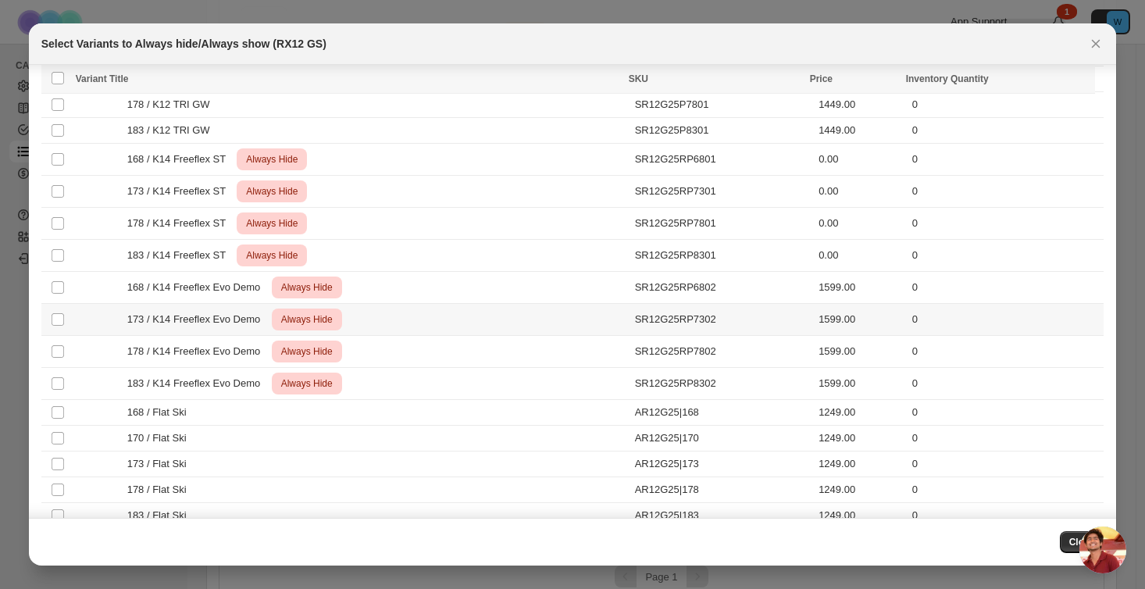
scroll to position [122, 0]
click at [1011, 459] on td "0" at bounding box center [1006, 465] width 197 height 26
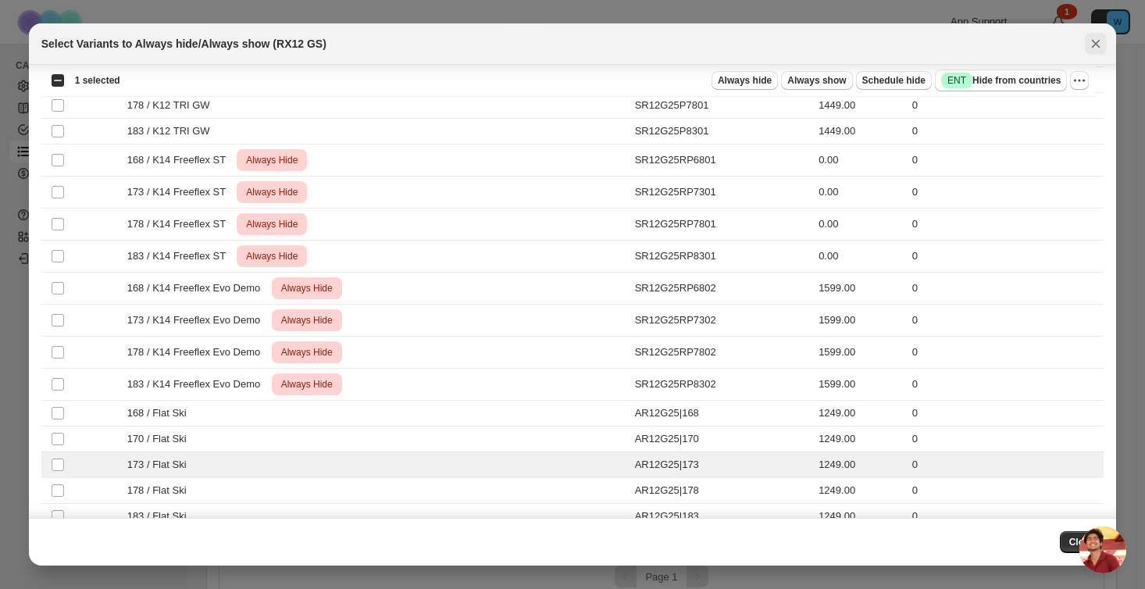
click at [1095, 41] on icon "Close" at bounding box center [1096, 44] width 9 height 9
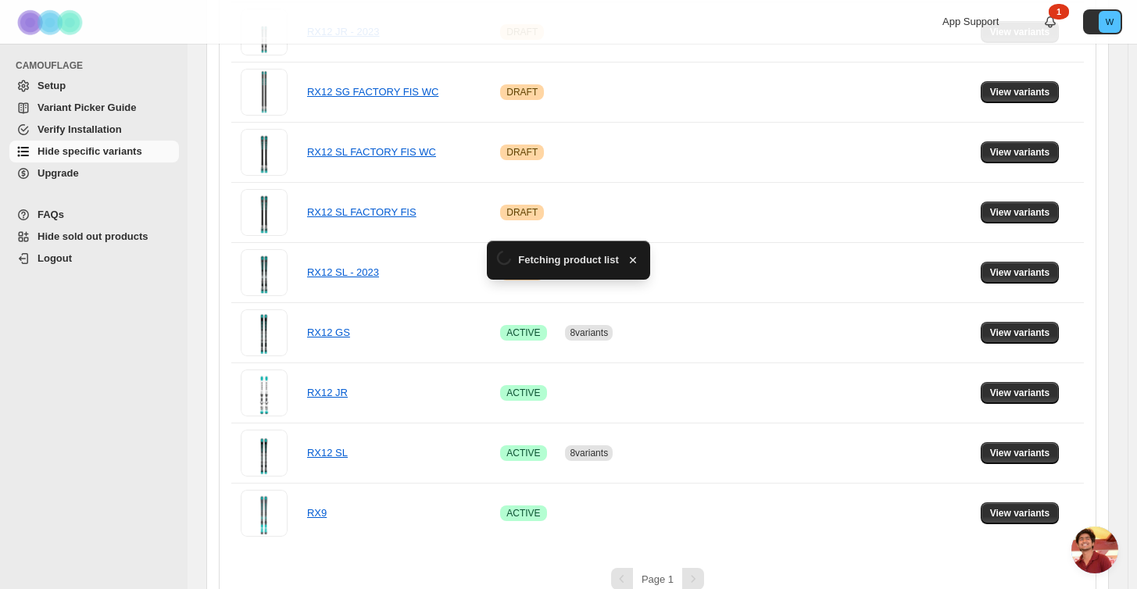
scroll to position [753, 0]
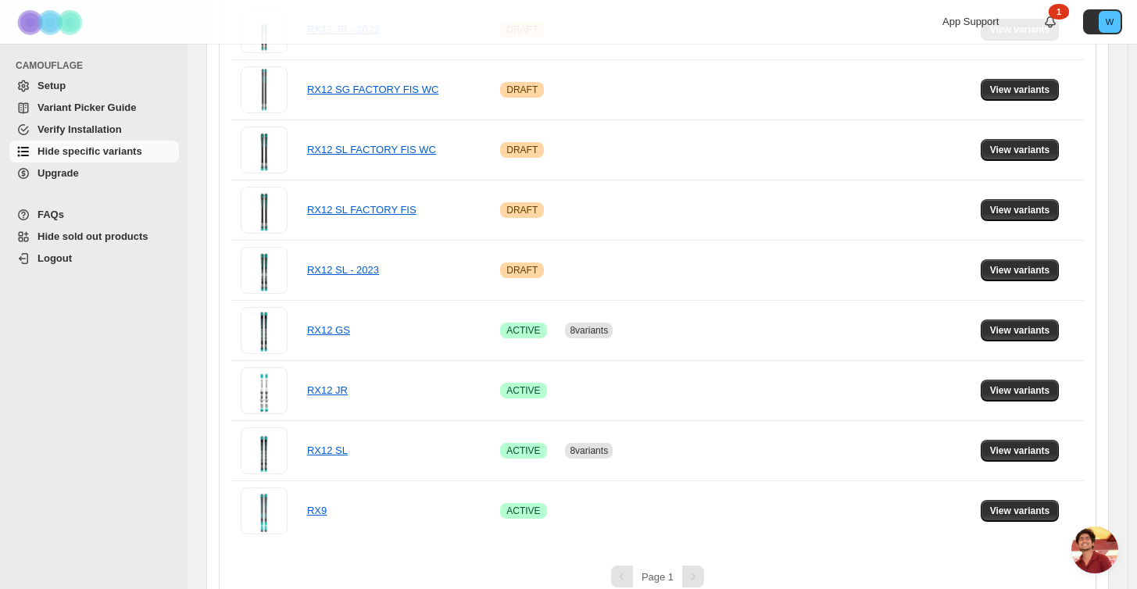
click at [1095, 536] on span "Open chat" at bounding box center [1094, 550] width 47 height 47
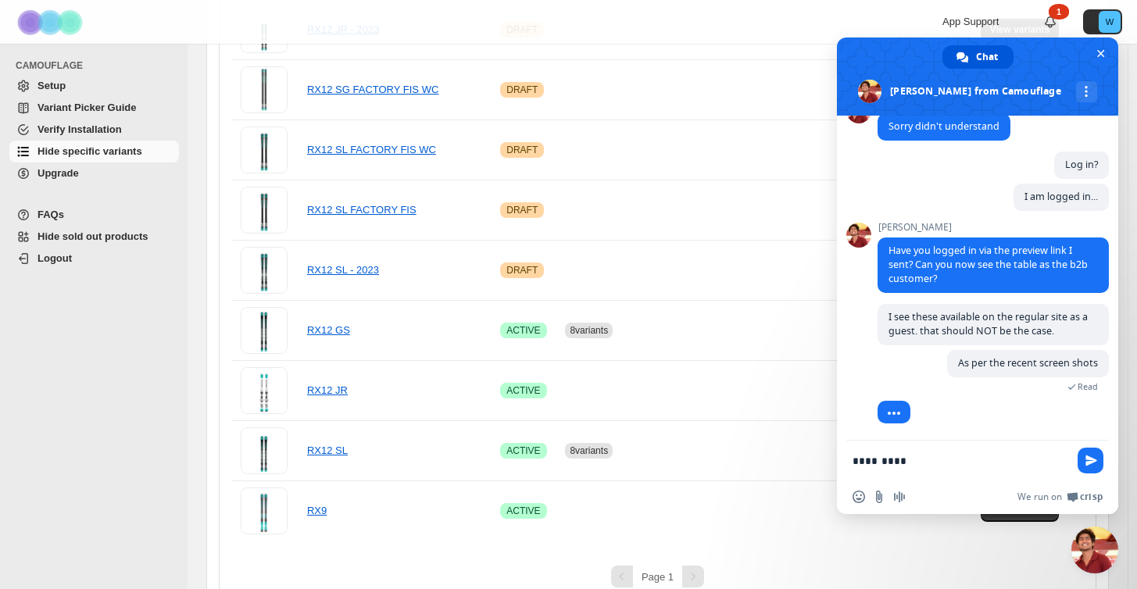
scroll to position [1233, 0]
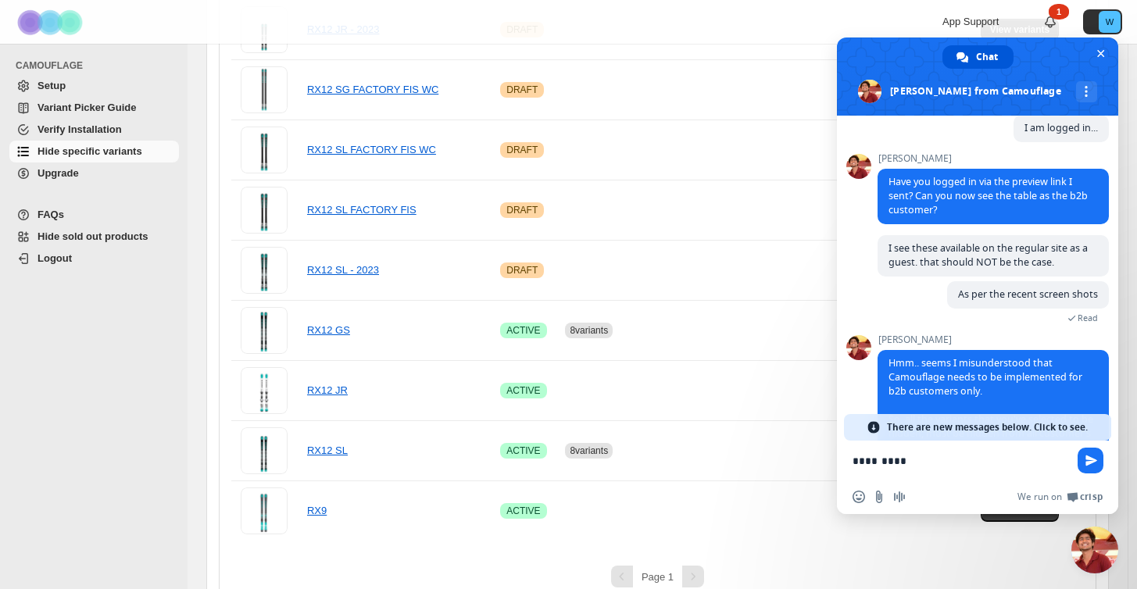
click at [1066, 423] on span "There are new messages below. Click to see." at bounding box center [987, 427] width 201 height 27
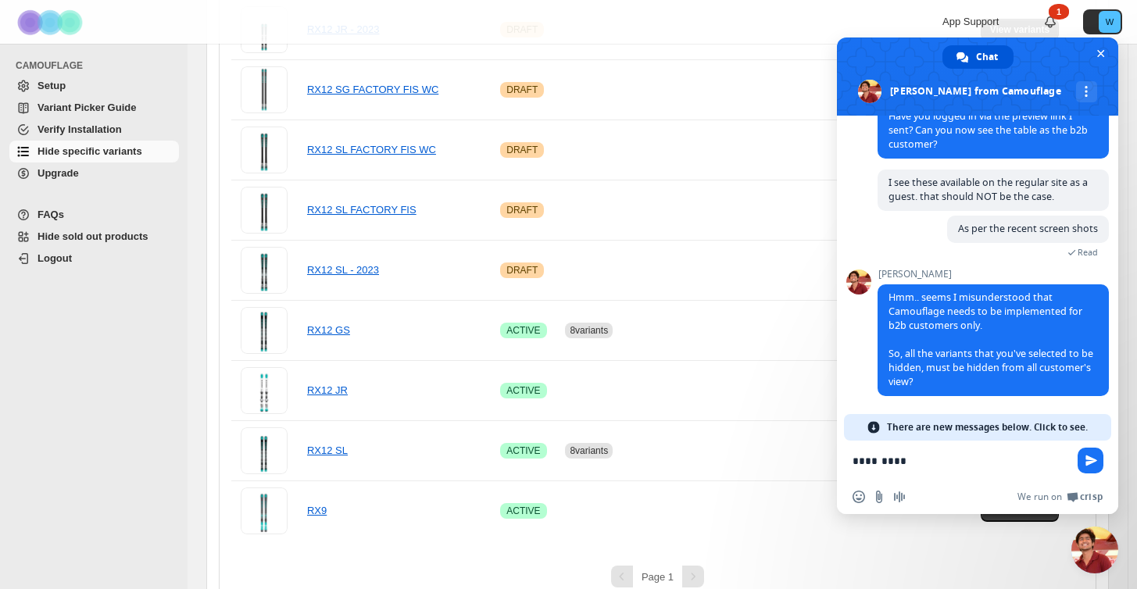
click at [907, 460] on textarea "*********" at bounding box center [960, 461] width 216 height 14
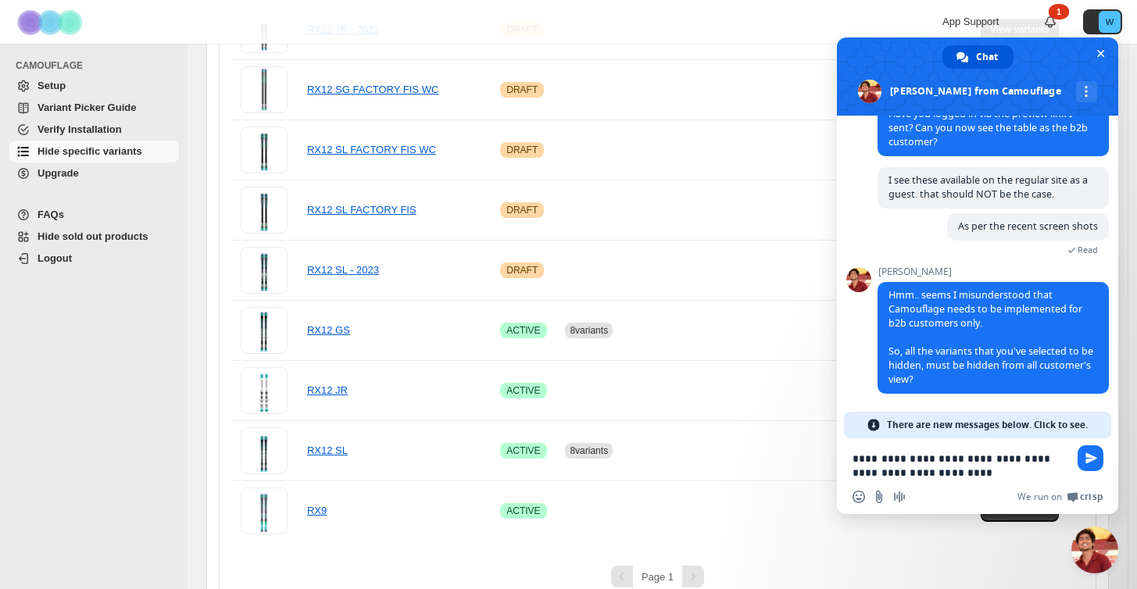
scroll to position [1376, 0]
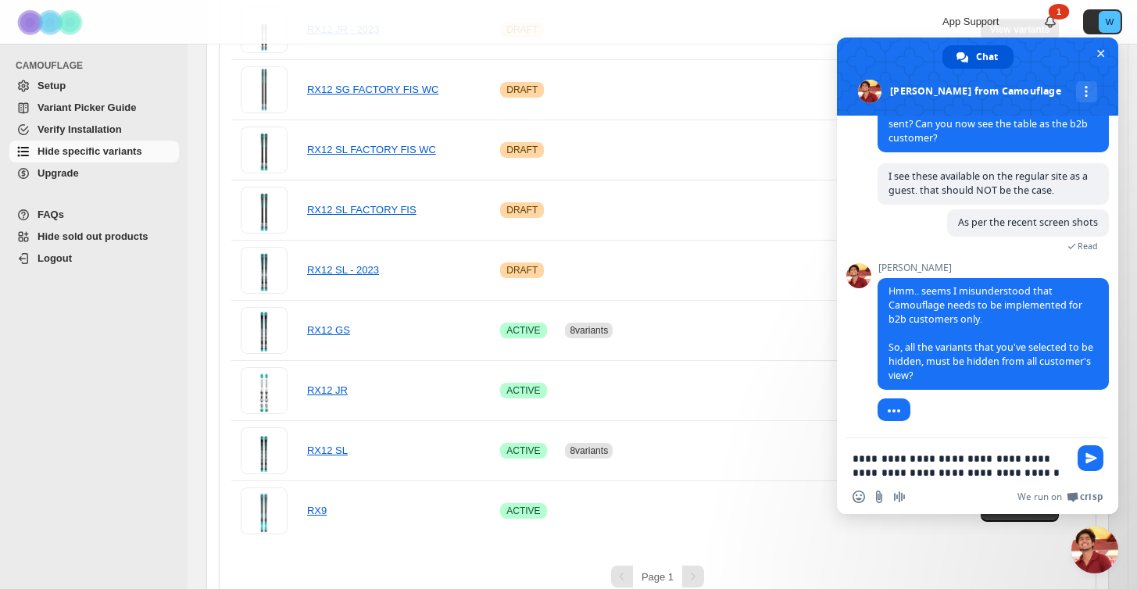
click at [902, 461] on textarea "**********" at bounding box center [960, 466] width 216 height 28
drag, startPoint x: 916, startPoint y: 459, endPoint x: 784, endPoint y: 459, distance: 131.3
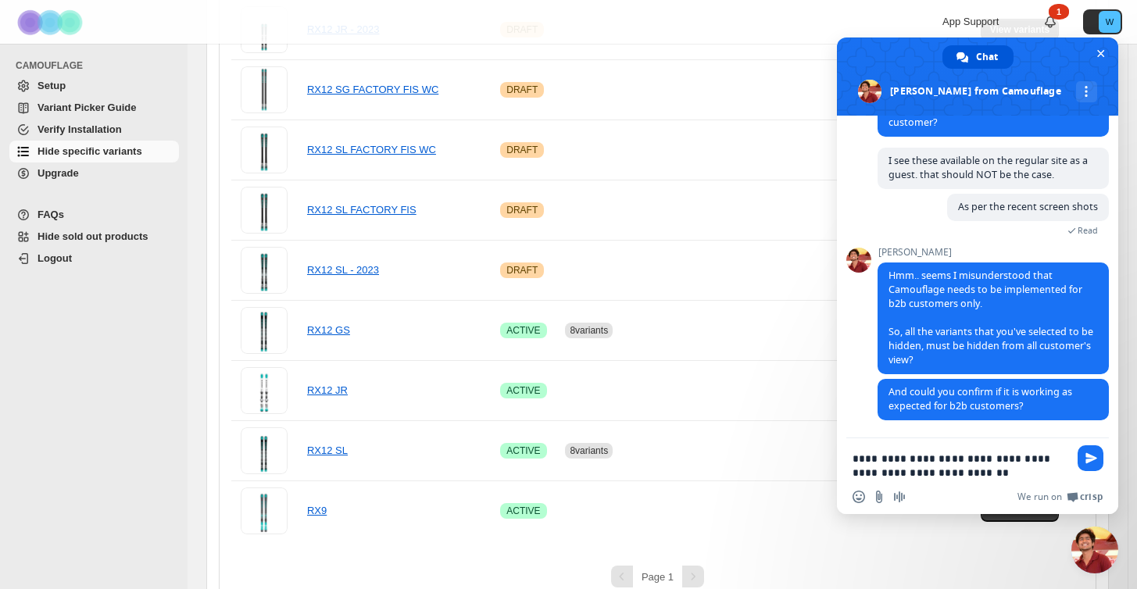
click at [1015, 458] on textarea "**********" at bounding box center [960, 466] width 216 height 28
click at [916, 473] on textarea "**********" at bounding box center [960, 466] width 216 height 28
click at [976, 471] on textarea "**********" at bounding box center [960, 466] width 216 height 28
type textarea "**********"
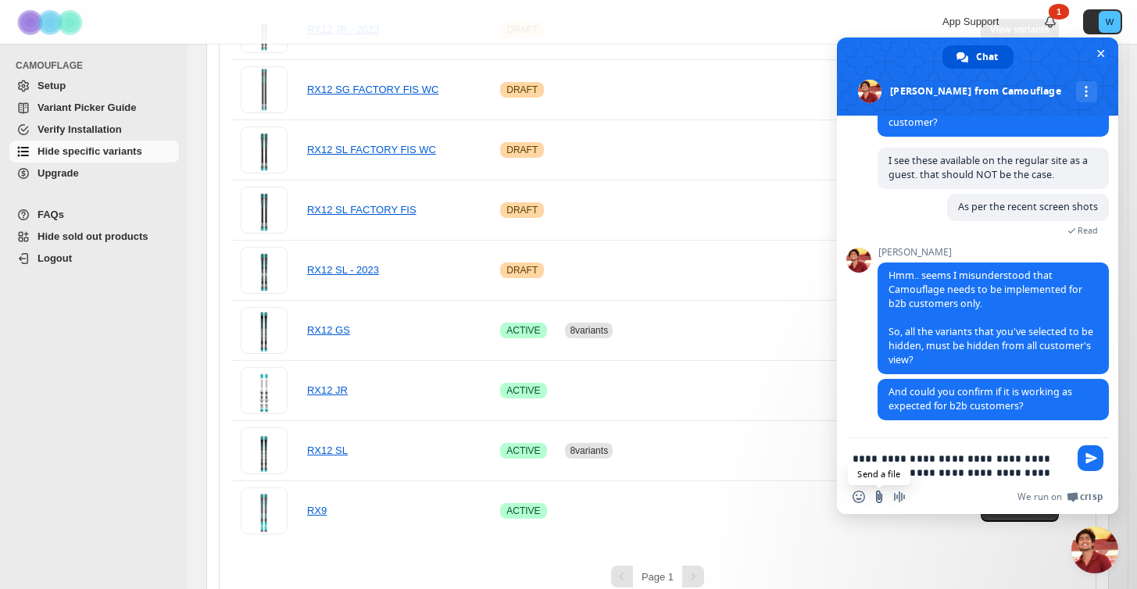
click at [879, 494] on input "Send a file" at bounding box center [879, 497] width 13 height 13
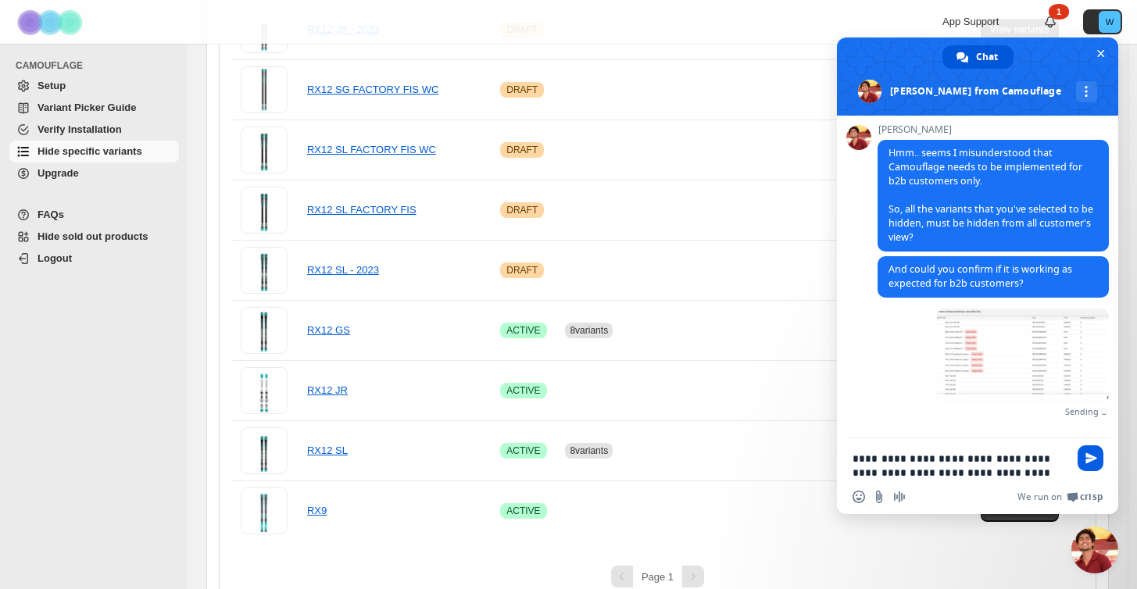
click at [1086, 459] on span "Send" at bounding box center [1091, 458] width 12 height 12
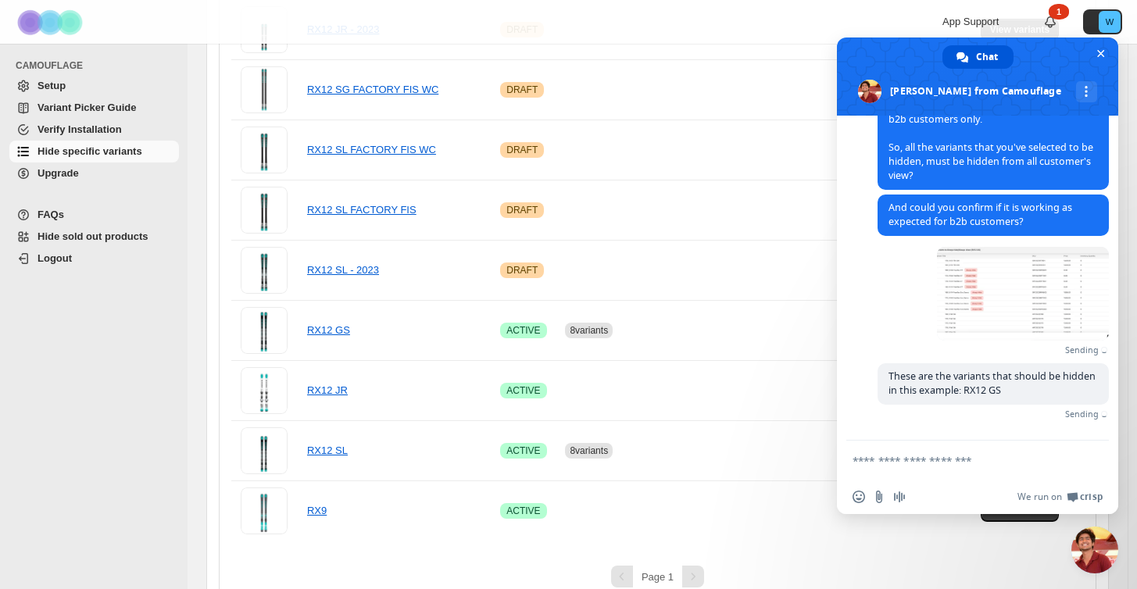
scroll to position [1541, 0]
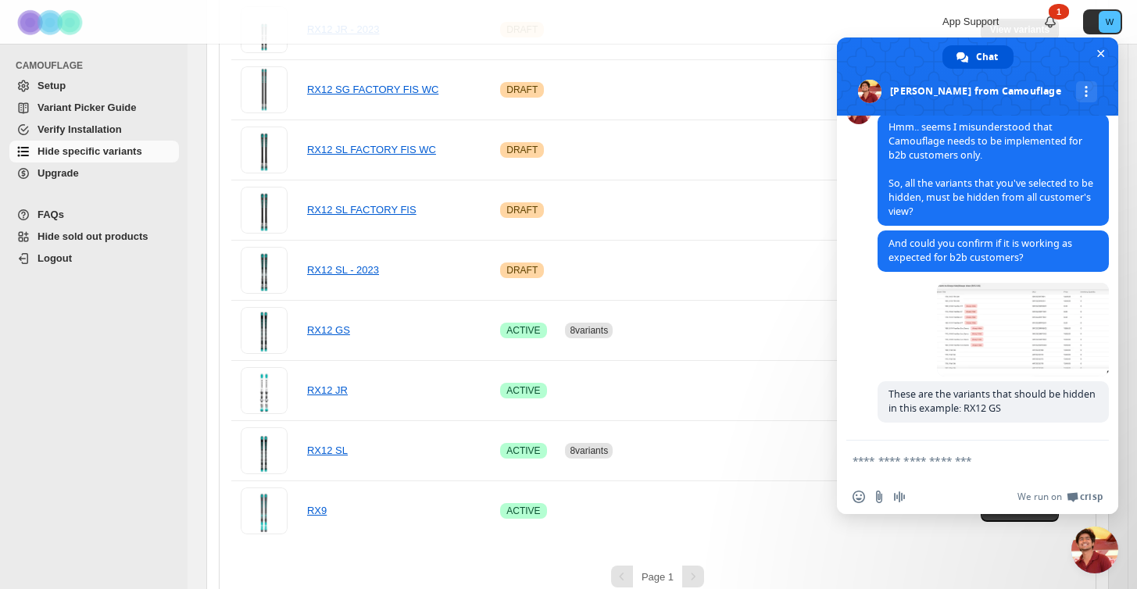
click at [877, 465] on textarea "Compose your message..." at bounding box center [960, 461] width 216 height 14
type textarea "*"
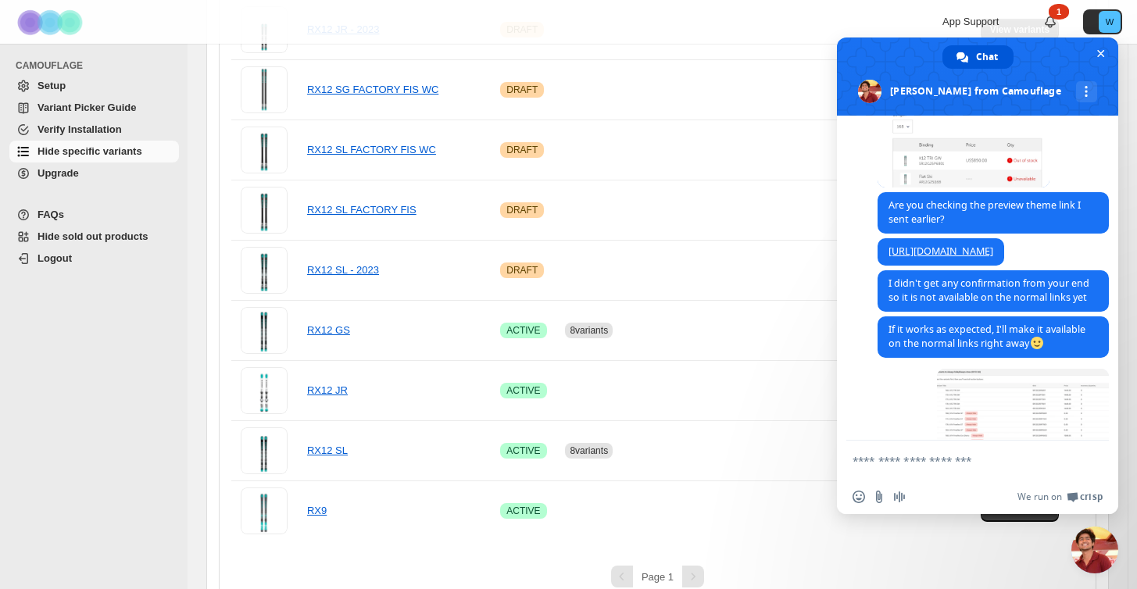
scroll to position [398, 0]
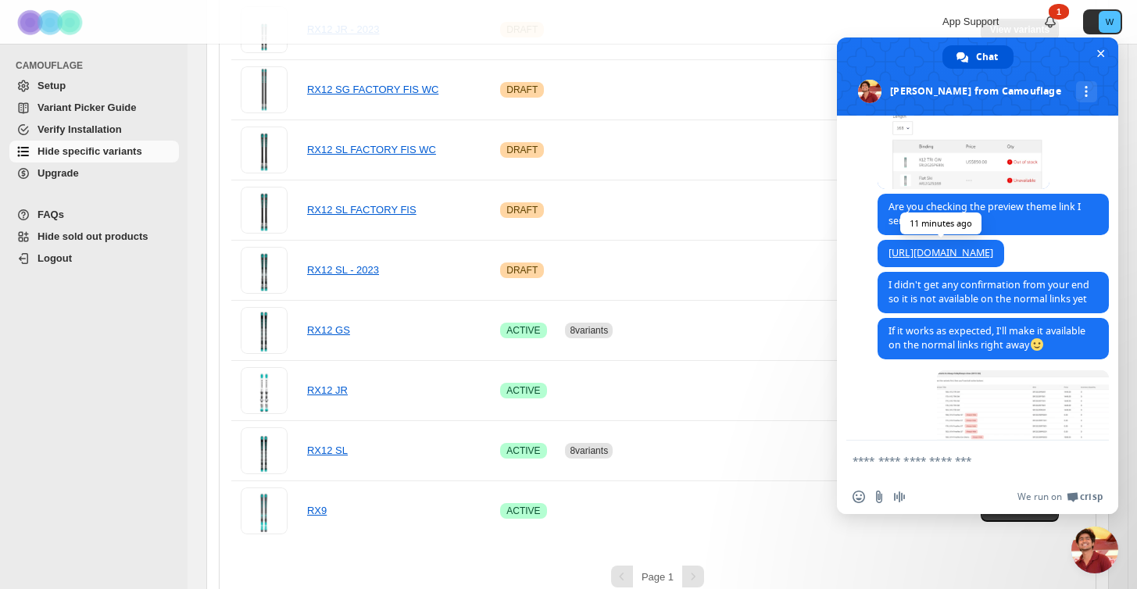
click at [993, 259] on link "[URL][DOMAIN_NAME]" at bounding box center [940, 252] width 105 height 13
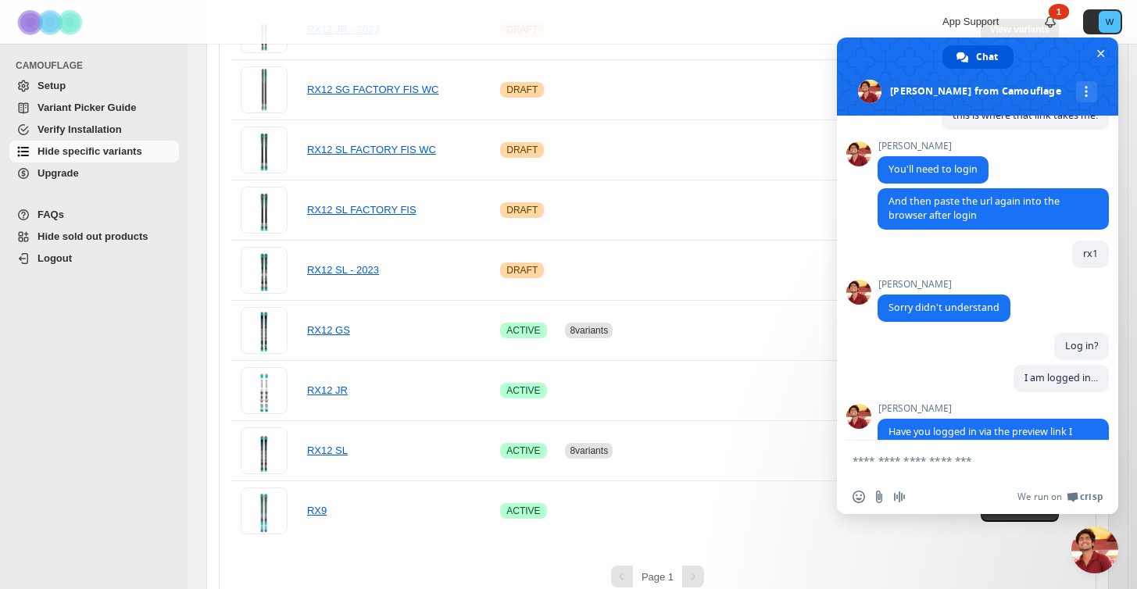
scroll to position [1541, 0]
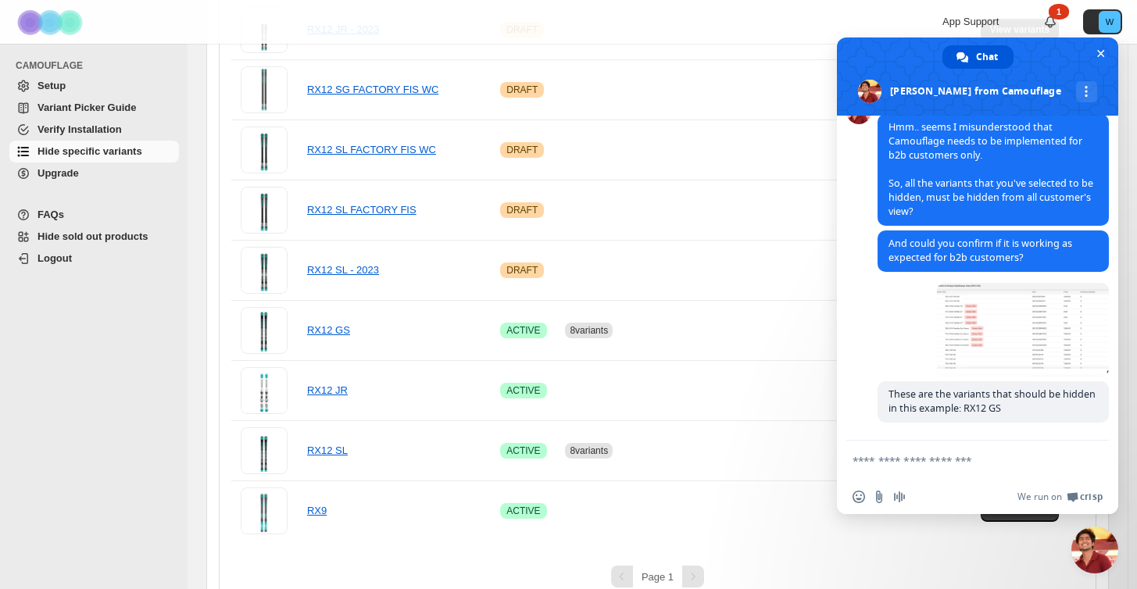
click at [892, 473] on form at bounding box center [960, 462] width 216 height 42
click at [892, 468] on form at bounding box center [960, 462] width 216 height 42
click at [881, 463] on textarea "Compose your message..." at bounding box center [960, 461] width 216 height 14
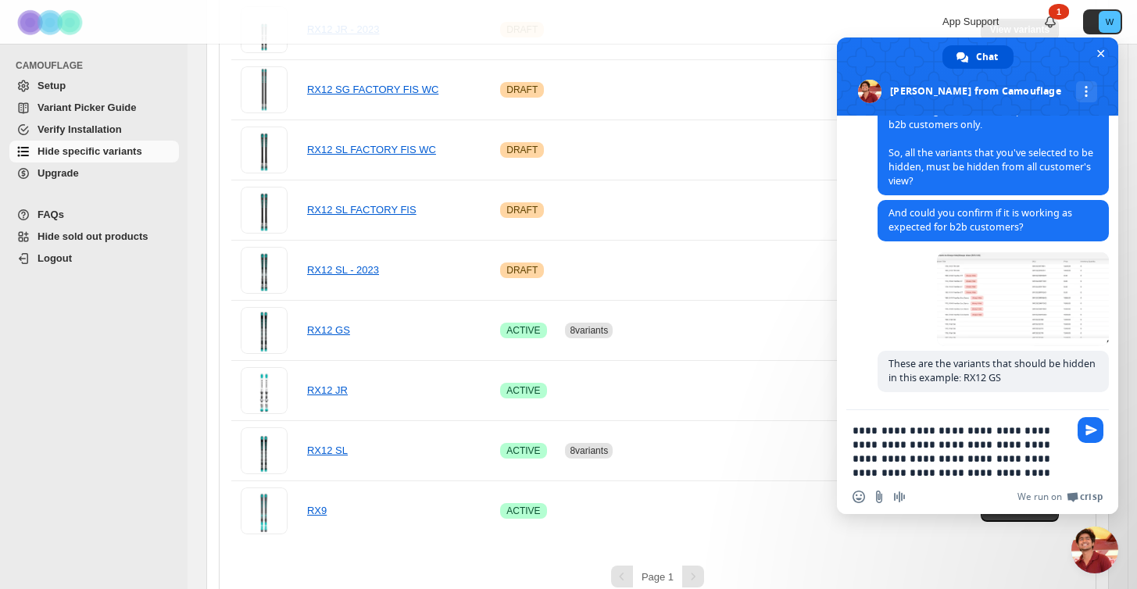
click at [986, 447] on textarea "**********" at bounding box center [960, 451] width 216 height 56
click at [860, 473] on textarea "**********" at bounding box center [960, 451] width 216 height 56
click at [852, 473] on textarea "**********" at bounding box center [960, 451] width 216 height 56
type textarea "**********"
click at [1080, 422] on span "Send" at bounding box center [1090, 430] width 26 height 26
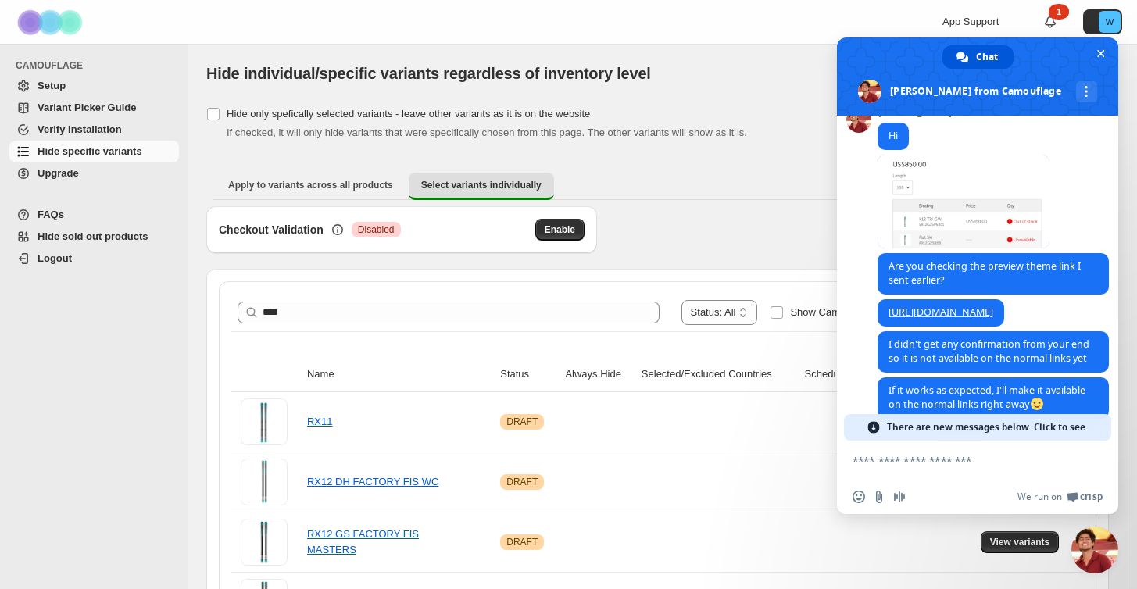
scroll to position [348, 0]
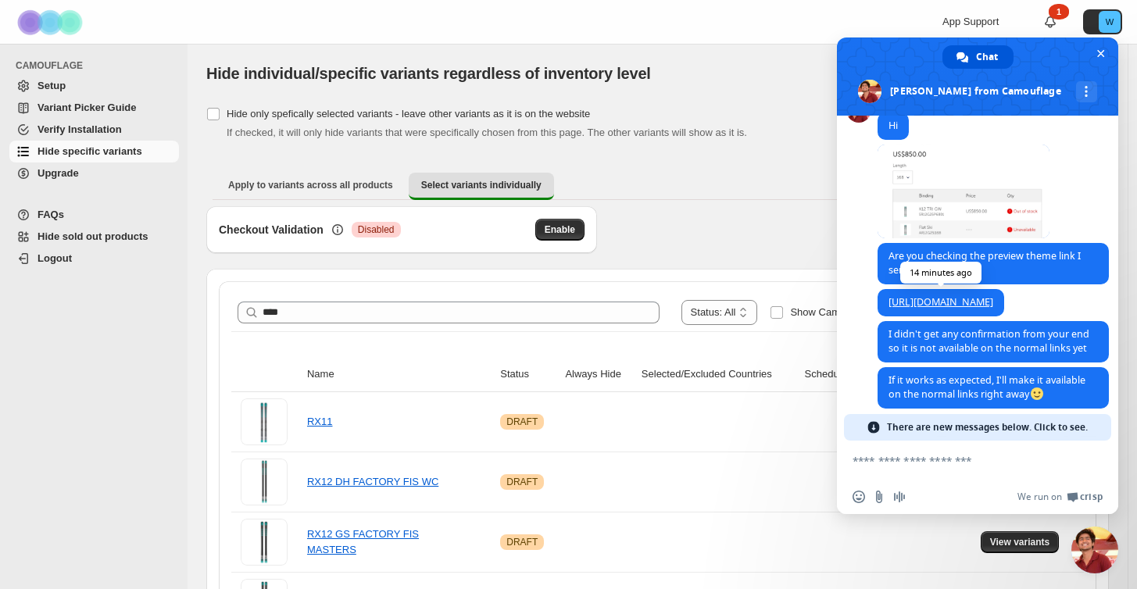
click at [1001, 316] on span "[URL][DOMAIN_NAME]" at bounding box center [940, 302] width 127 height 27
click at [993, 309] on link "[URL][DOMAIN_NAME]" at bounding box center [940, 301] width 105 height 13
click at [1051, 433] on span "There are new messages below. Click to see." at bounding box center [987, 427] width 201 height 27
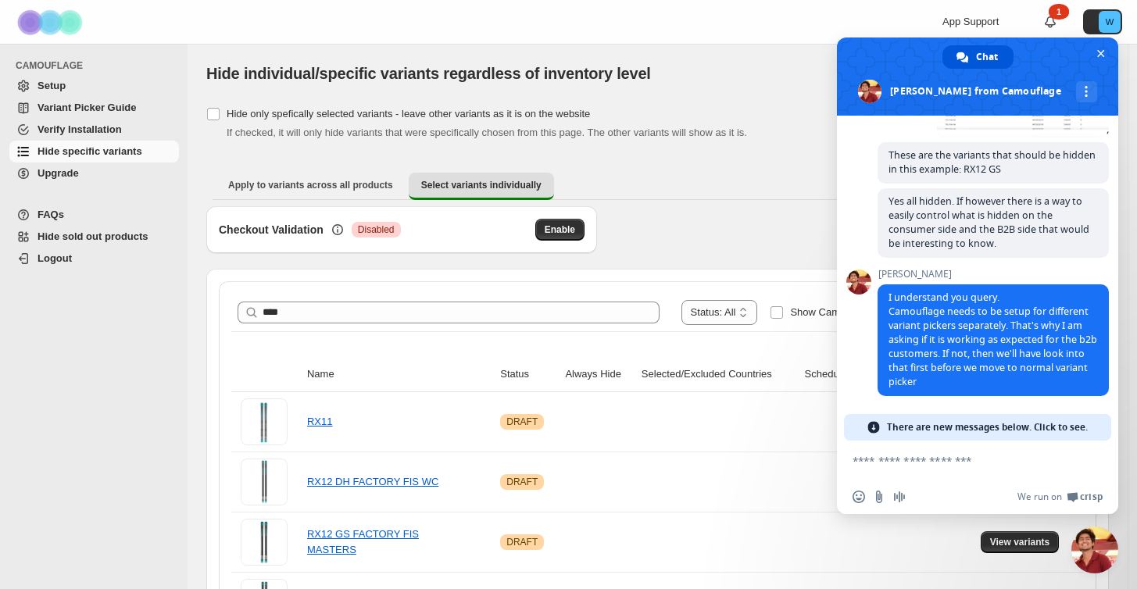
click at [937, 463] on textarea "Compose your message..." at bounding box center [960, 461] width 216 height 14
click at [1062, 427] on span "There are new messages below. Click to see." at bounding box center [987, 427] width 201 height 27
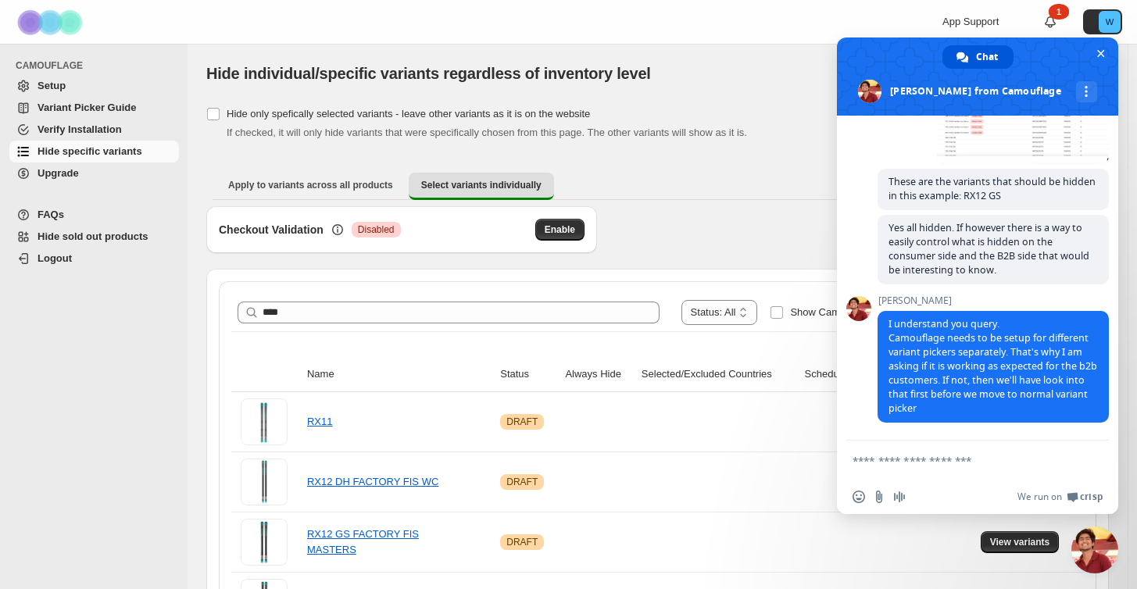
scroll to position [50, 0]
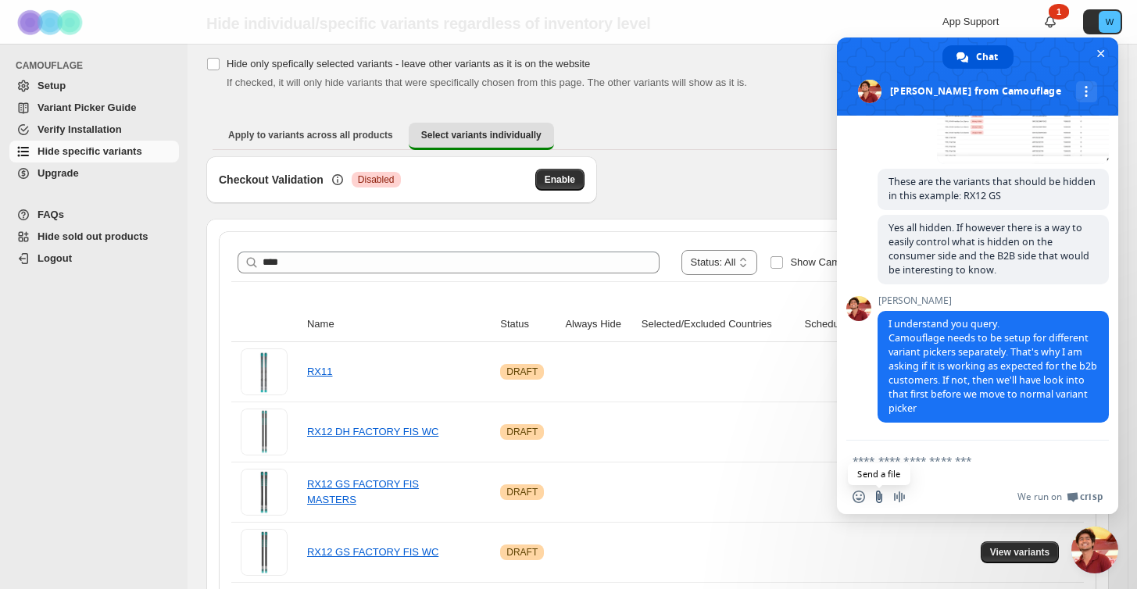
click at [875, 499] on input "Send a file" at bounding box center [879, 497] width 13 height 13
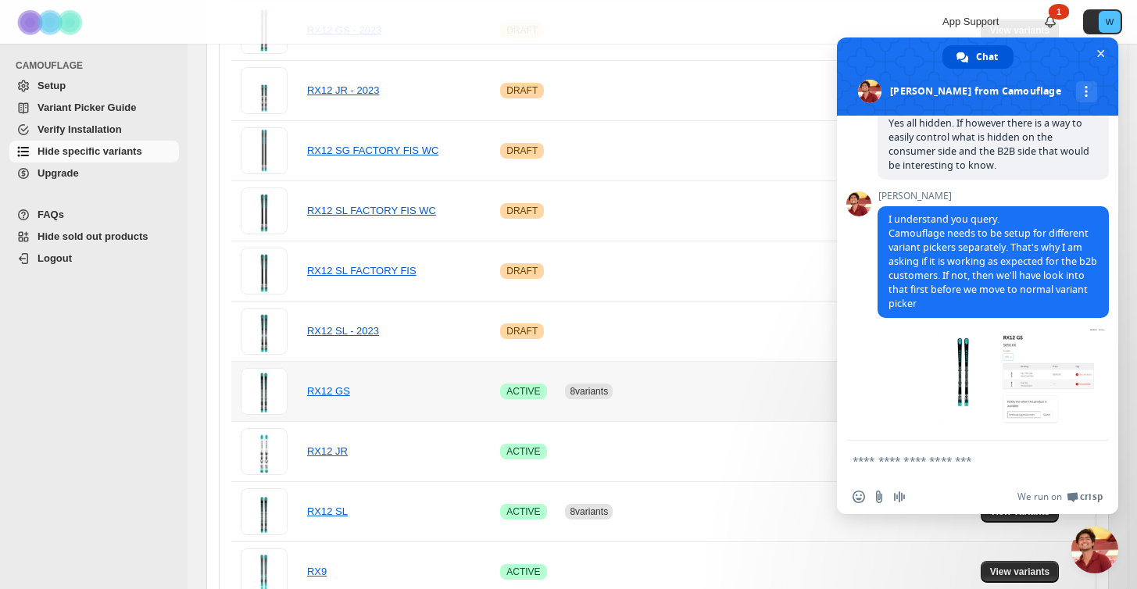
scroll to position [695, 0]
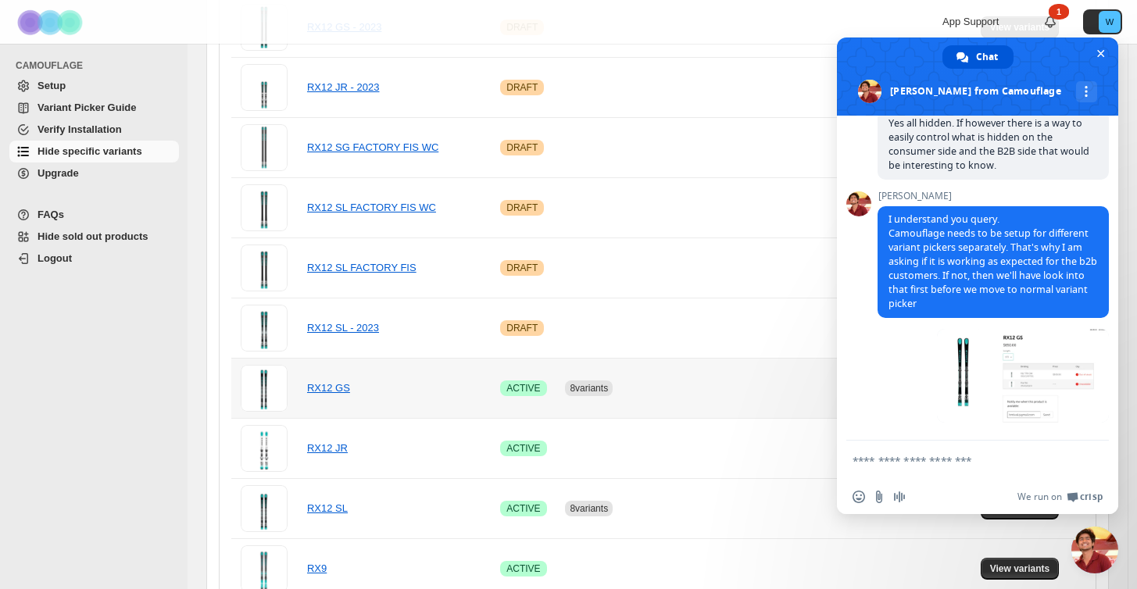
click at [722, 402] on td at bounding box center [718, 388] width 163 height 60
click at [1095, 52] on span "Close chat" at bounding box center [1100, 53] width 16 height 16
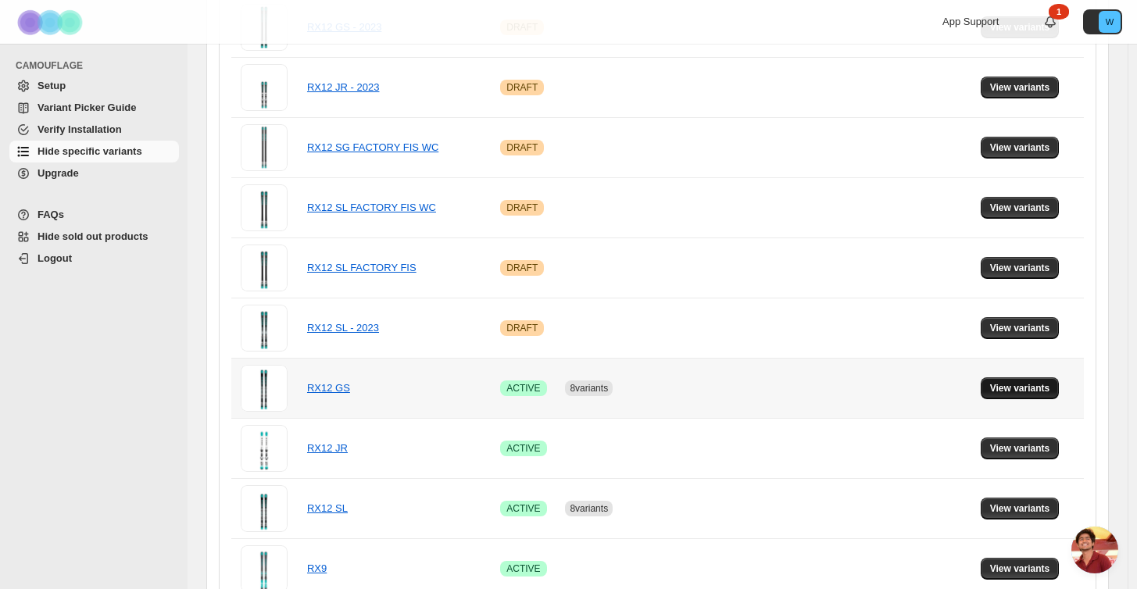
click at [1039, 389] on span "View variants" at bounding box center [1020, 388] width 60 height 13
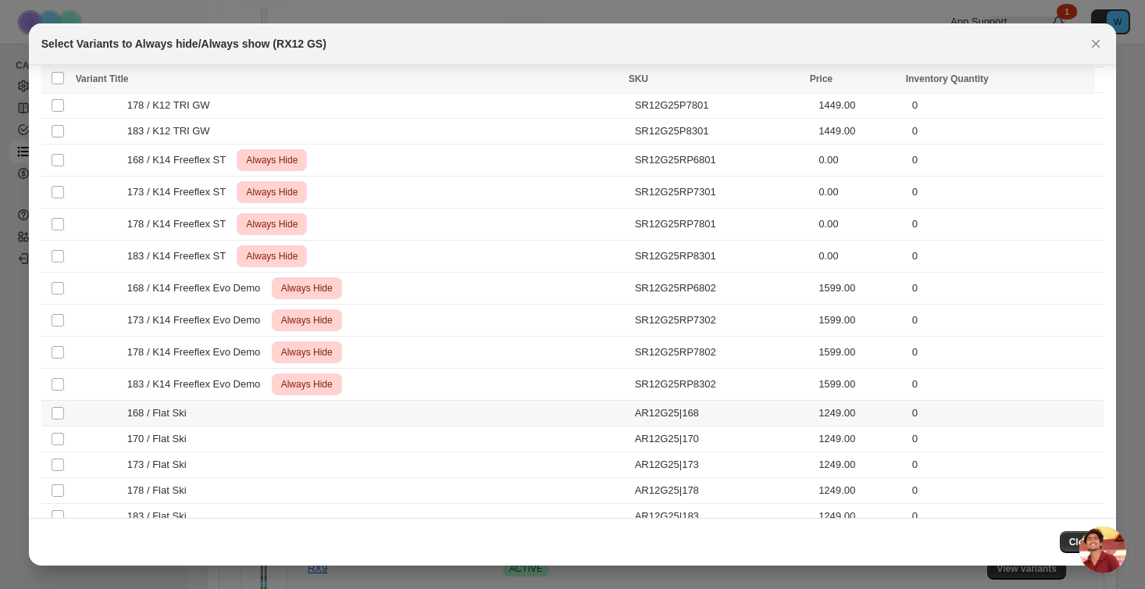
scroll to position [145, 0]
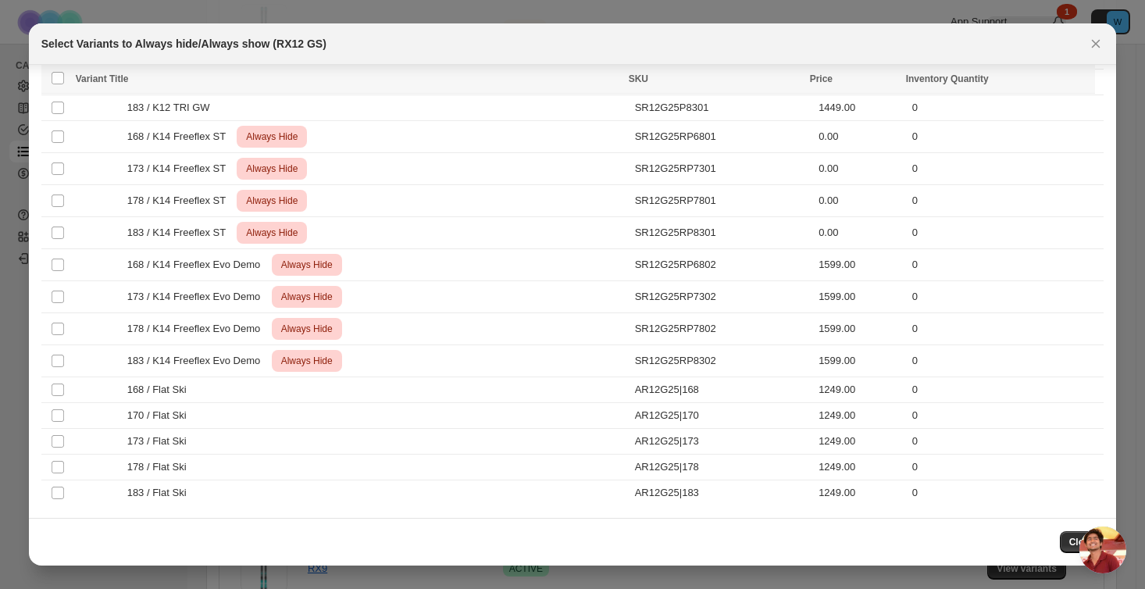
click at [1099, 544] on span "Open chat" at bounding box center [1103, 550] width 47 height 47
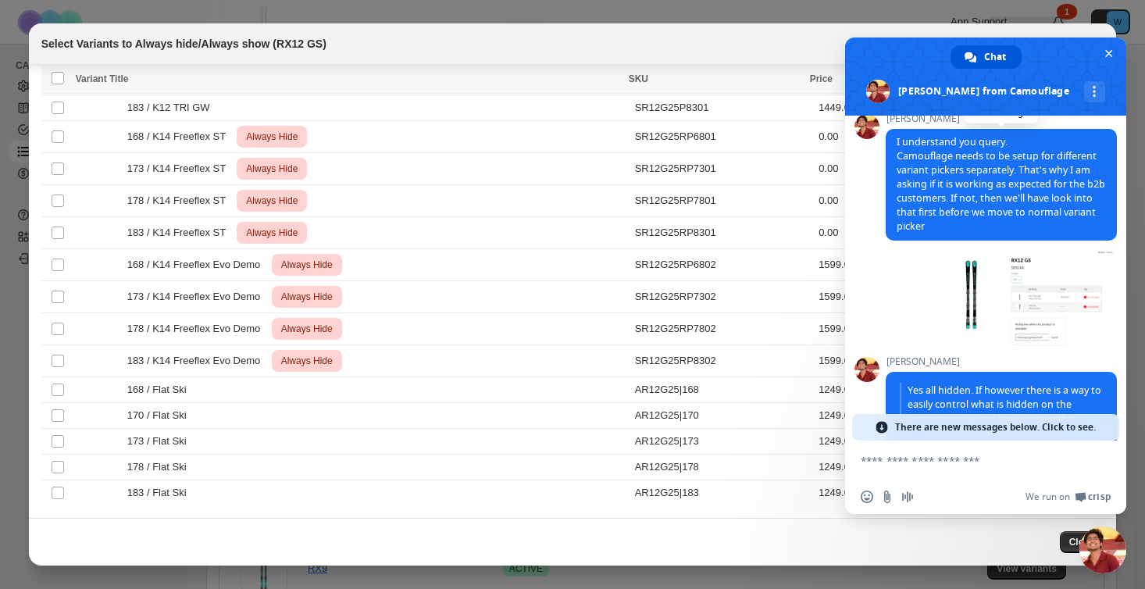
scroll to position [1881, 0]
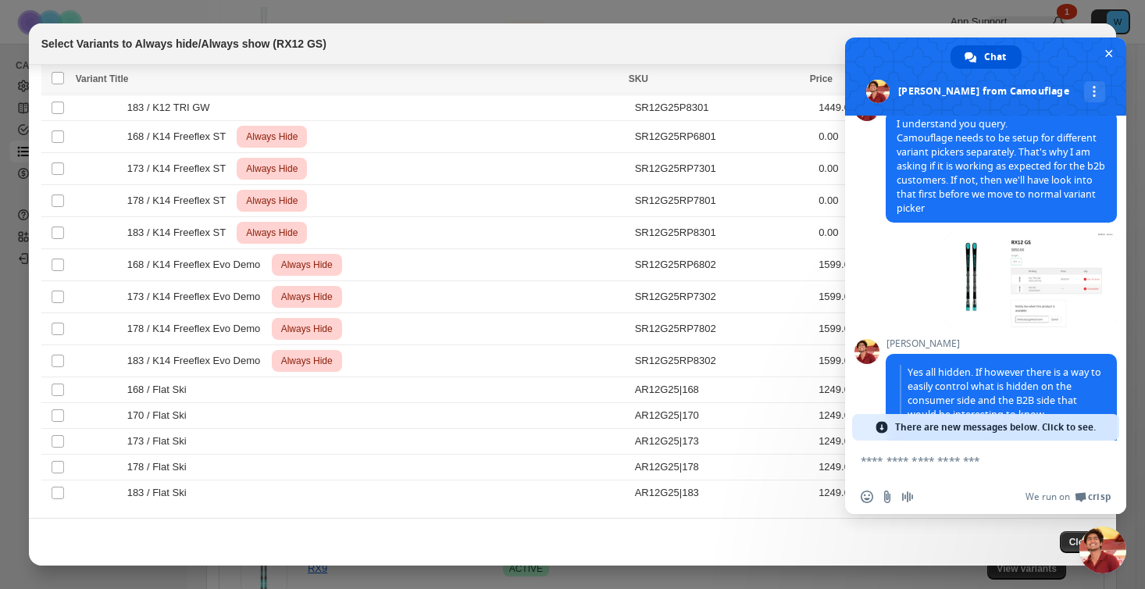
click at [1066, 429] on span "There are new messages below. Click to see." at bounding box center [995, 427] width 201 height 27
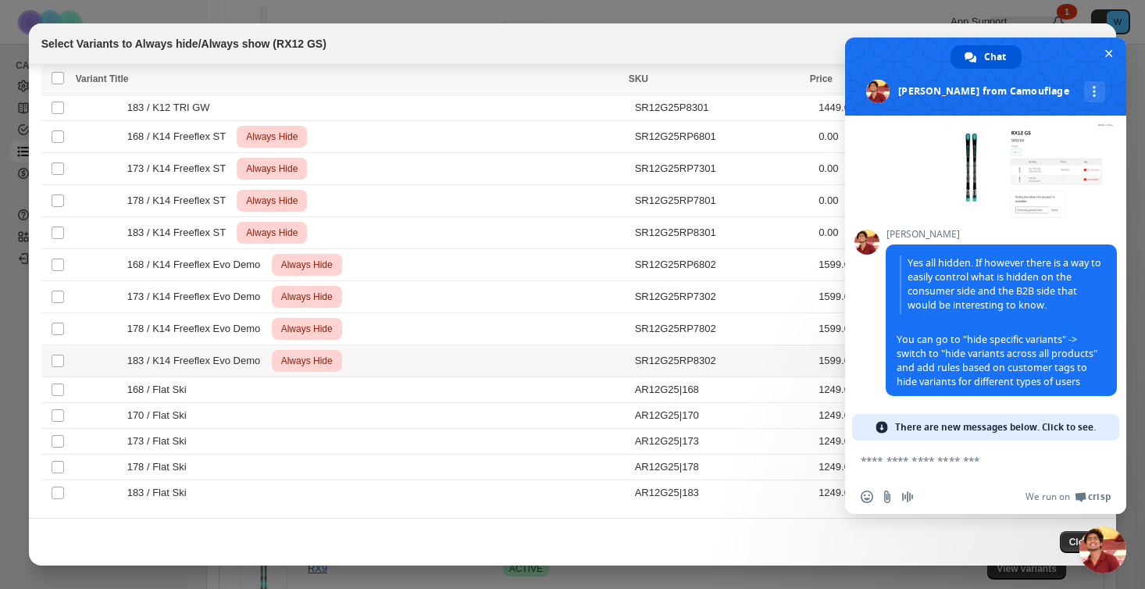
click at [539, 362] on div "183 / K14 Freeflex Evo Demo Critical Always Hide" at bounding box center [351, 361] width 550 height 22
click at [1106, 55] on span "Close chat" at bounding box center [1110, 54] width 8 height 8
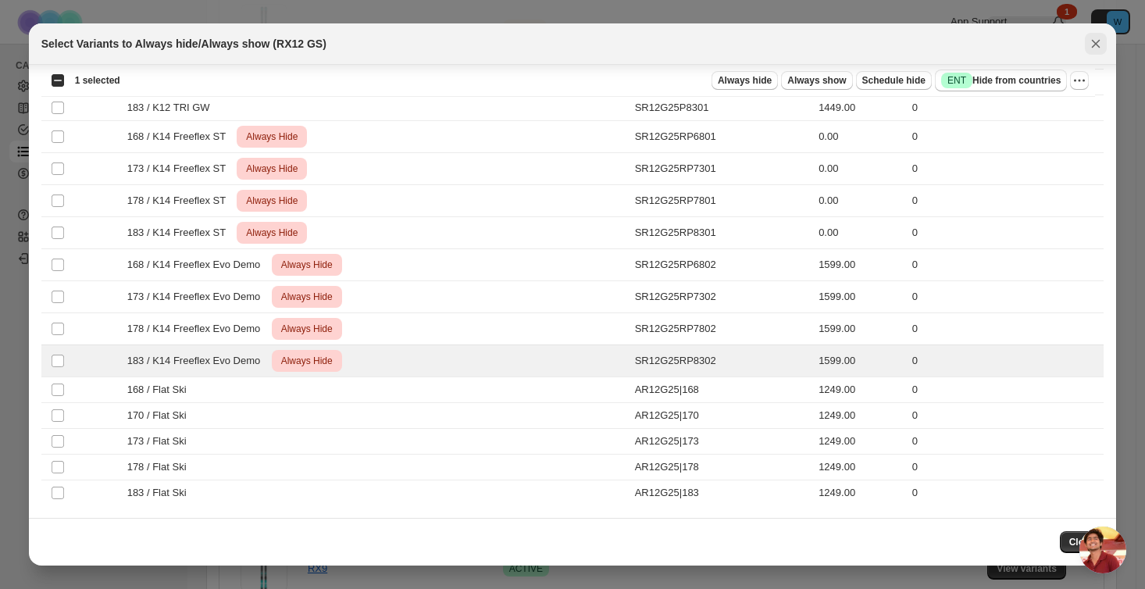
click at [1094, 45] on icon "Close" at bounding box center [1096, 44] width 16 height 16
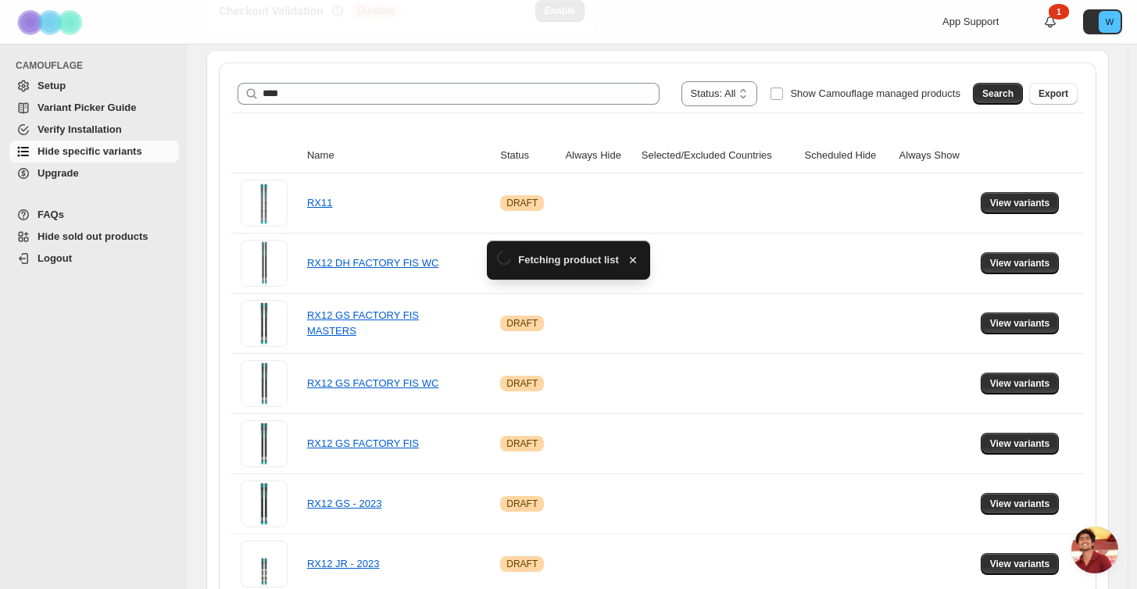
scroll to position [0, 0]
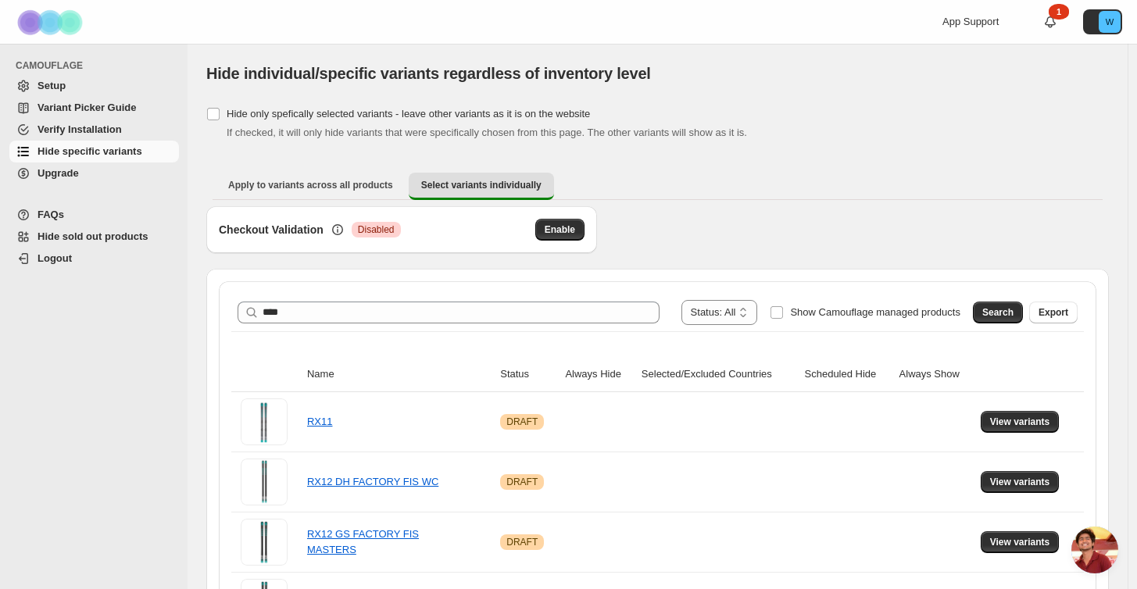
click at [1096, 557] on span "Open chat" at bounding box center [1094, 550] width 47 height 47
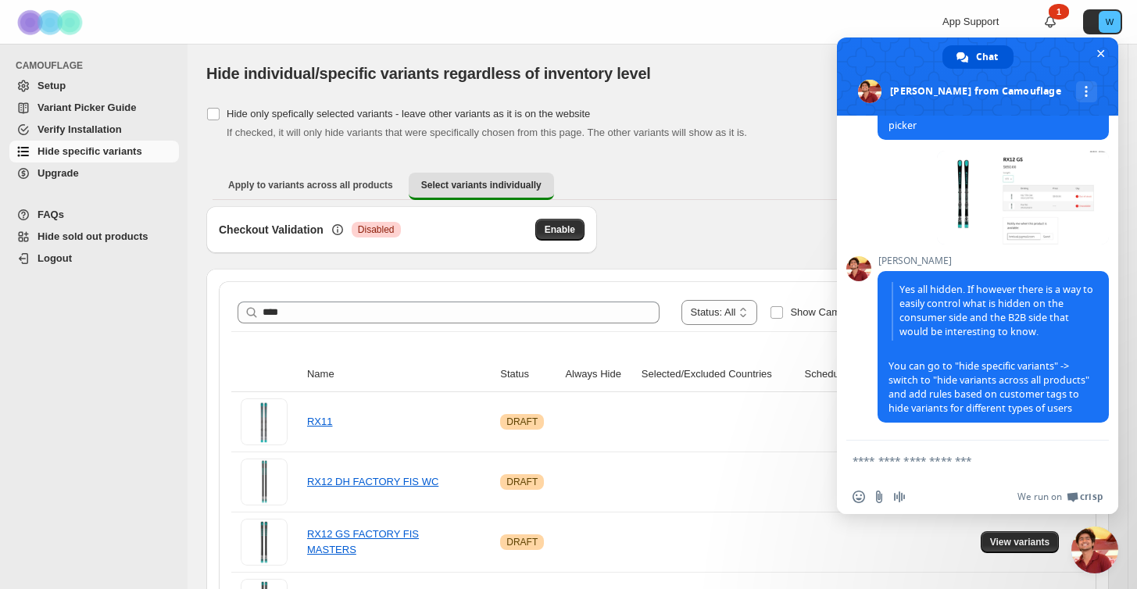
scroll to position [2119, 0]
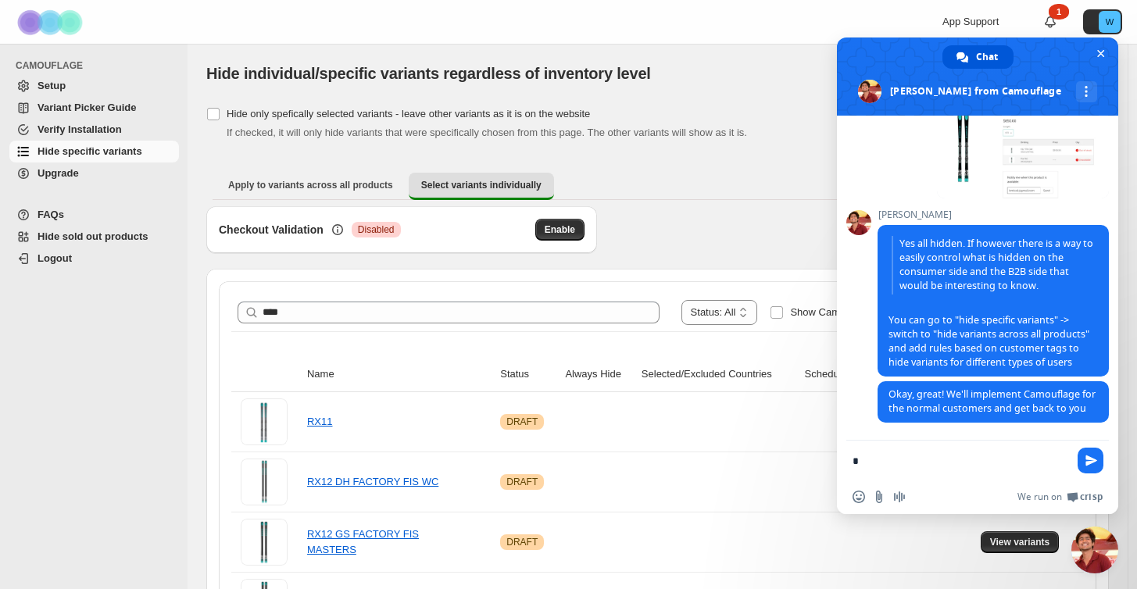
type textarea "**"
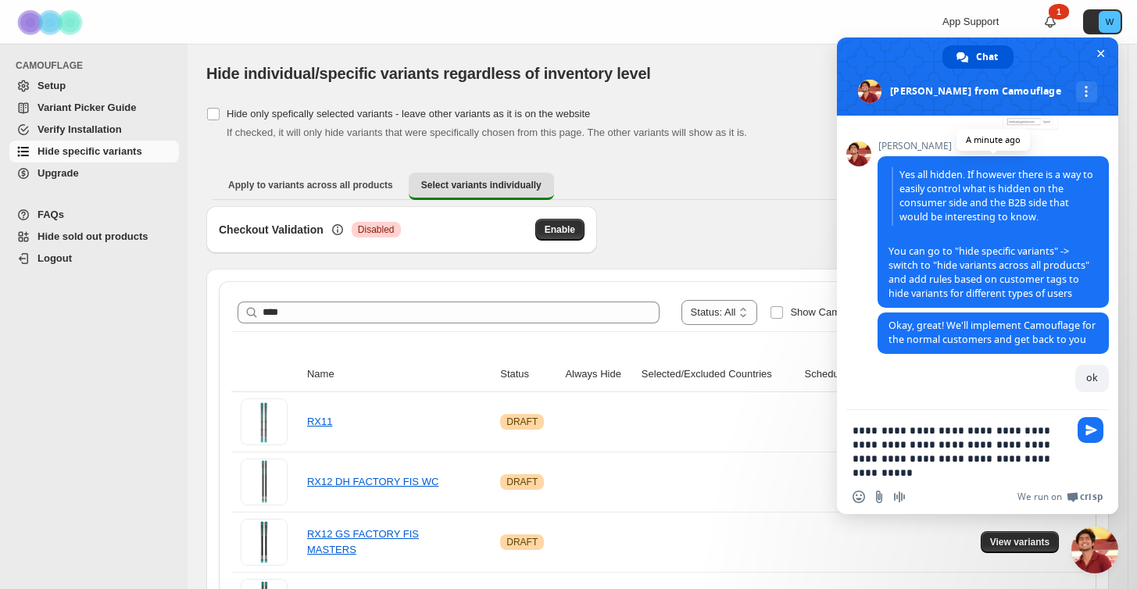
scroll to position [2176, 0]
type textarea "**********"
click at [1086, 431] on span "Send" at bounding box center [1091, 430] width 12 height 12
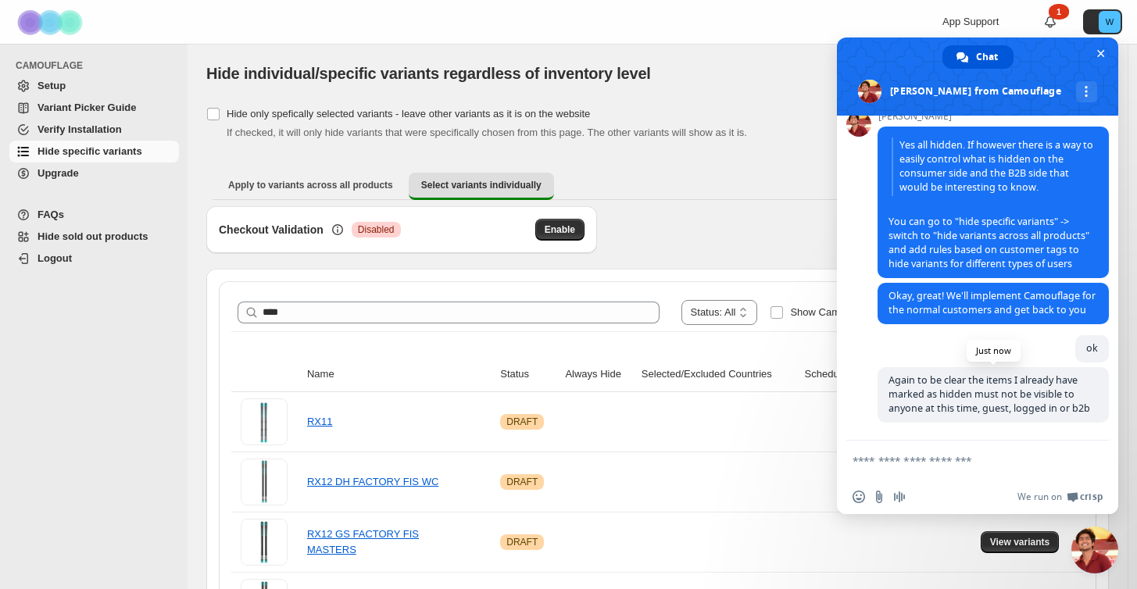
scroll to position [2221, 0]
click at [745, 452] on td at bounding box center [718, 482] width 163 height 60
click at [1100, 50] on span "Close chat" at bounding box center [1101, 54] width 8 height 8
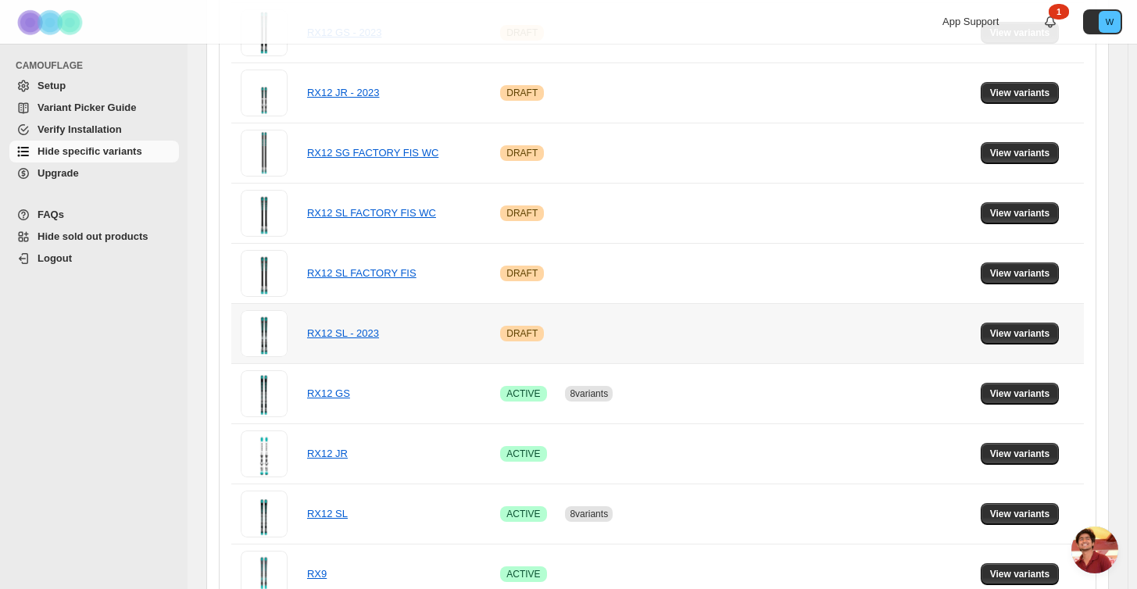
scroll to position [691, 0]
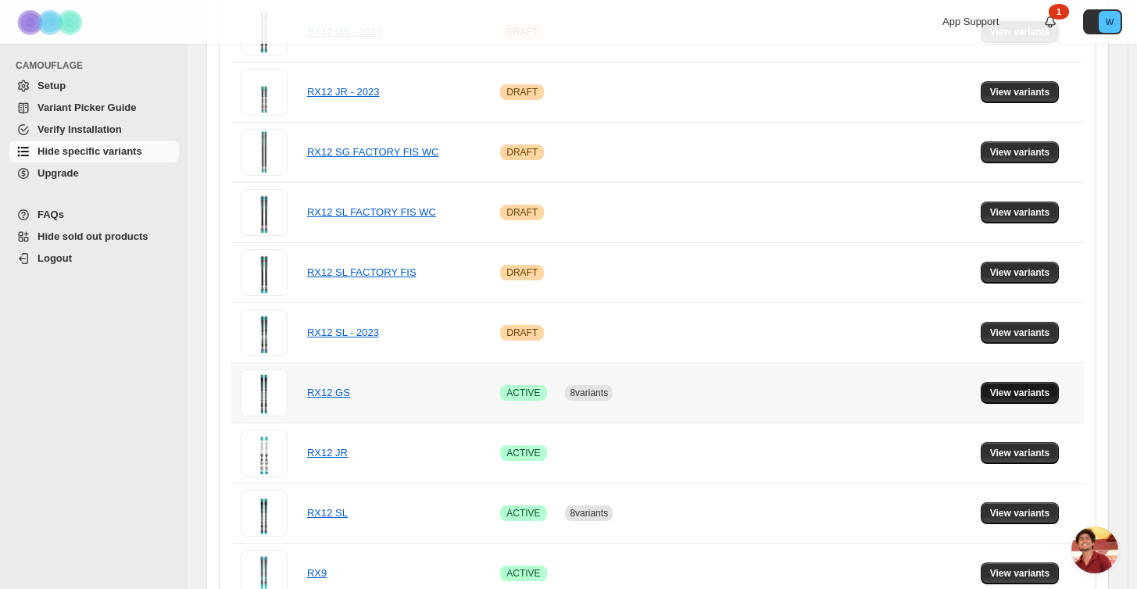
click at [1002, 393] on span "View variants" at bounding box center [1020, 393] width 60 height 13
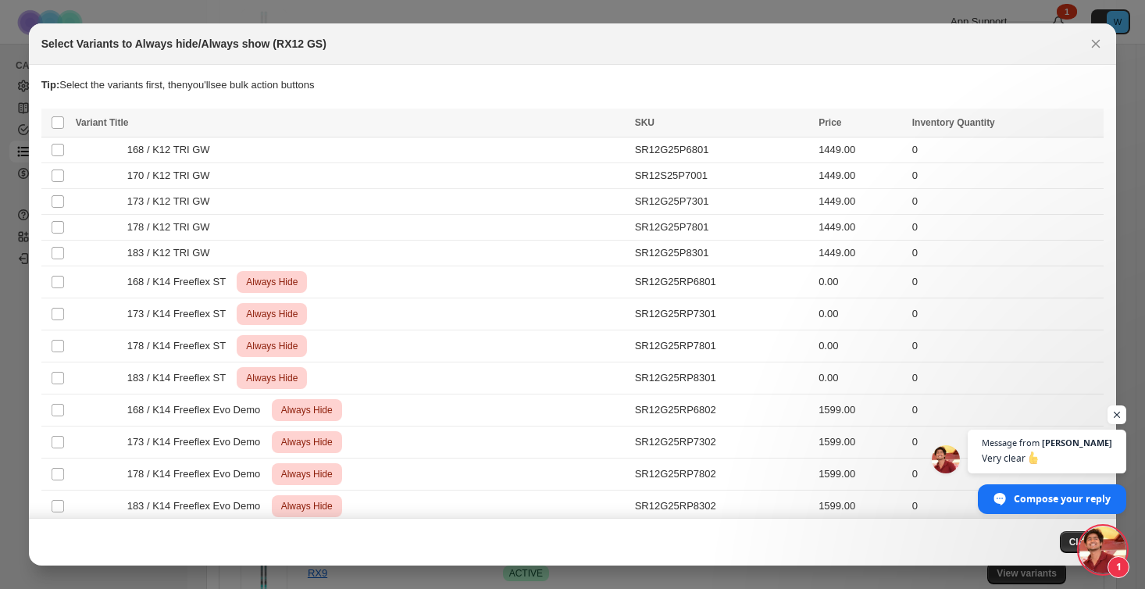
scroll to position [2288, 0]
click at [1095, 539] on span "Open chat" at bounding box center [1103, 550] width 47 height 47
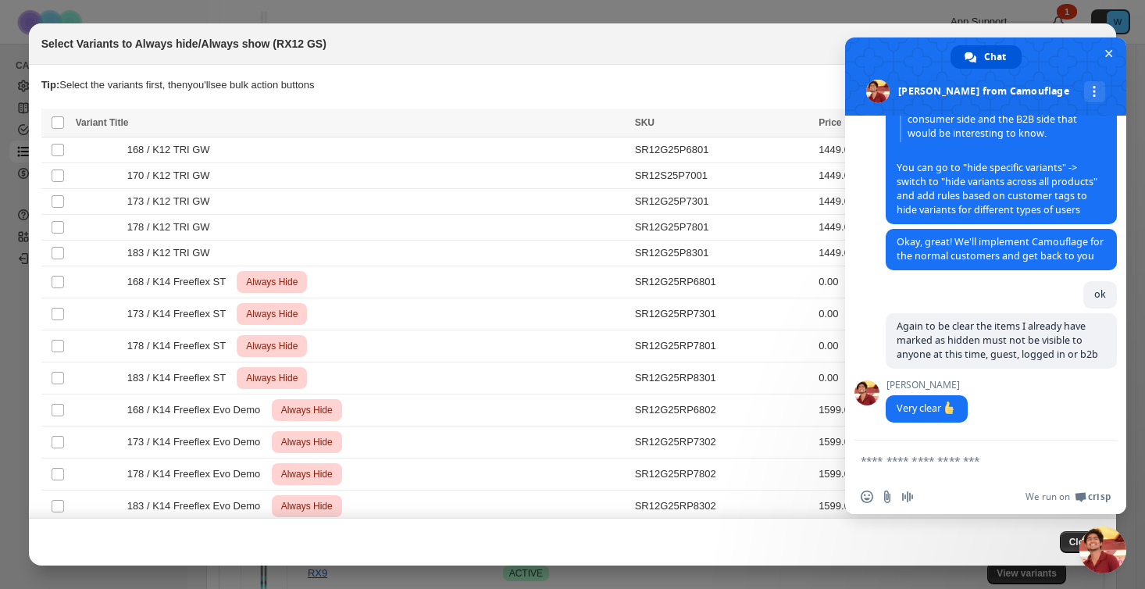
click at [480, 14] on div at bounding box center [572, 294] width 1145 height 589
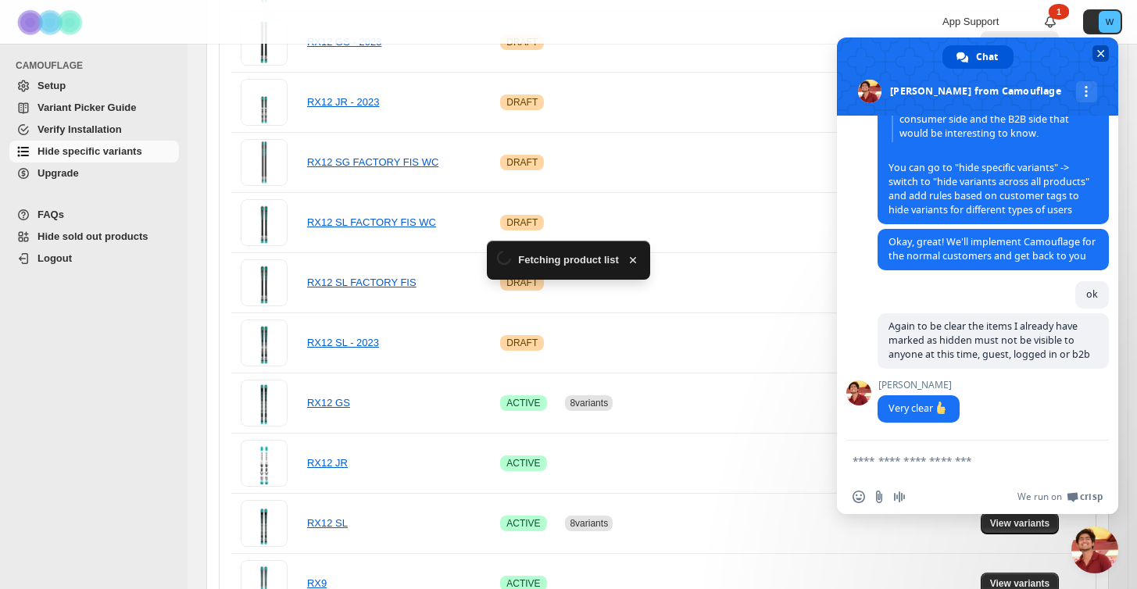
scroll to position [691, 0]
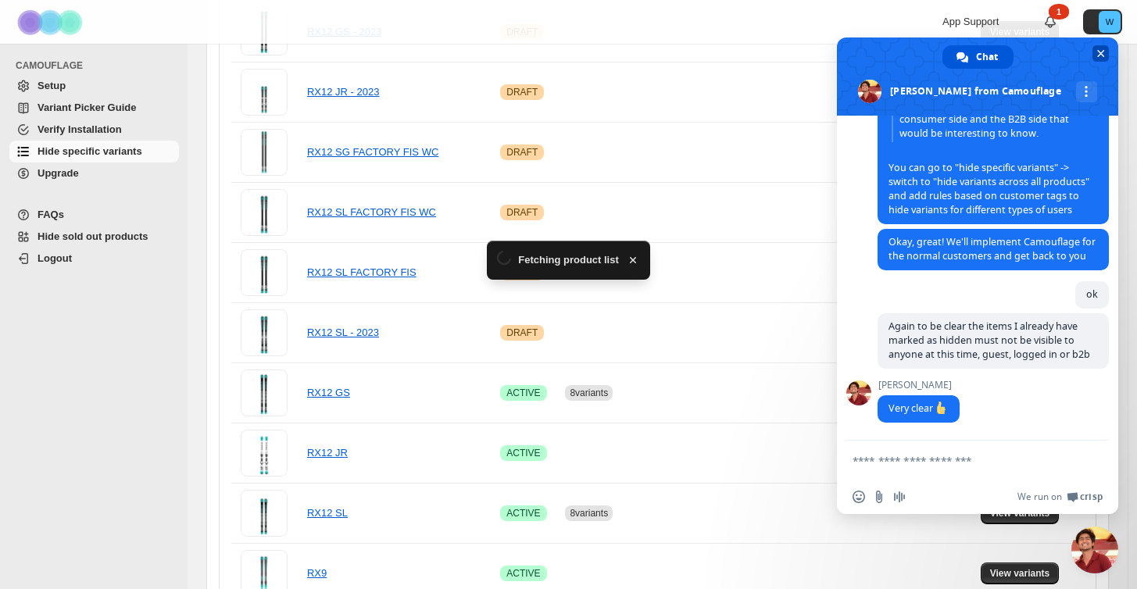
click at [1098, 55] on span "Close chat" at bounding box center [1101, 54] width 8 height 8
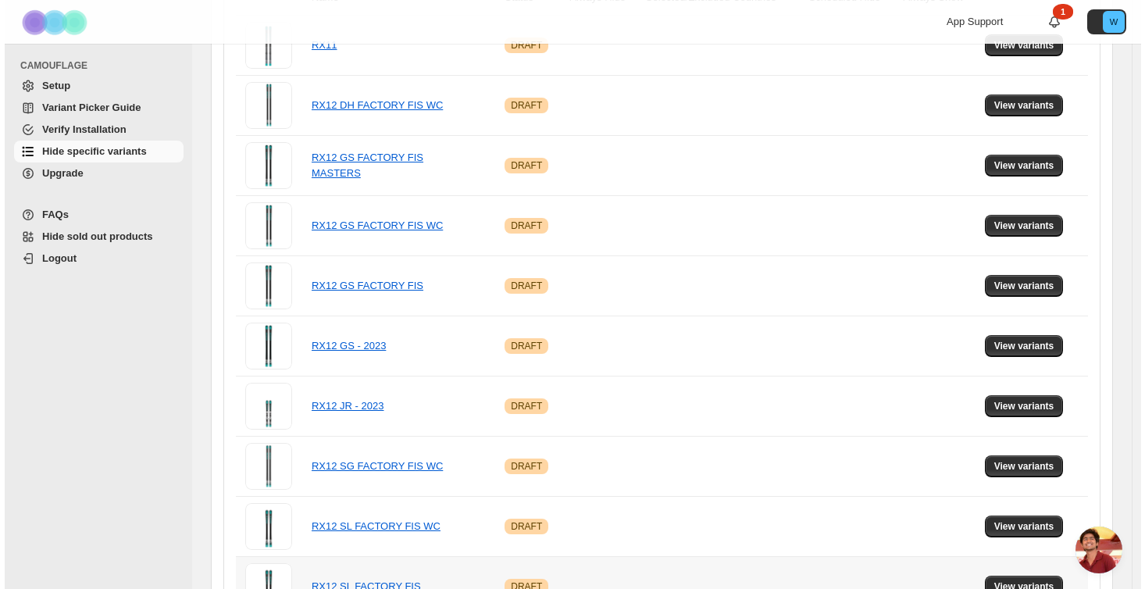
scroll to position [0, 0]
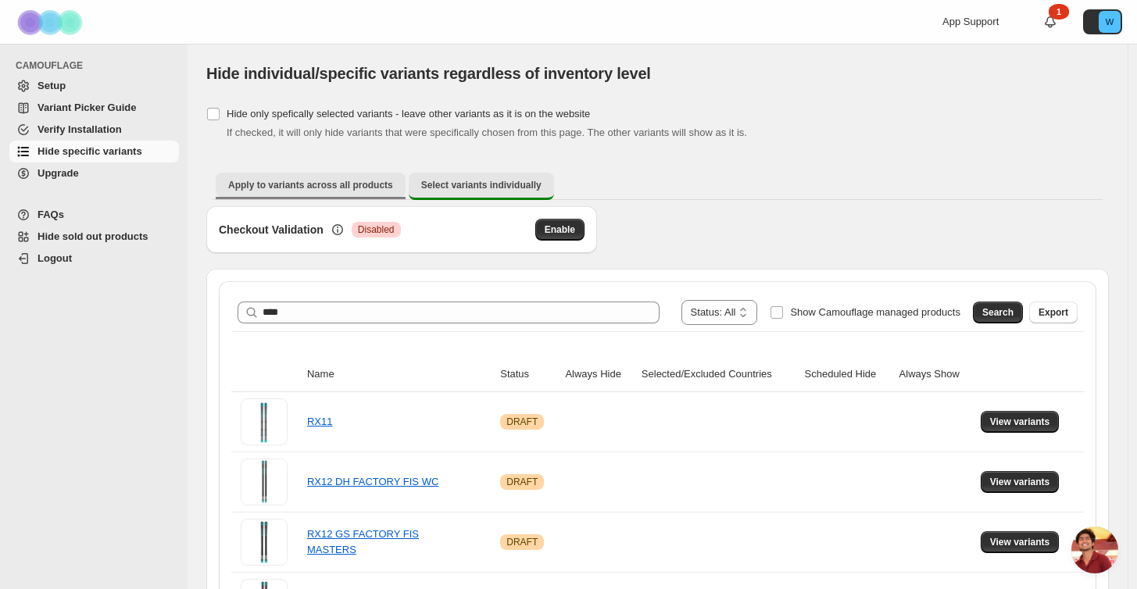
click at [365, 184] on span "Apply to variants across all products" at bounding box center [310, 185] width 165 height 13
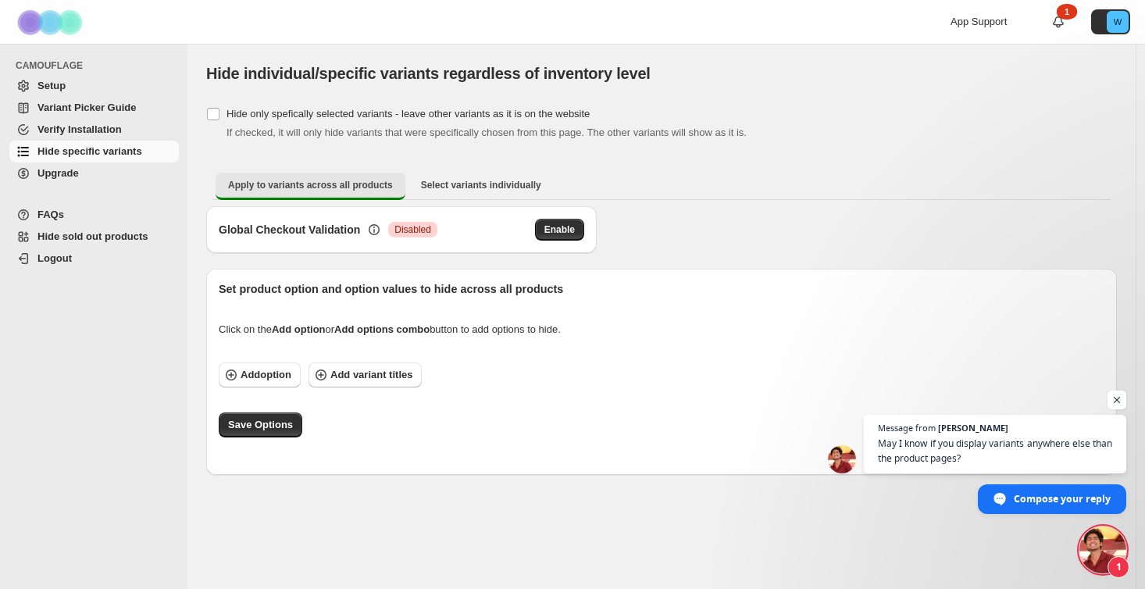
scroll to position [2334, 0]
click at [915, 455] on span "May I know if you display variants anywhere else than the product pages?" at bounding box center [996, 451] width 238 height 30
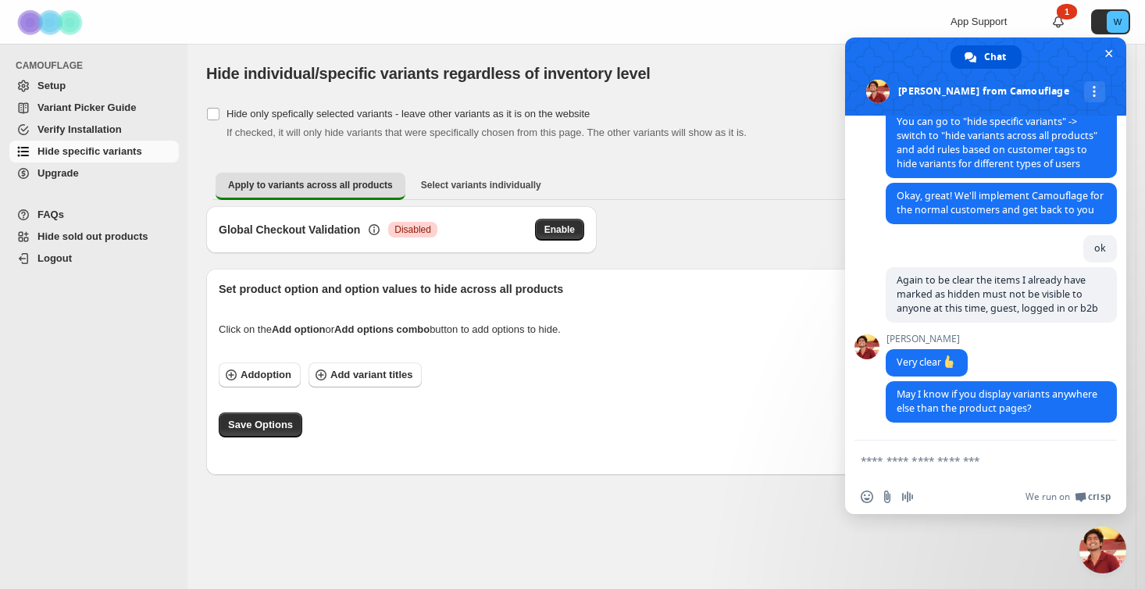
click at [890, 463] on textarea "Compose your message..." at bounding box center [969, 461] width 216 height 14
type textarea "**********"
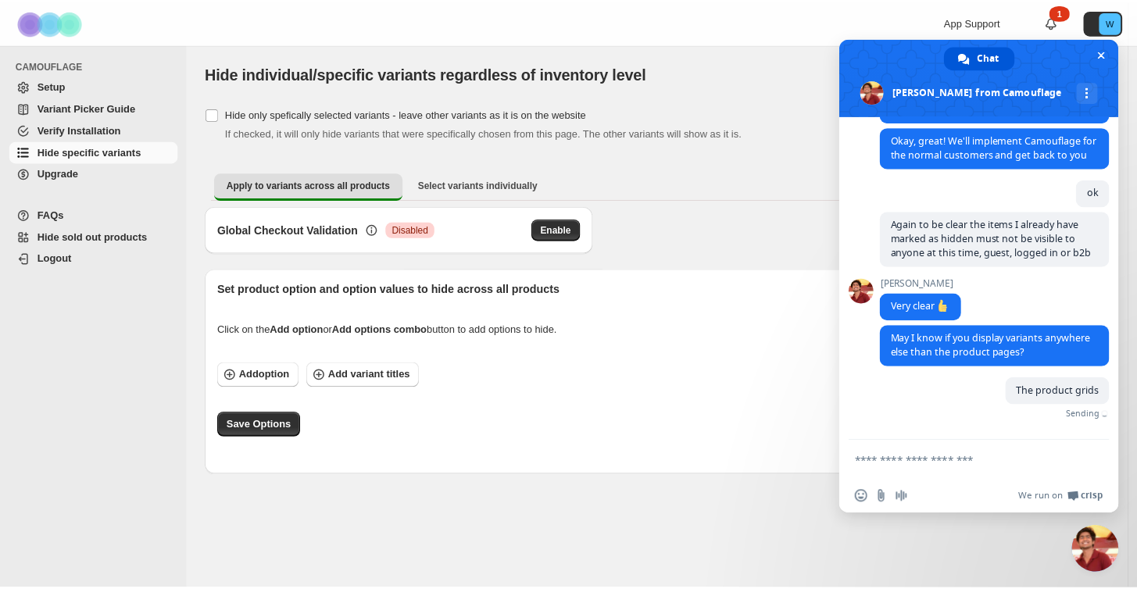
scroll to position [2374, 0]
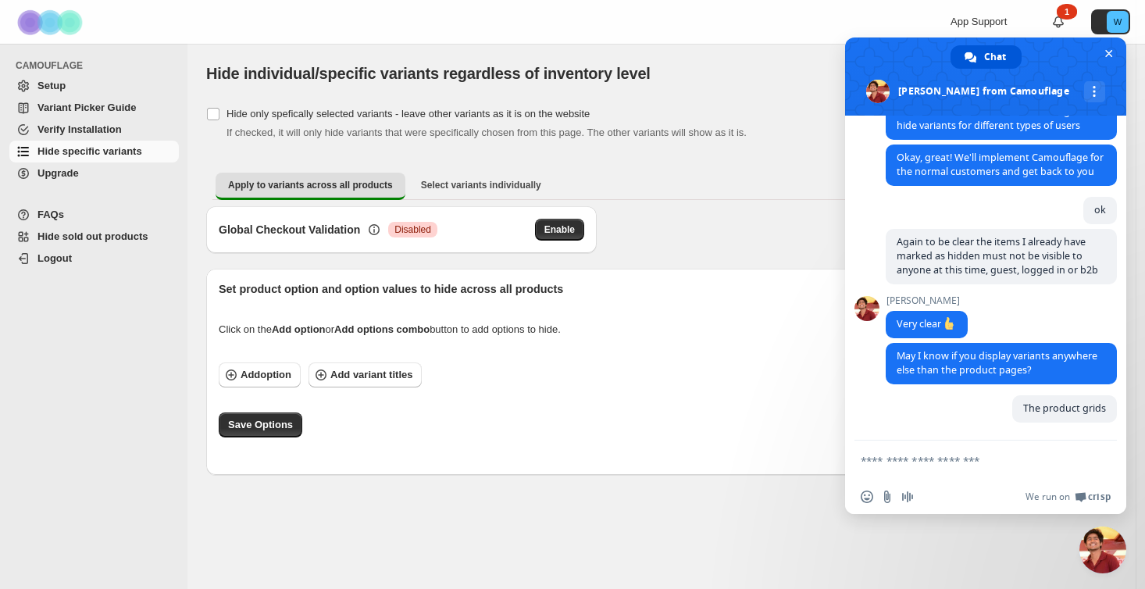
click at [484, 471] on div "Set product option and option values to hide across all products Click on the A…" at bounding box center [661, 372] width 911 height 206
click at [504, 434] on div "Save Options" at bounding box center [662, 425] width 886 height 25
click at [1109, 42] on span at bounding box center [985, 77] width 281 height 78
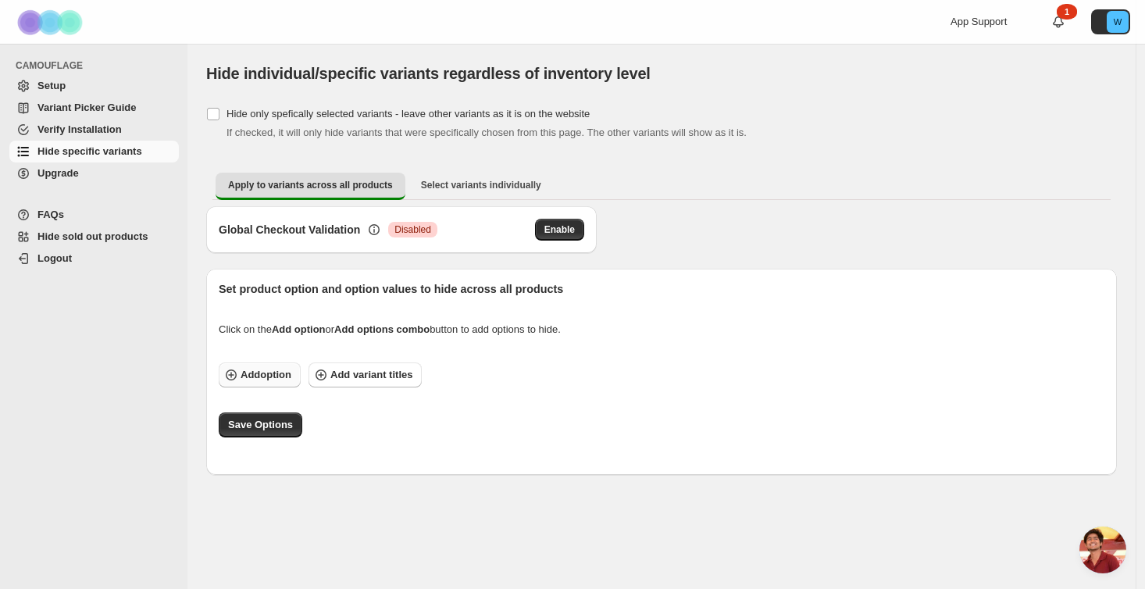
click at [278, 381] on span "Add option" at bounding box center [266, 375] width 51 height 16
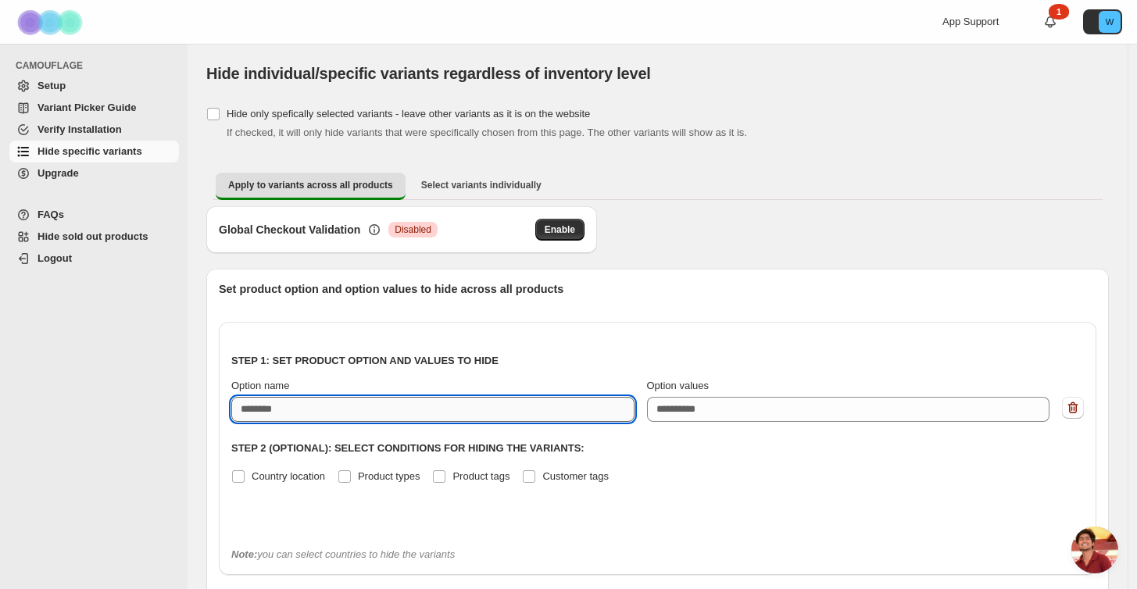
click at [380, 414] on input "Option name" at bounding box center [432, 409] width 403 height 25
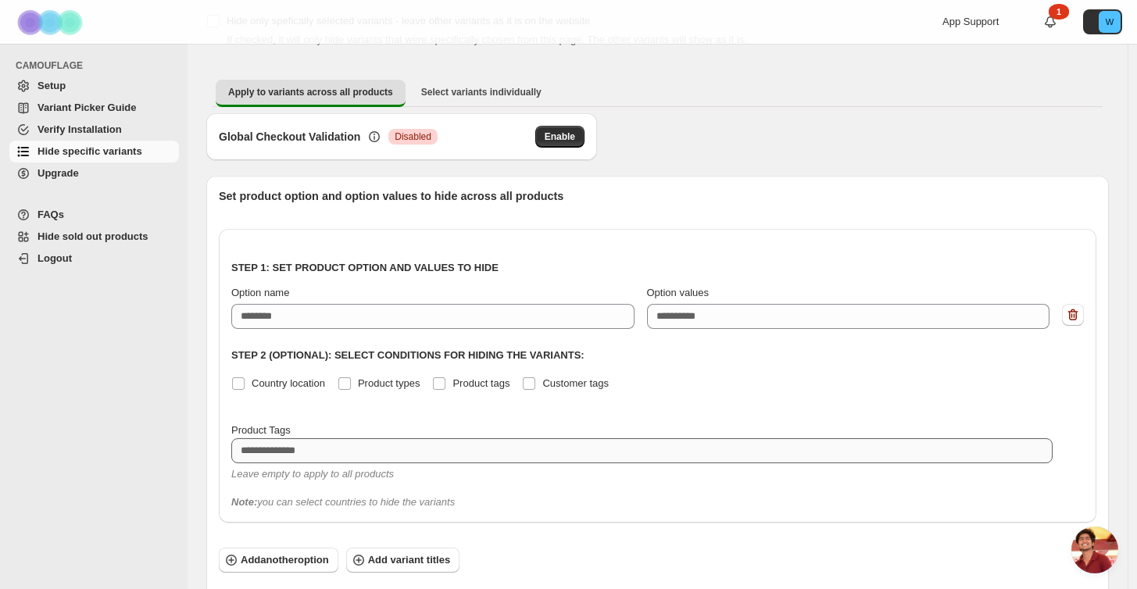
scroll to position [139, 0]
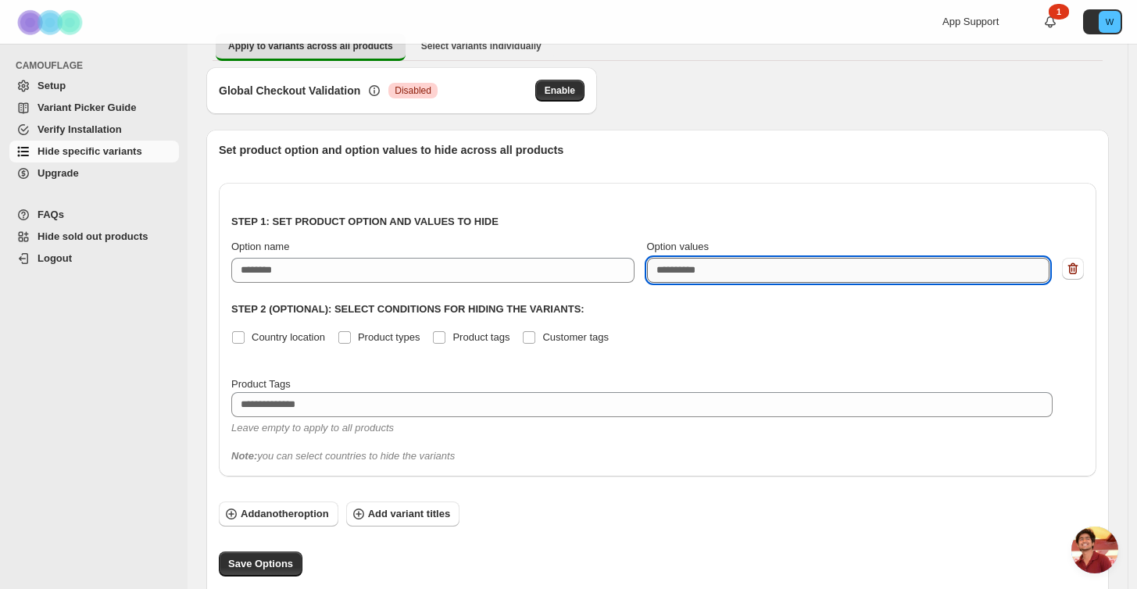
click at [792, 271] on textarea "Option values" at bounding box center [848, 270] width 403 height 25
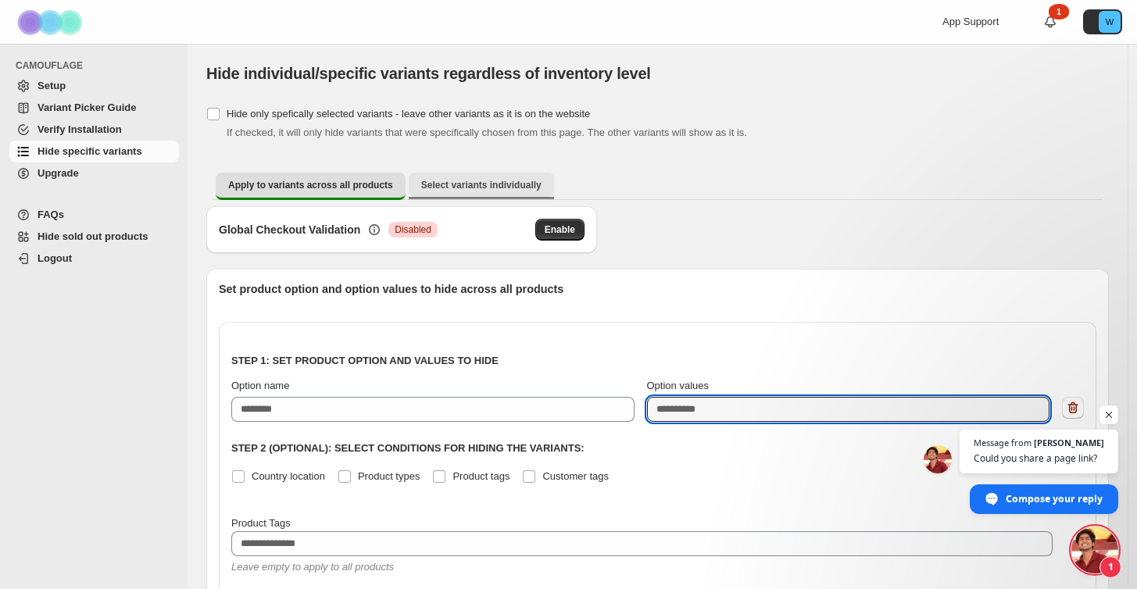
scroll to position [2392, 0]
click at [1059, 499] on span "Compose your reply" at bounding box center [1055, 497] width 98 height 27
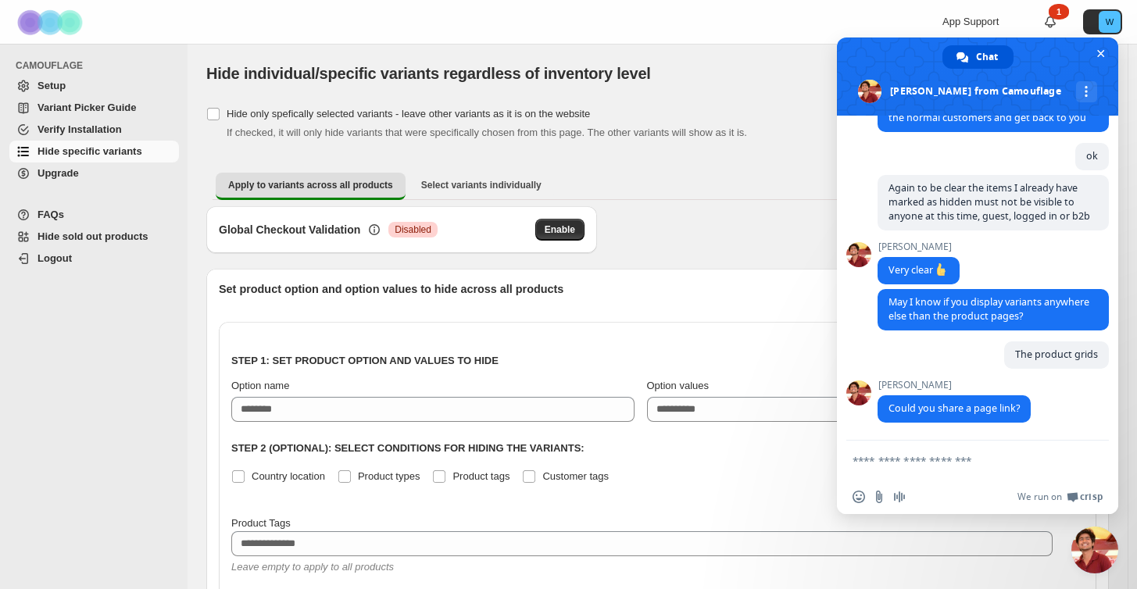
scroll to position [2427, 0]
click at [881, 500] on input "Send a file" at bounding box center [879, 497] width 13 height 13
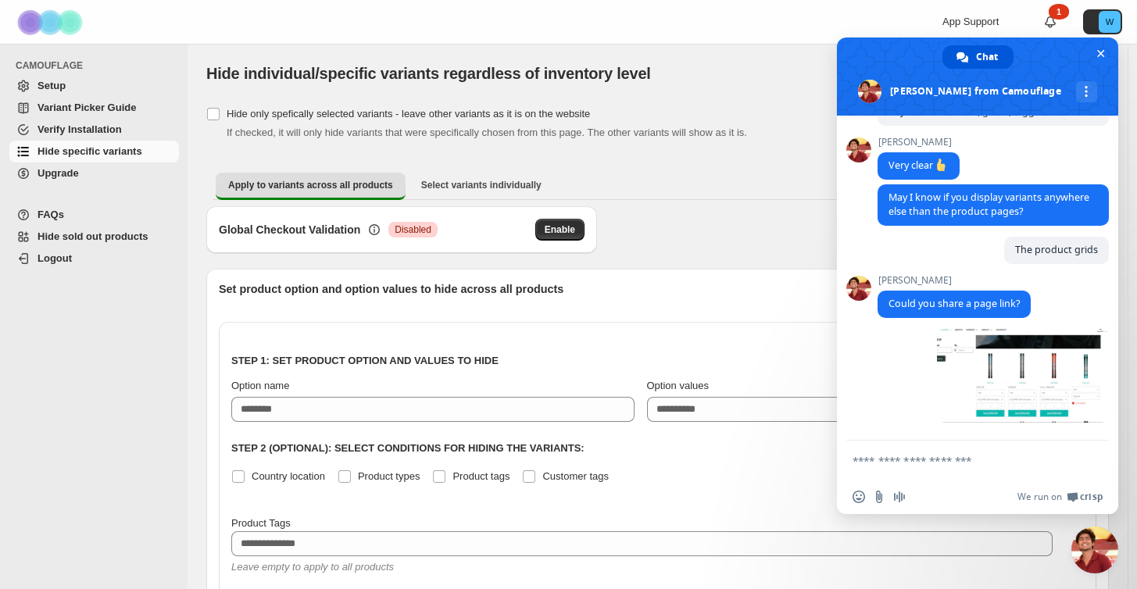
scroll to position [2532, 0]
click at [1102, 552] on span "Close chat" at bounding box center [1094, 550] width 47 height 47
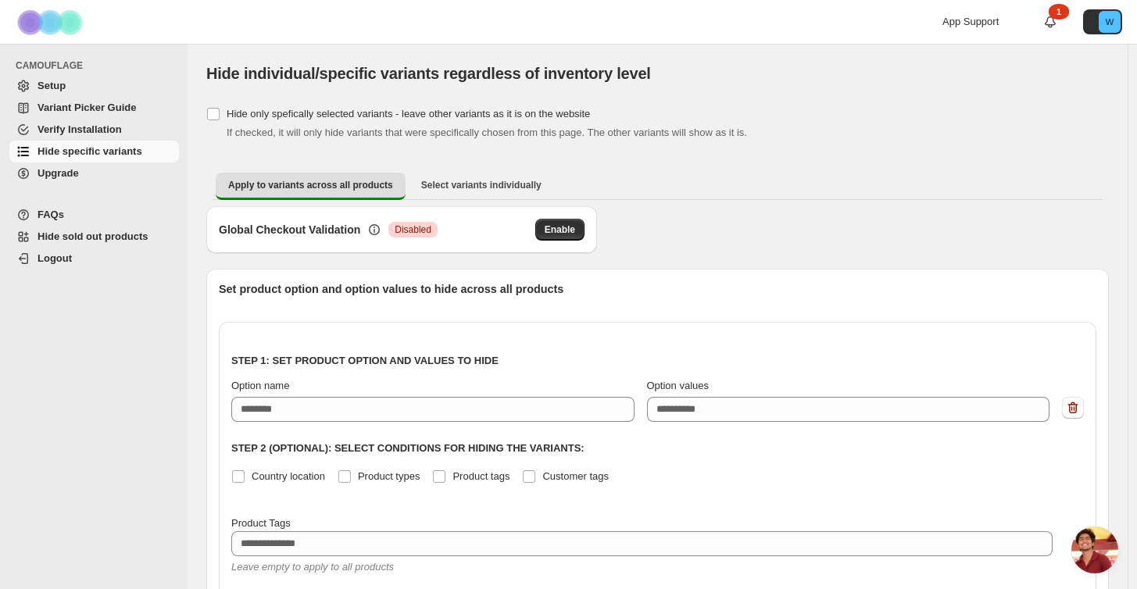
click at [1100, 552] on span "Open chat" at bounding box center [1094, 550] width 47 height 47
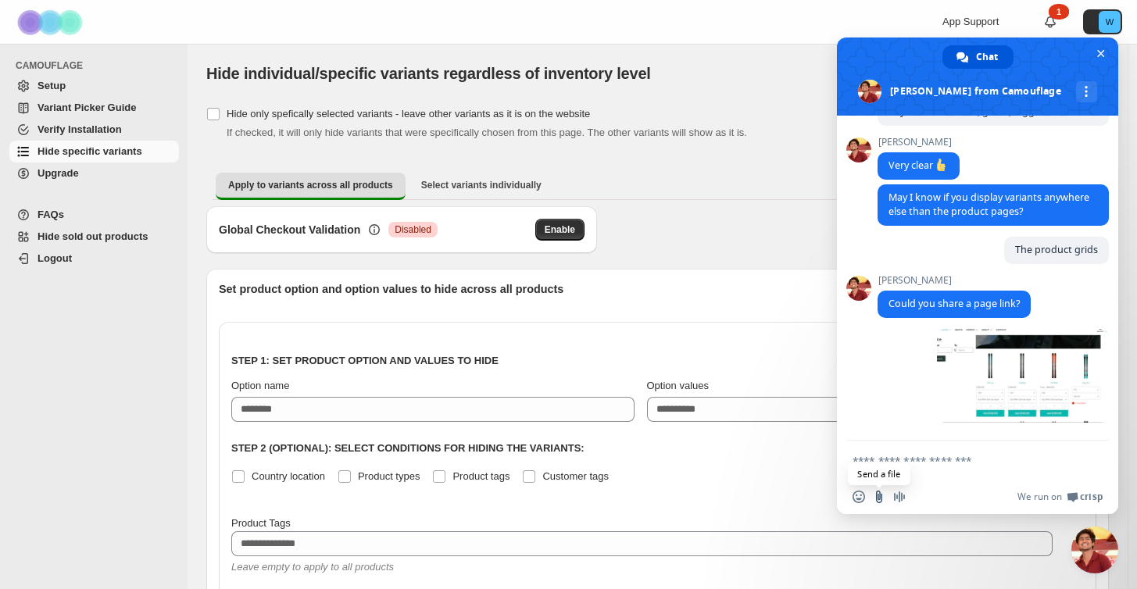
click at [876, 495] on input "Send a file" at bounding box center [879, 497] width 13 height 13
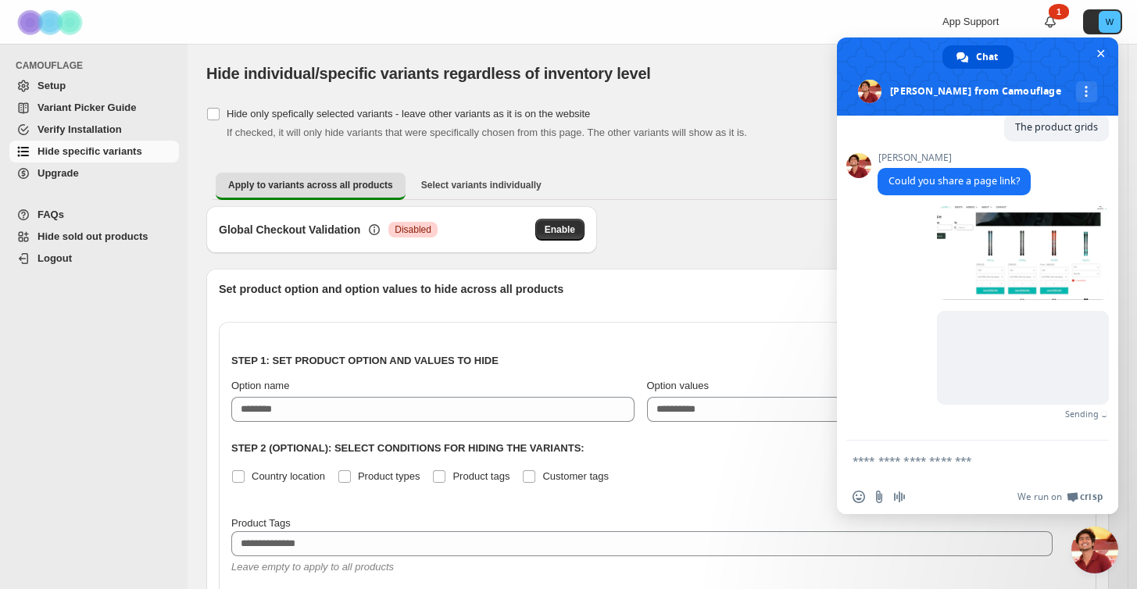
scroll to position [2631, 0]
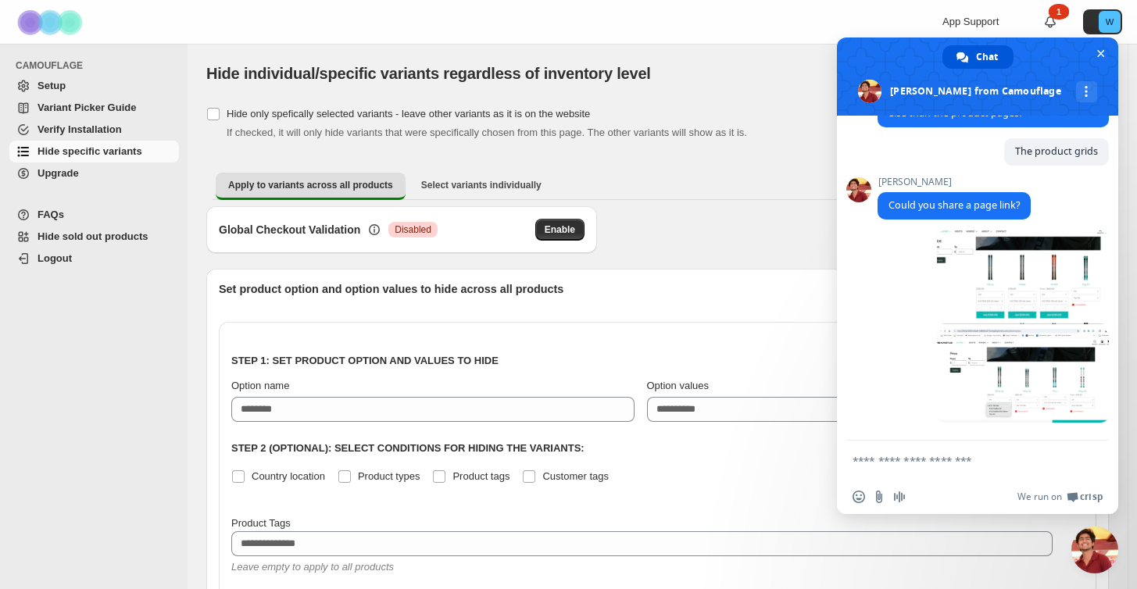
click at [696, 229] on div "Global Checkout Validation Critical Disabled Enable" at bounding box center [657, 237] width 902 height 63
click at [1099, 51] on span "Close chat" at bounding box center [1101, 54] width 8 height 8
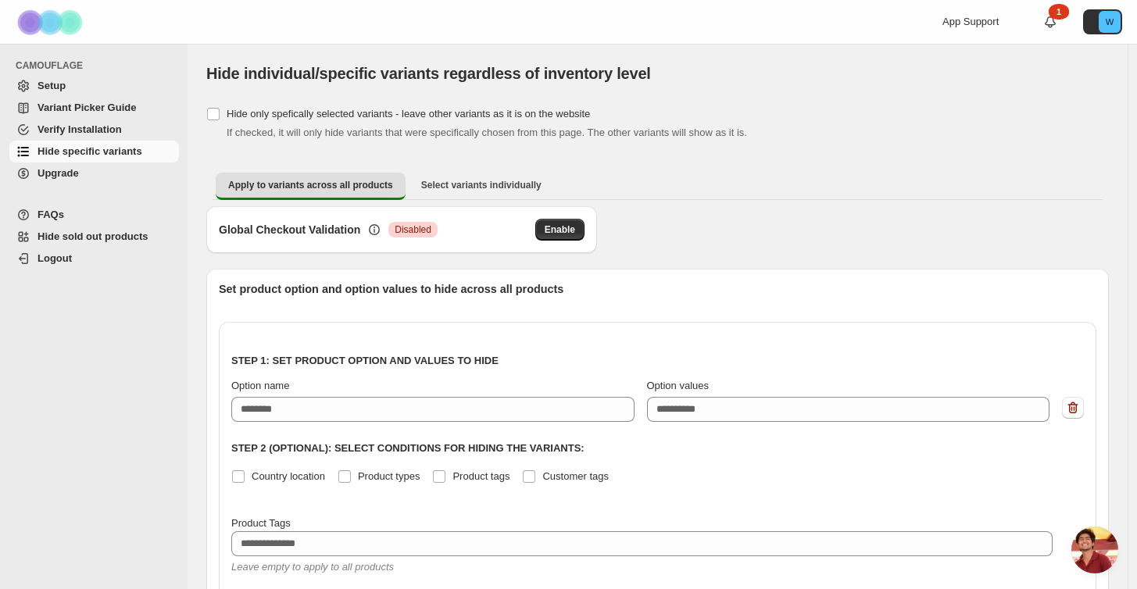
click at [815, 174] on ul "Apply to variants across all products Select variants individually More views" at bounding box center [658, 186] width 890 height 28
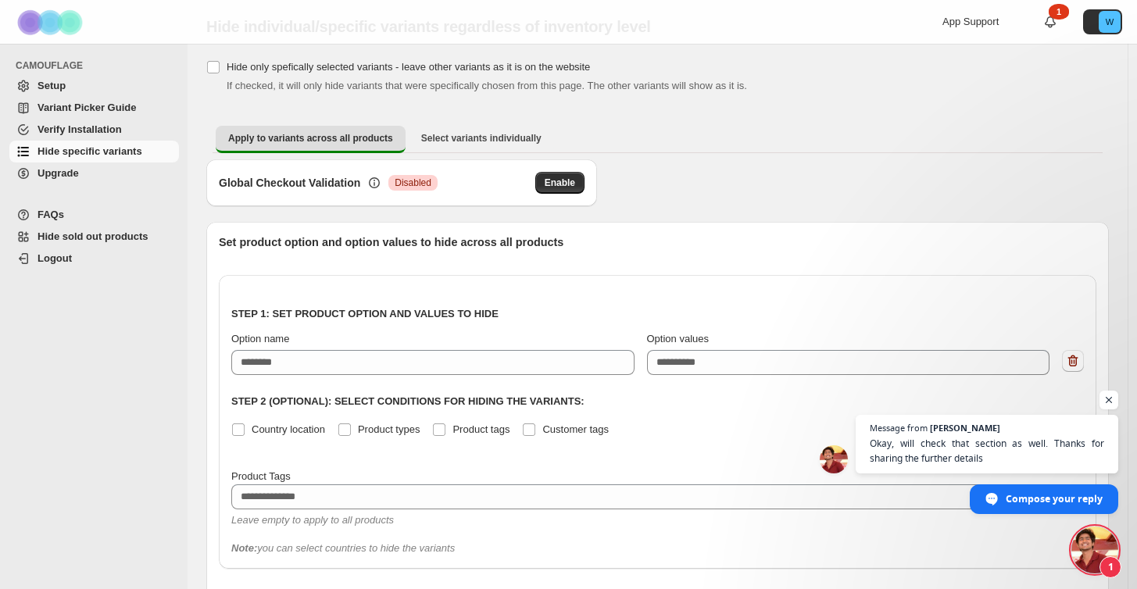
scroll to position [2699, 0]
click at [1023, 448] on span "Okay, will check that section as well. Thanks for sharing the further details" at bounding box center [987, 451] width 238 height 30
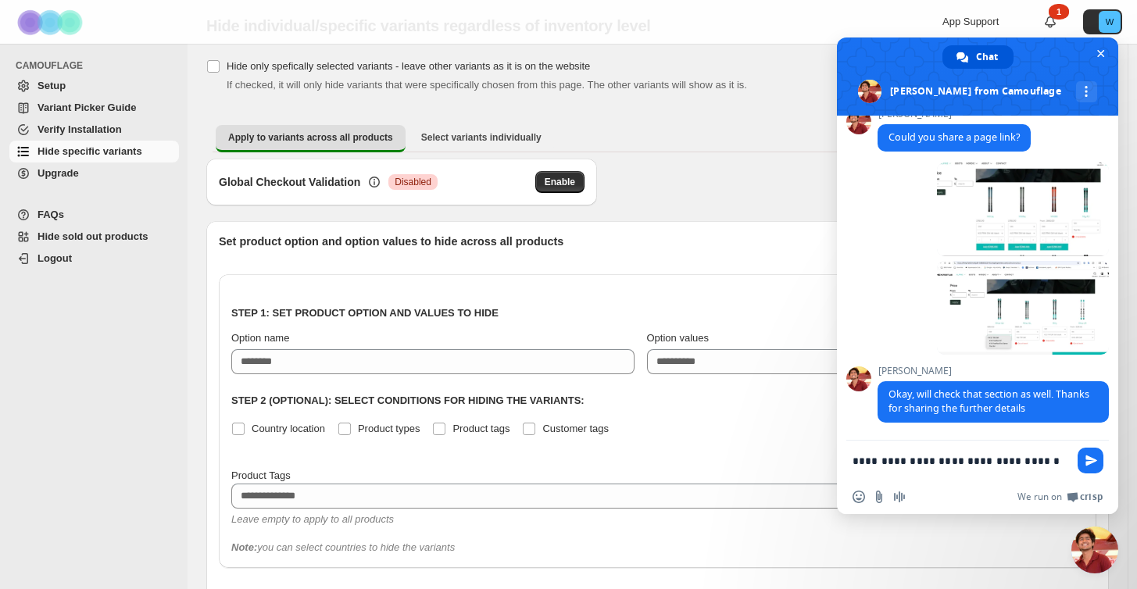
click at [941, 463] on textarea "**********" at bounding box center [960, 461] width 216 height 14
type textarea "**********"
click at [1092, 457] on span "Send" at bounding box center [1091, 461] width 12 height 12
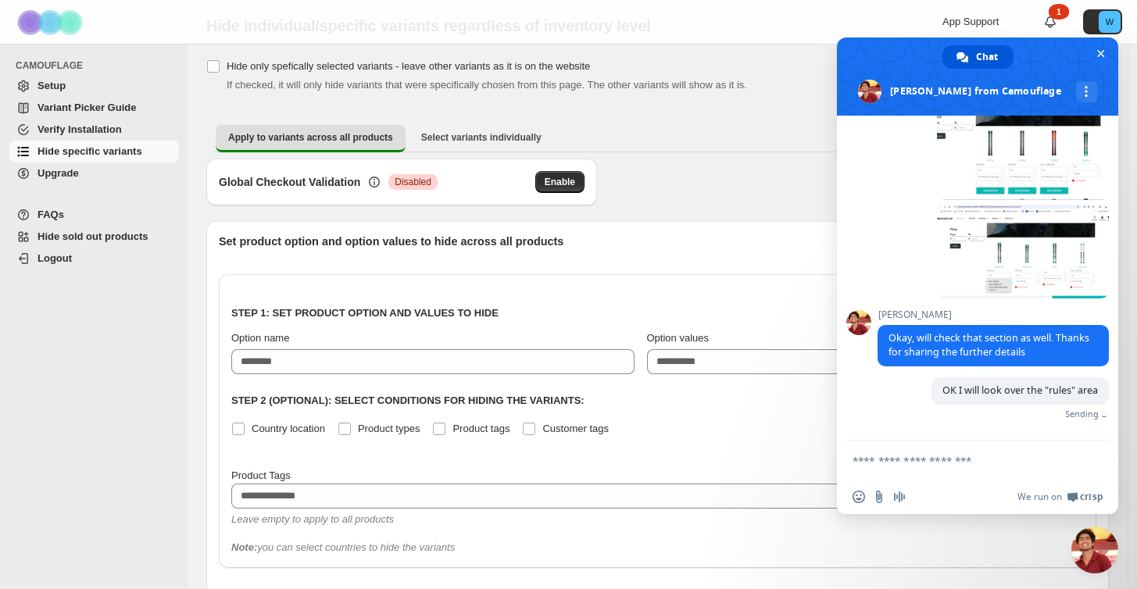
scroll to position [2738, 0]
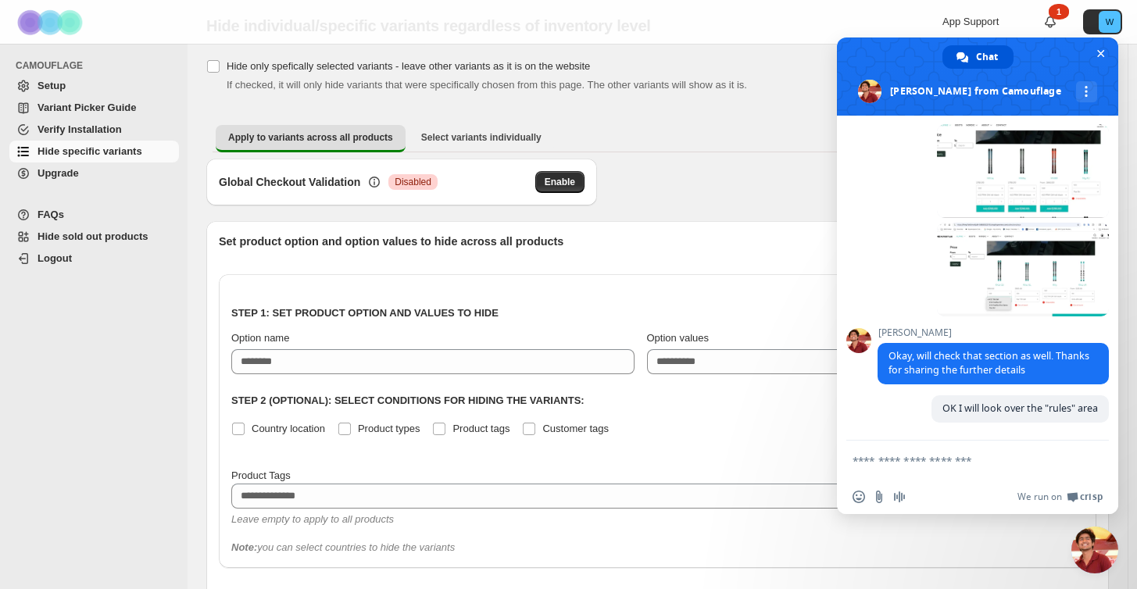
click at [533, 334] on div "Option name" at bounding box center [432, 338] width 403 height 16
click at [1104, 55] on span "Close chat" at bounding box center [1101, 54] width 8 height 8
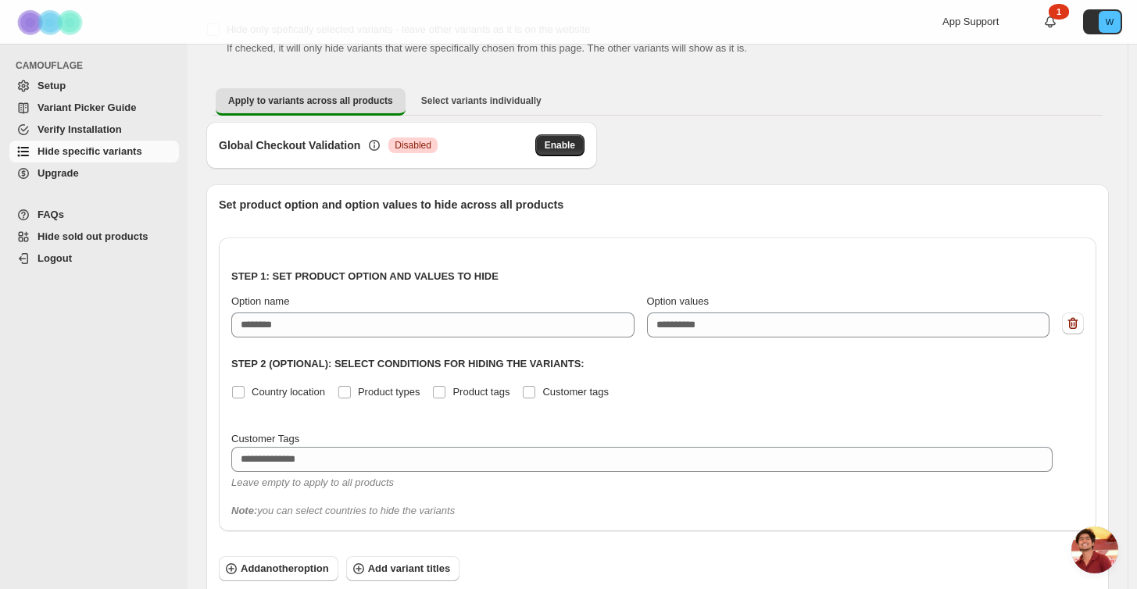
scroll to position [97, 0]
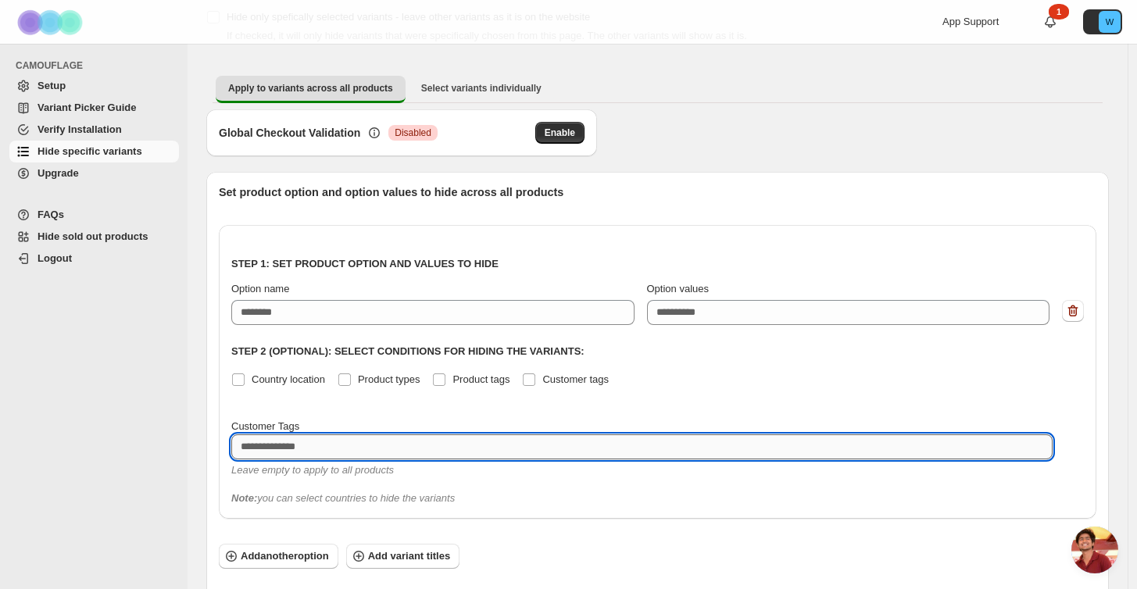
click at [421, 452] on textarea at bounding box center [641, 446] width 821 height 25
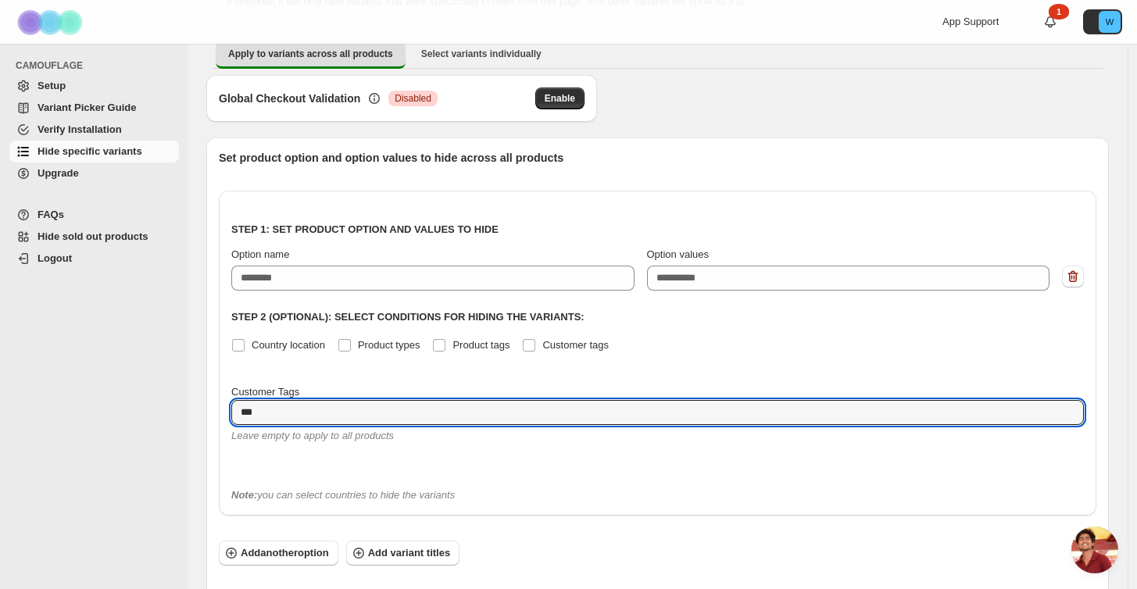
scroll to position [134, 0]
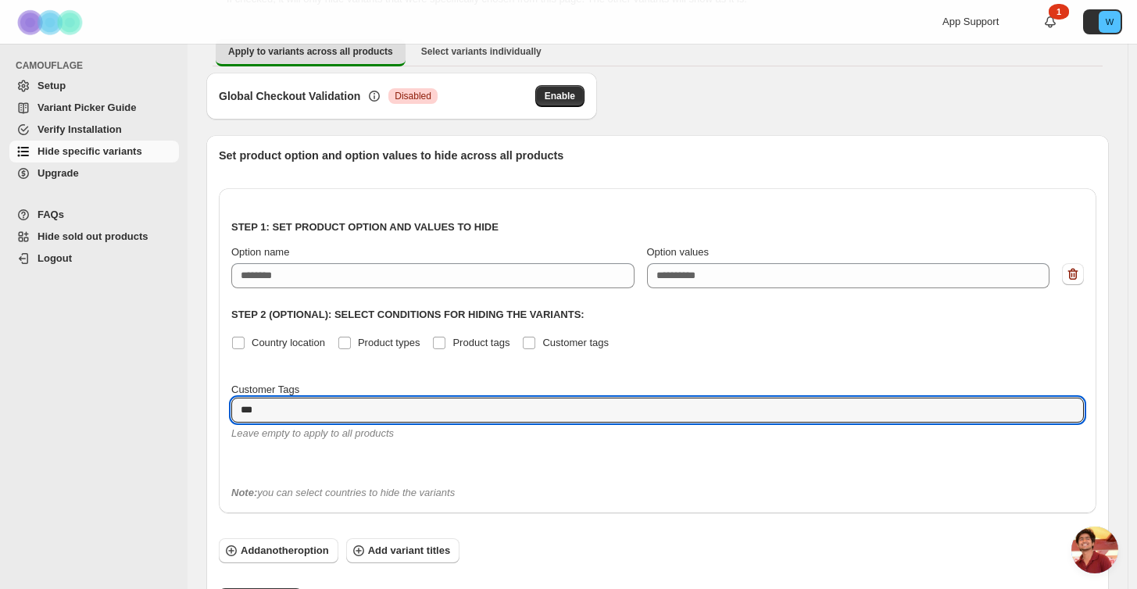
type textarea "***"
click at [91, 152] on span "Hide specific variants" at bounding box center [90, 151] width 105 height 12
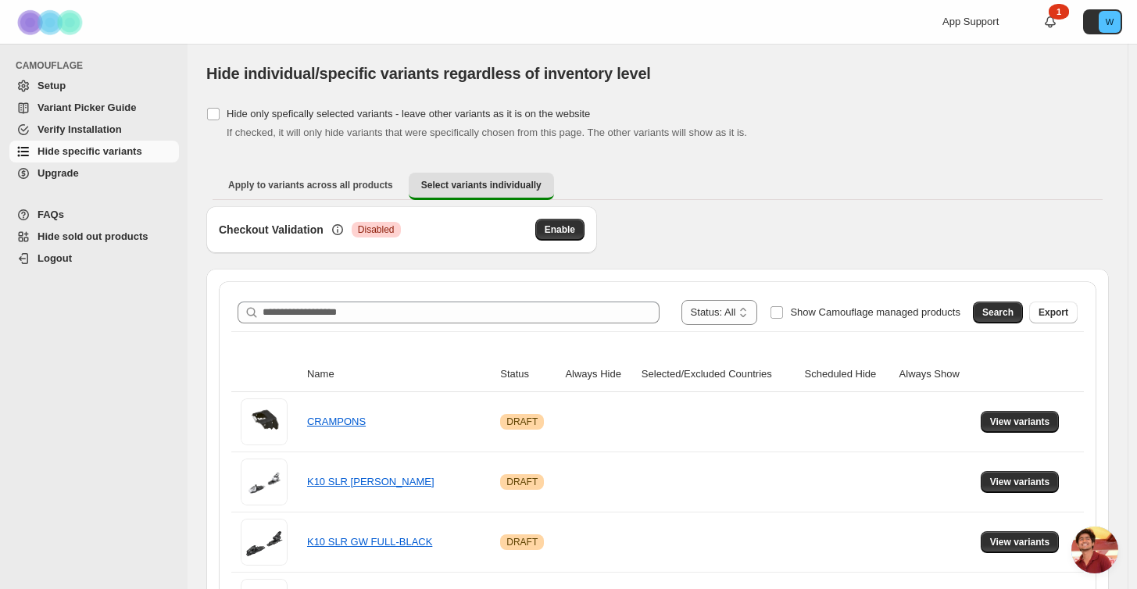
scroll to position [2738, 0]
click at [1088, 546] on span "Open chat" at bounding box center [1094, 550] width 47 height 47
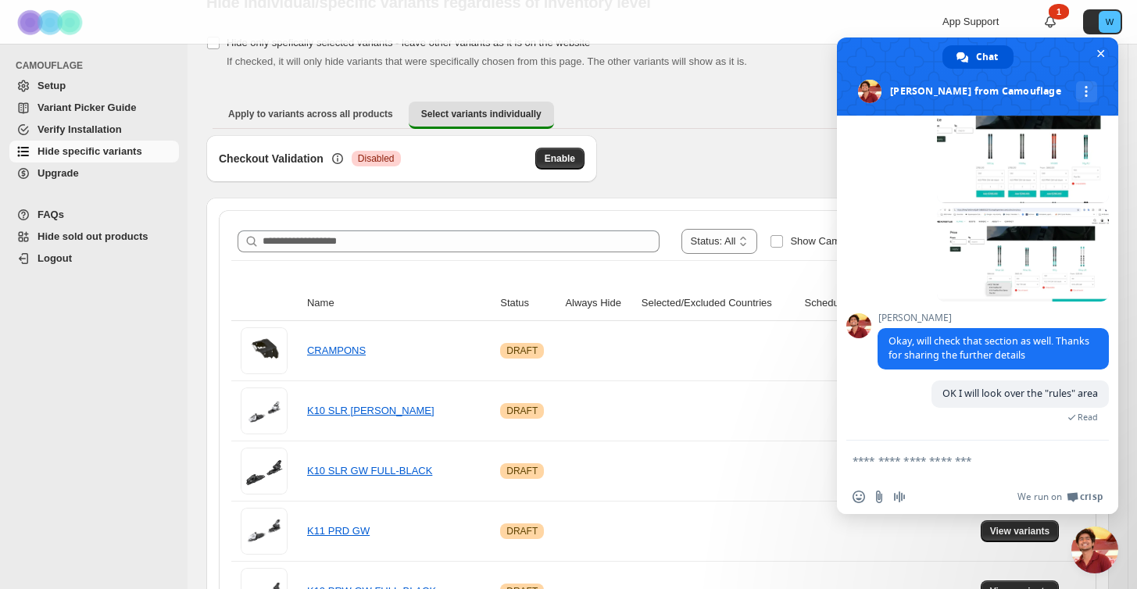
scroll to position [88, 0]
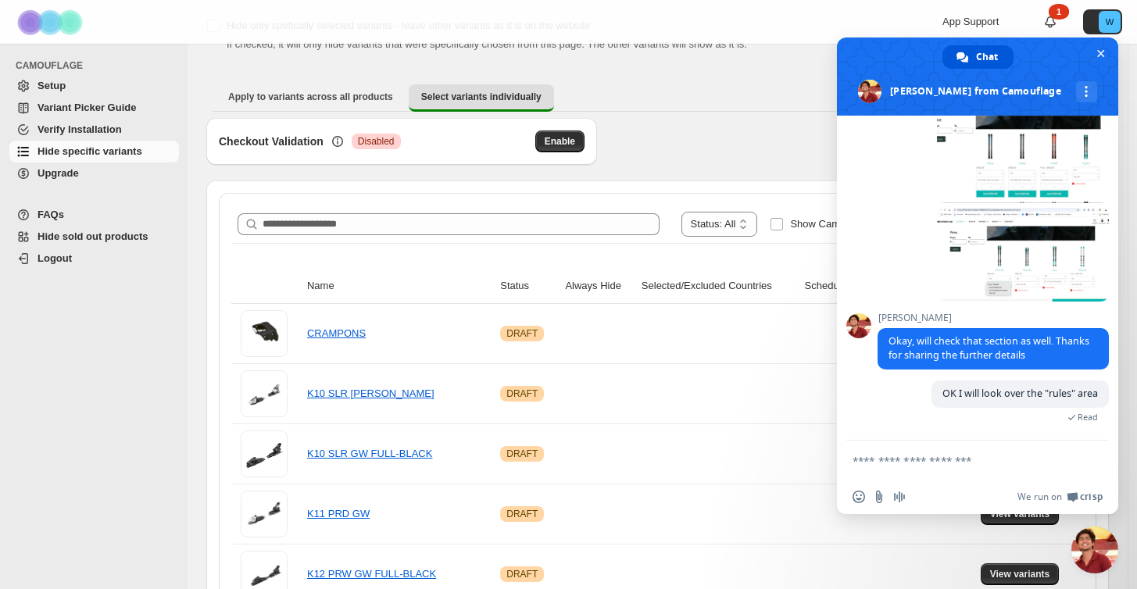
click at [115, 390] on div "CAMOUFLAGE Setup Variant Picker Guide Verify Installation Hide specific variant…" at bounding box center [94, 316] width 188 height 545
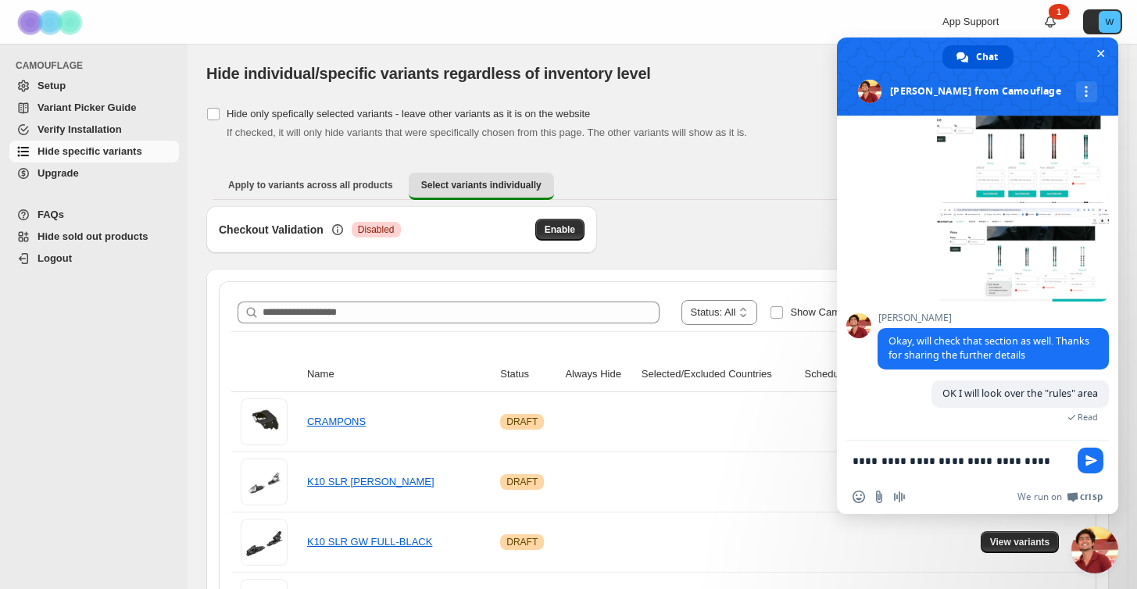
type textarea "**********"
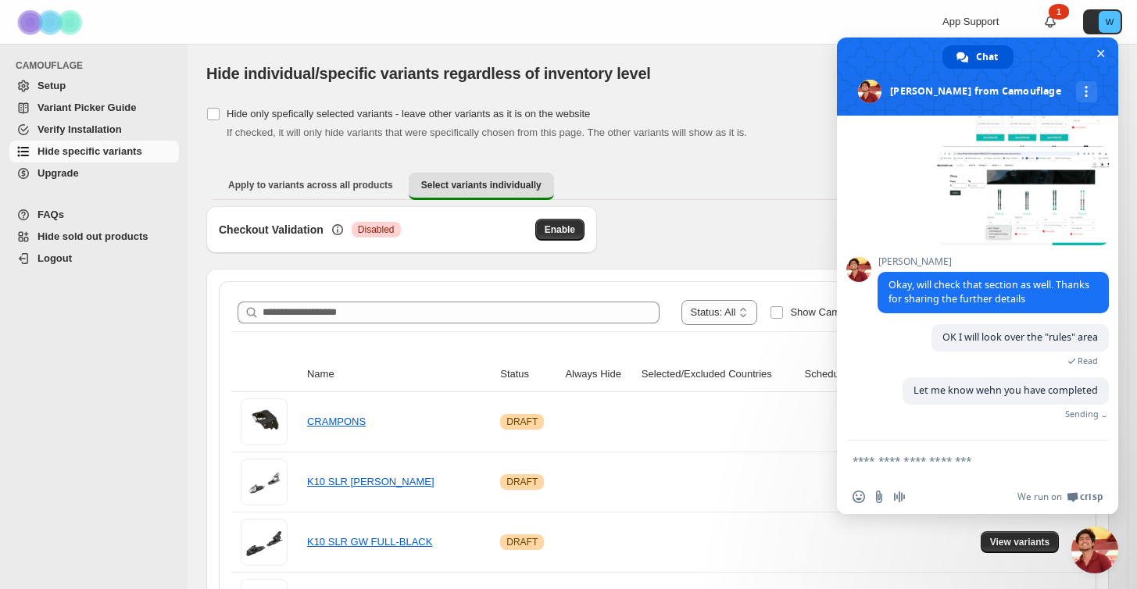
scroll to position [2756, 0]
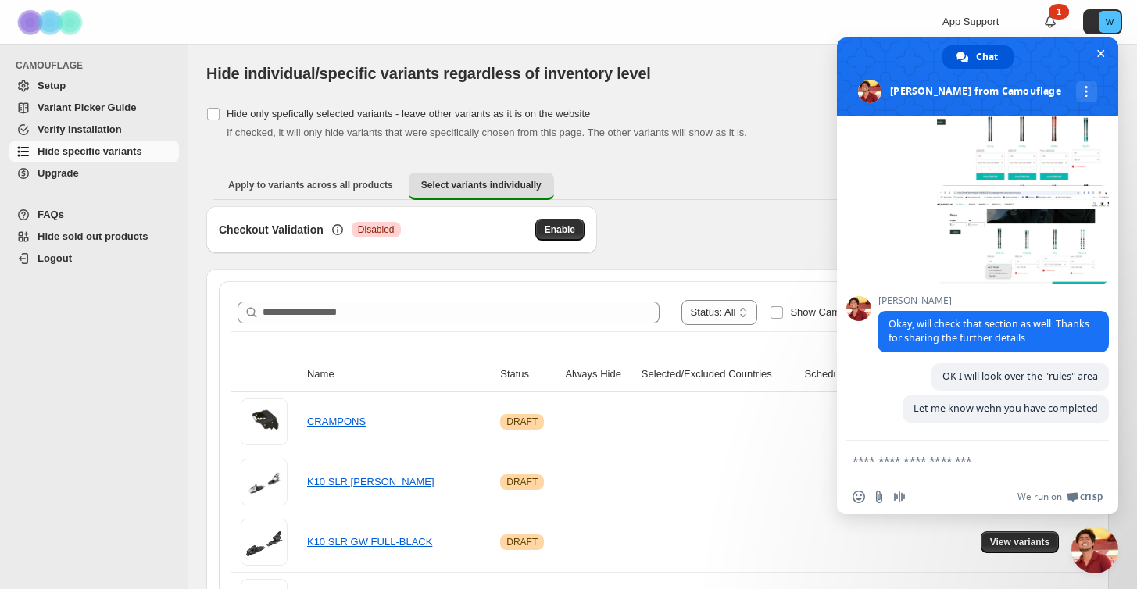
click at [745, 48] on div "[object Object]. This page is ready Hide individual/specific variants regardles…" at bounding box center [657, 73] width 902 height 59
click at [880, 312] on span "Okay, will check that section as well. Thanks for sharing the further details" at bounding box center [992, 331] width 231 height 41
